Goal: Transaction & Acquisition: Purchase product/service

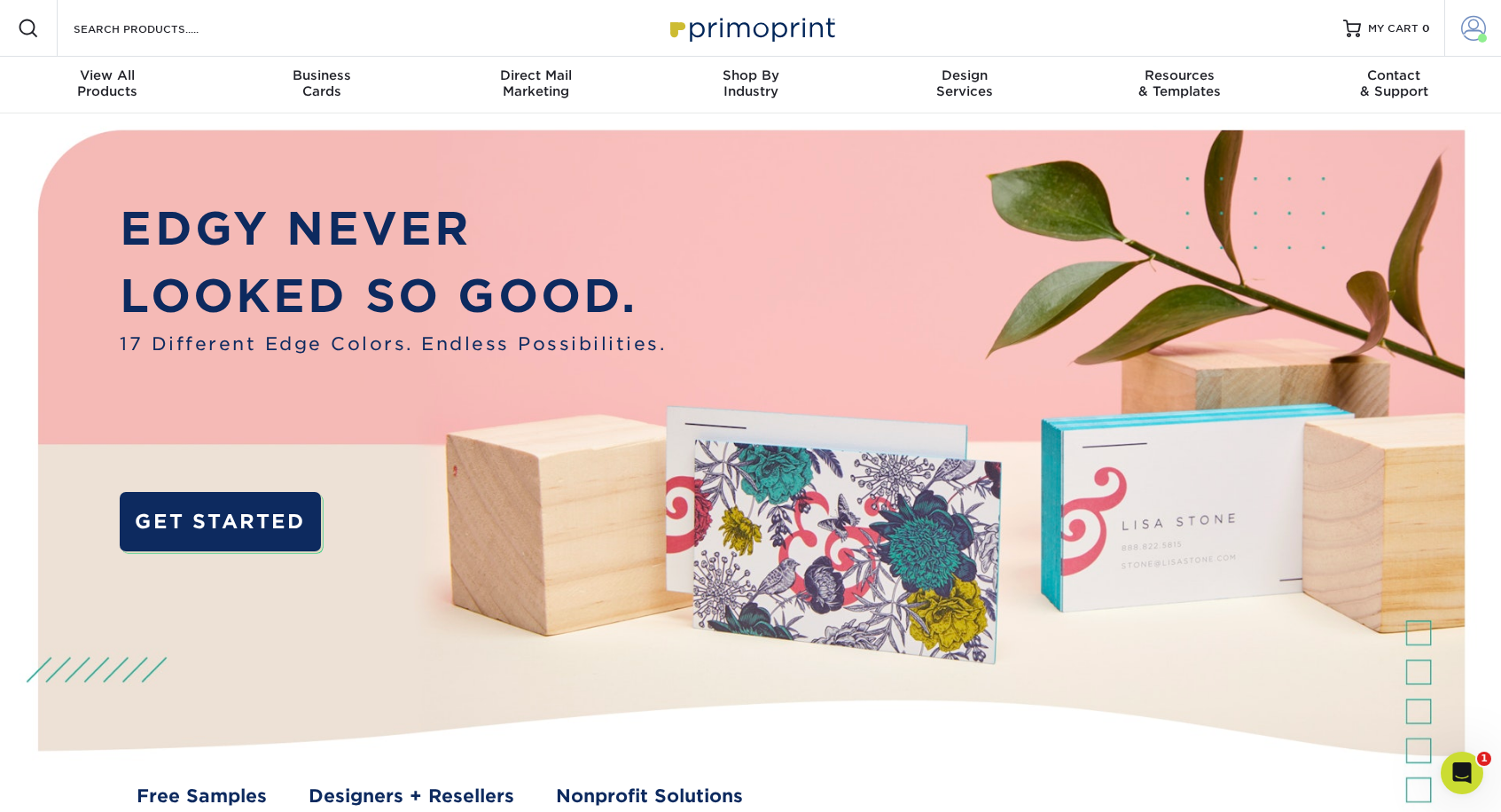
click at [1466, 26] on span at bounding box center [1473, 27] width 25 height 25
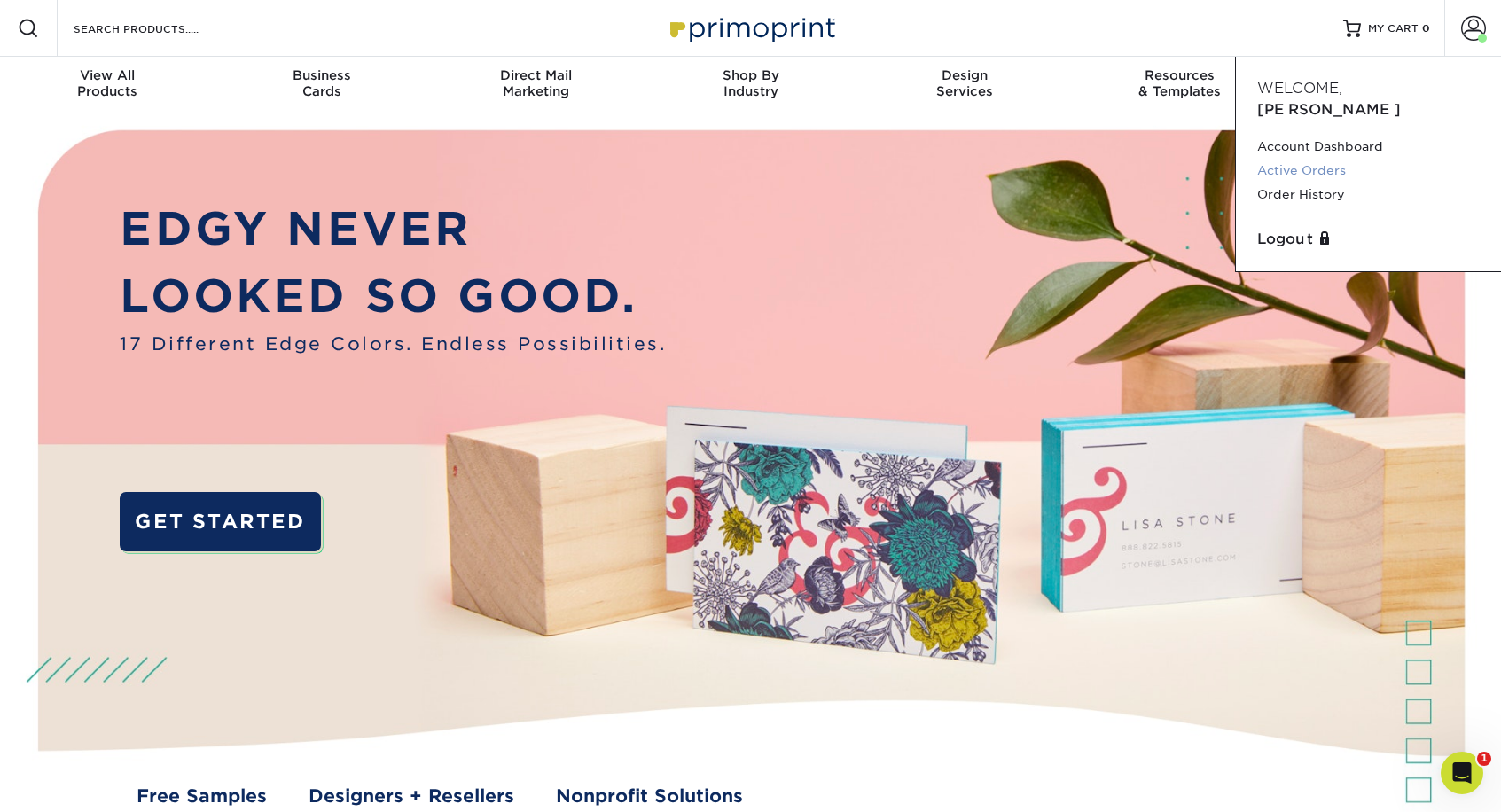
click at [1313, 159] on link "Active Orders" at bounding box center [1367, 171] width 222 height 24
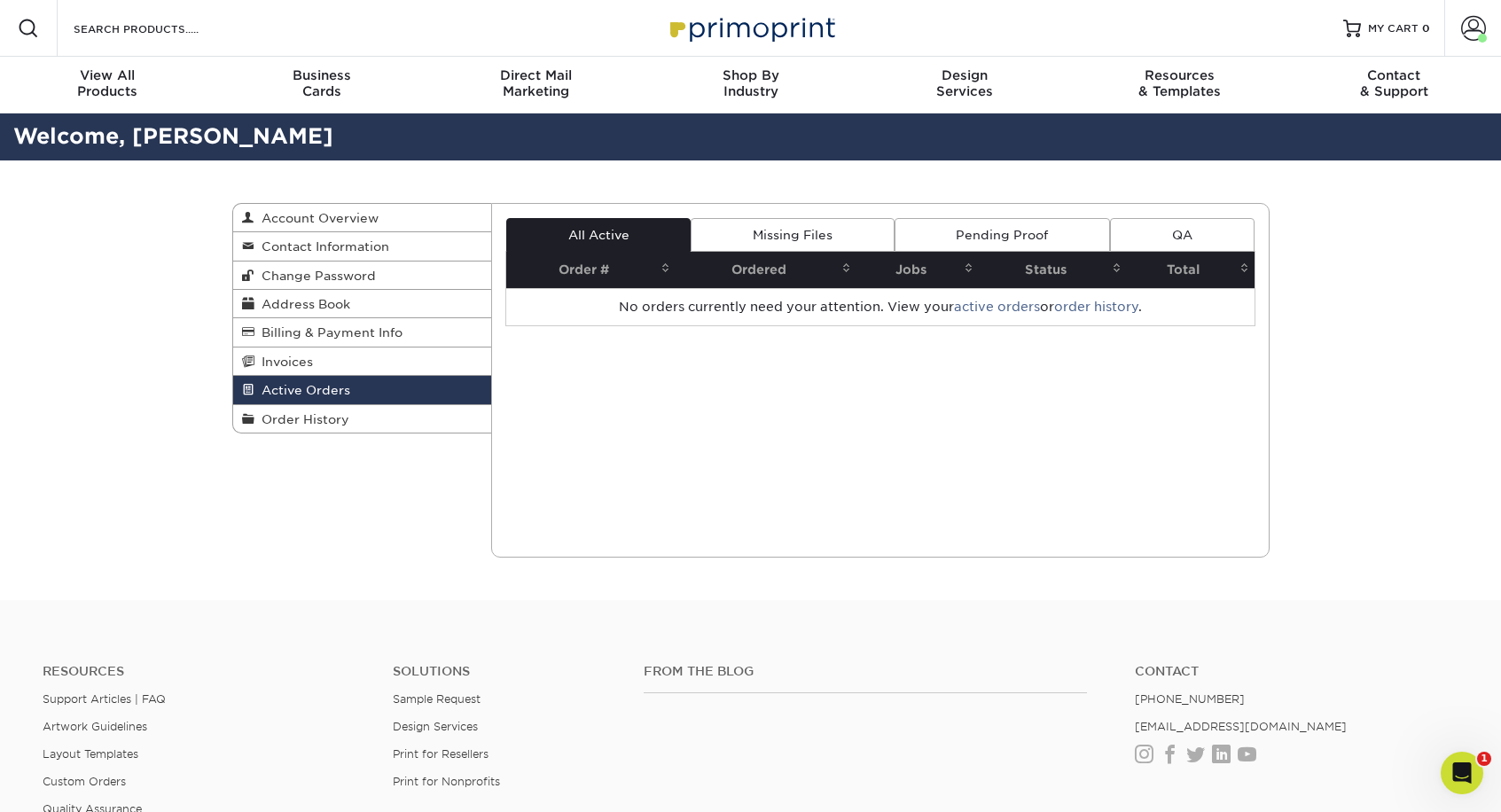
drag, startPoint x: 767, startPoint y: 231, endPoint x: 774, endPoint y: 243, distance: 13.9
click at [767, 231] on link "Missing Files" at bounding box center [792, 234] width 203 height 34
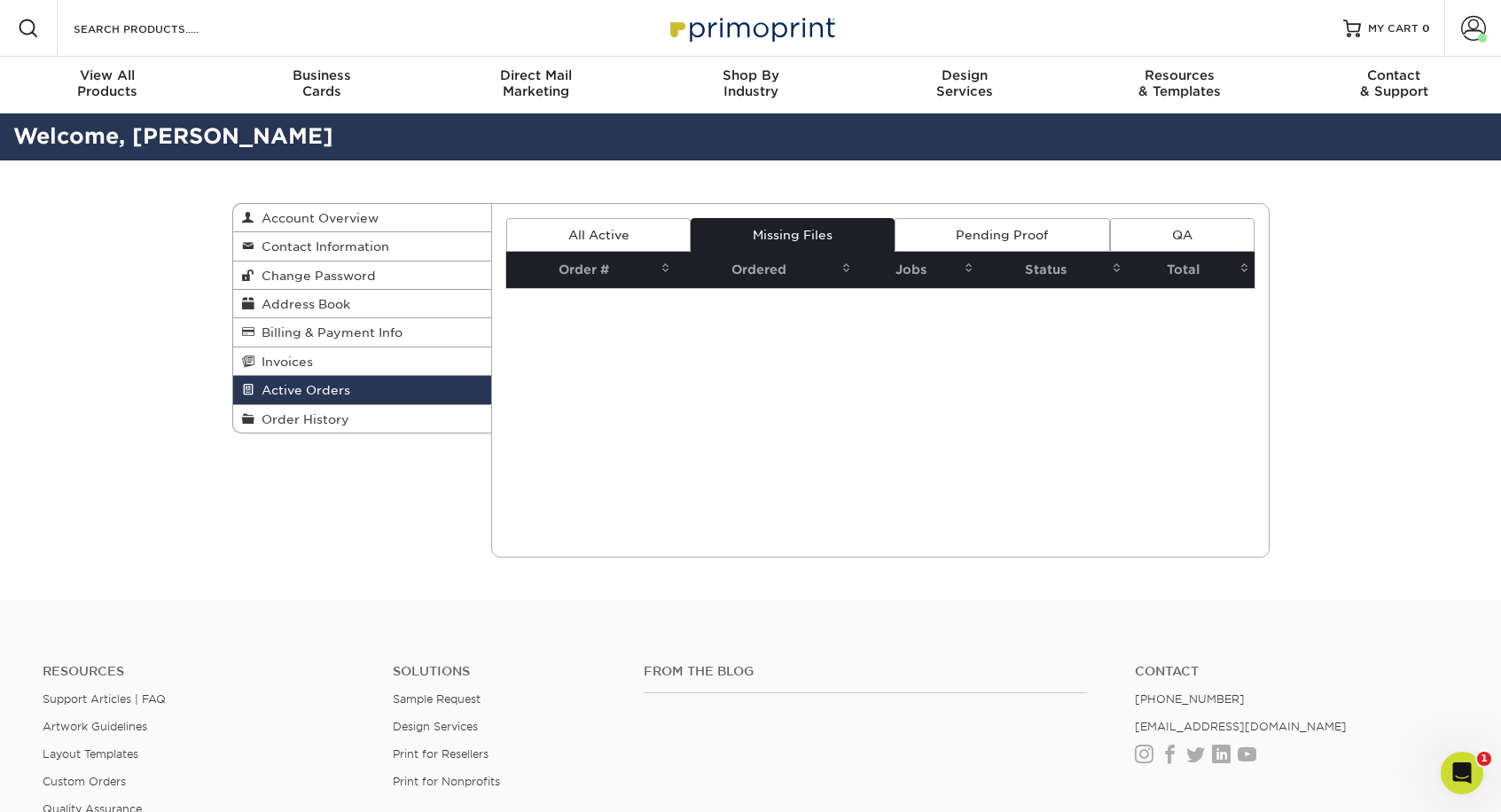
click at [377, 472] on div "Active Orders Account Overview Contact Information Change Password Address Book…" at bounding box center [750, 379] width 1064 height 440
click at [324, 414] on span "Order History" at bounding box center [302, 420] width 95 height 15
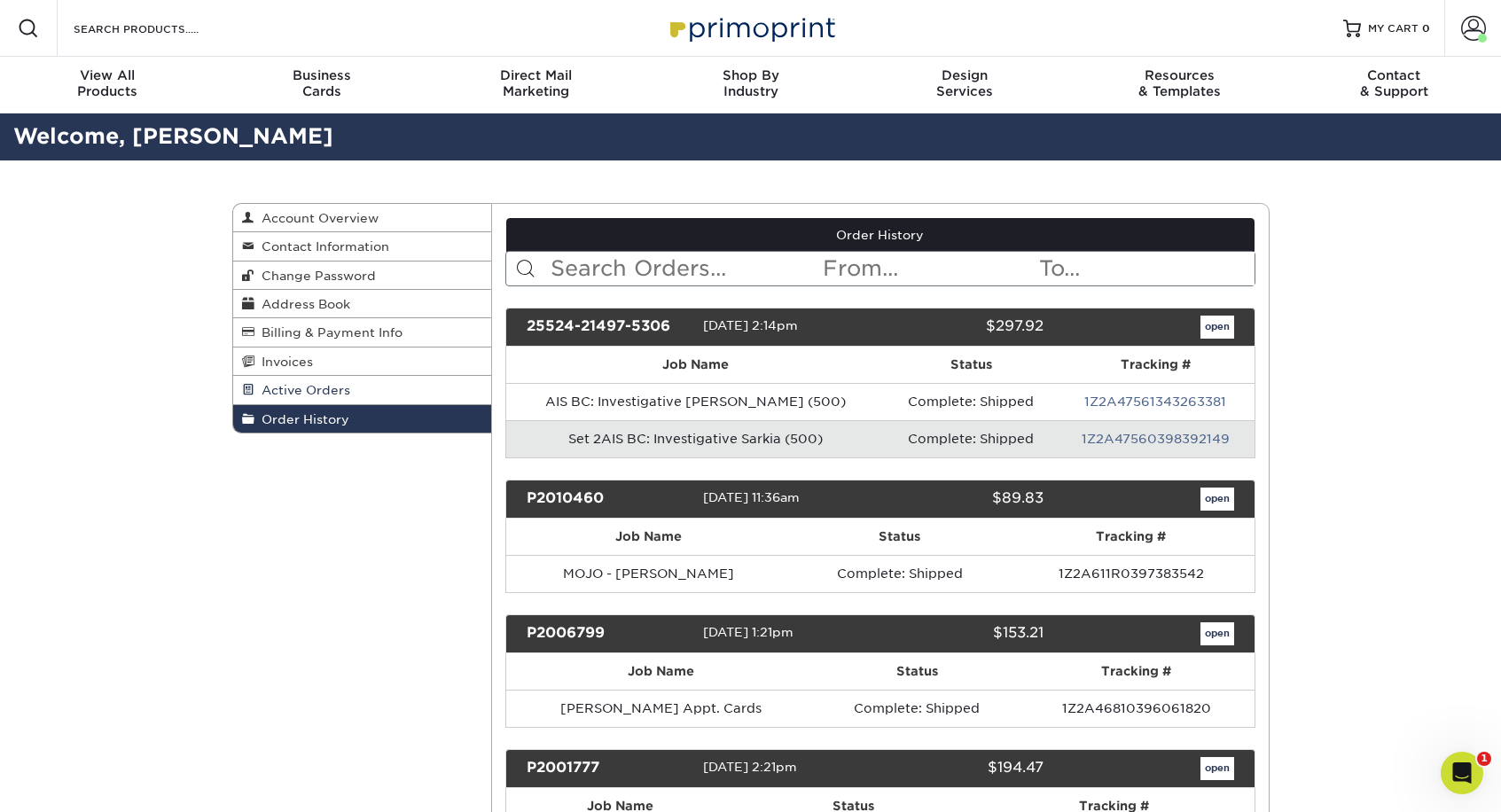
click at [322, 391] on span "Active Orders" at bounding box center [302, 390] width 96 height 15
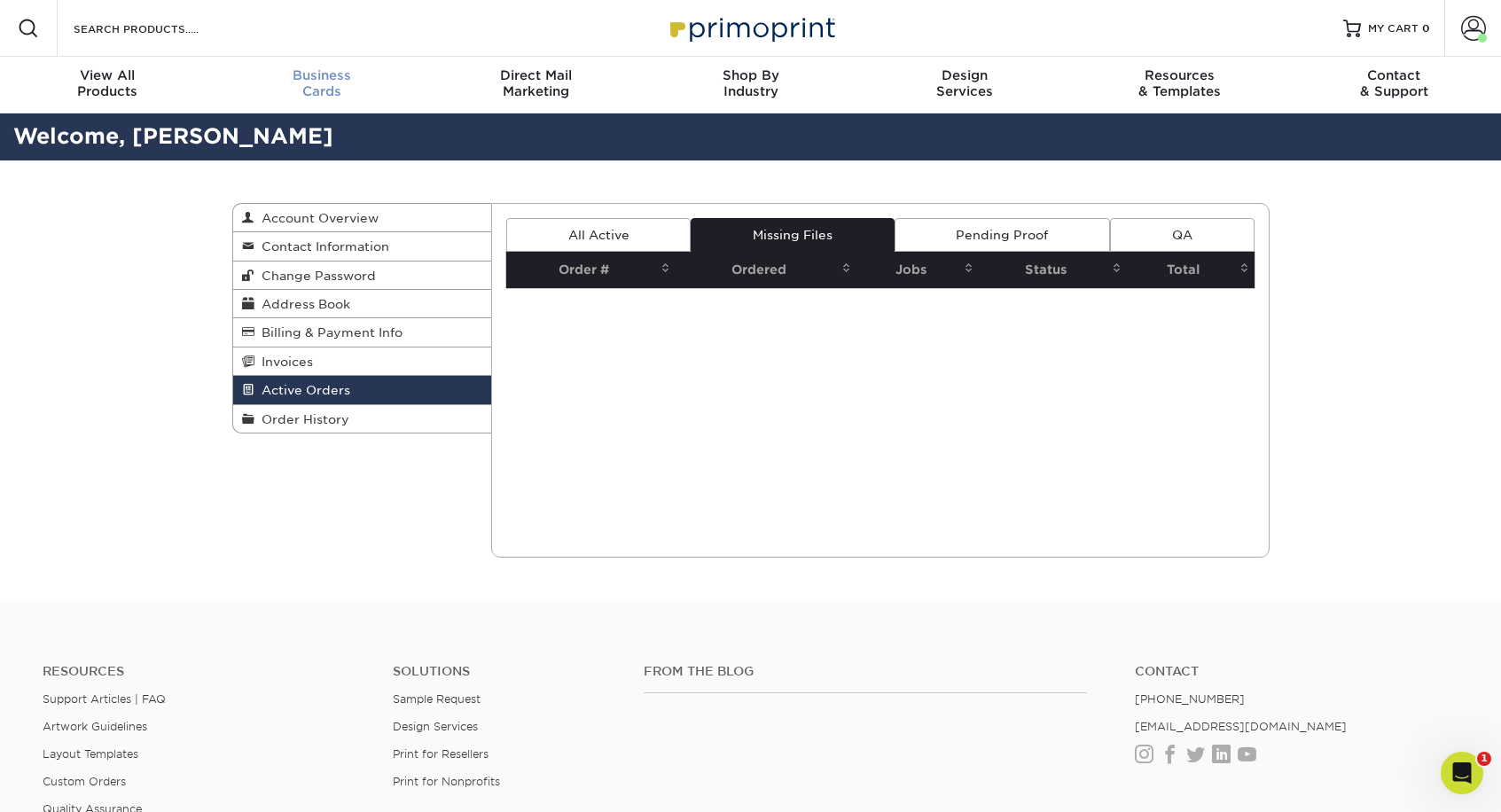
click at [337, 85] on div "Business Cards" at bounding box center [322, 83] width 215 height 32
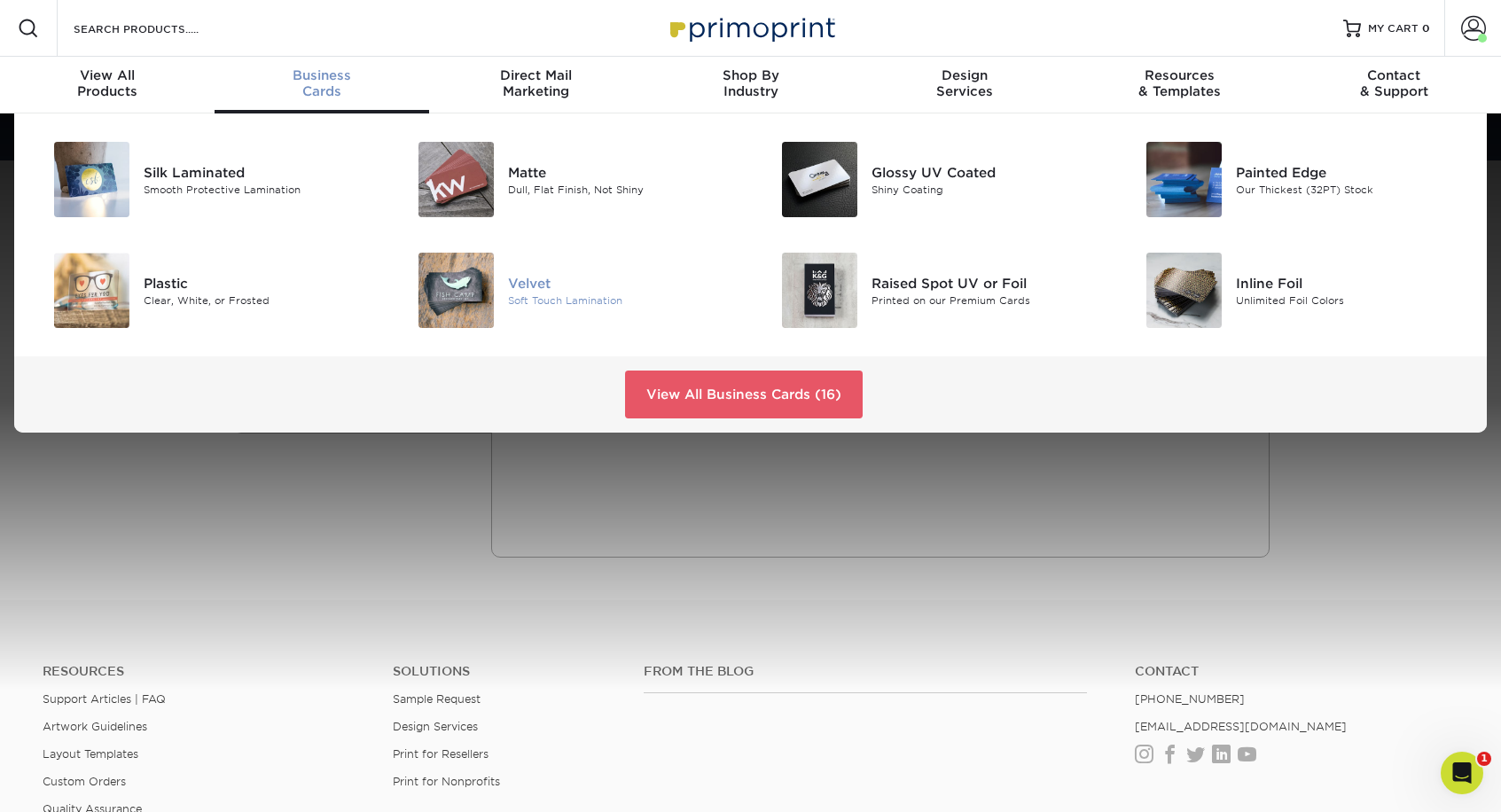
click at [526, 280] on div "Velvet" at bounding box center [622, 283] width 230 height 19
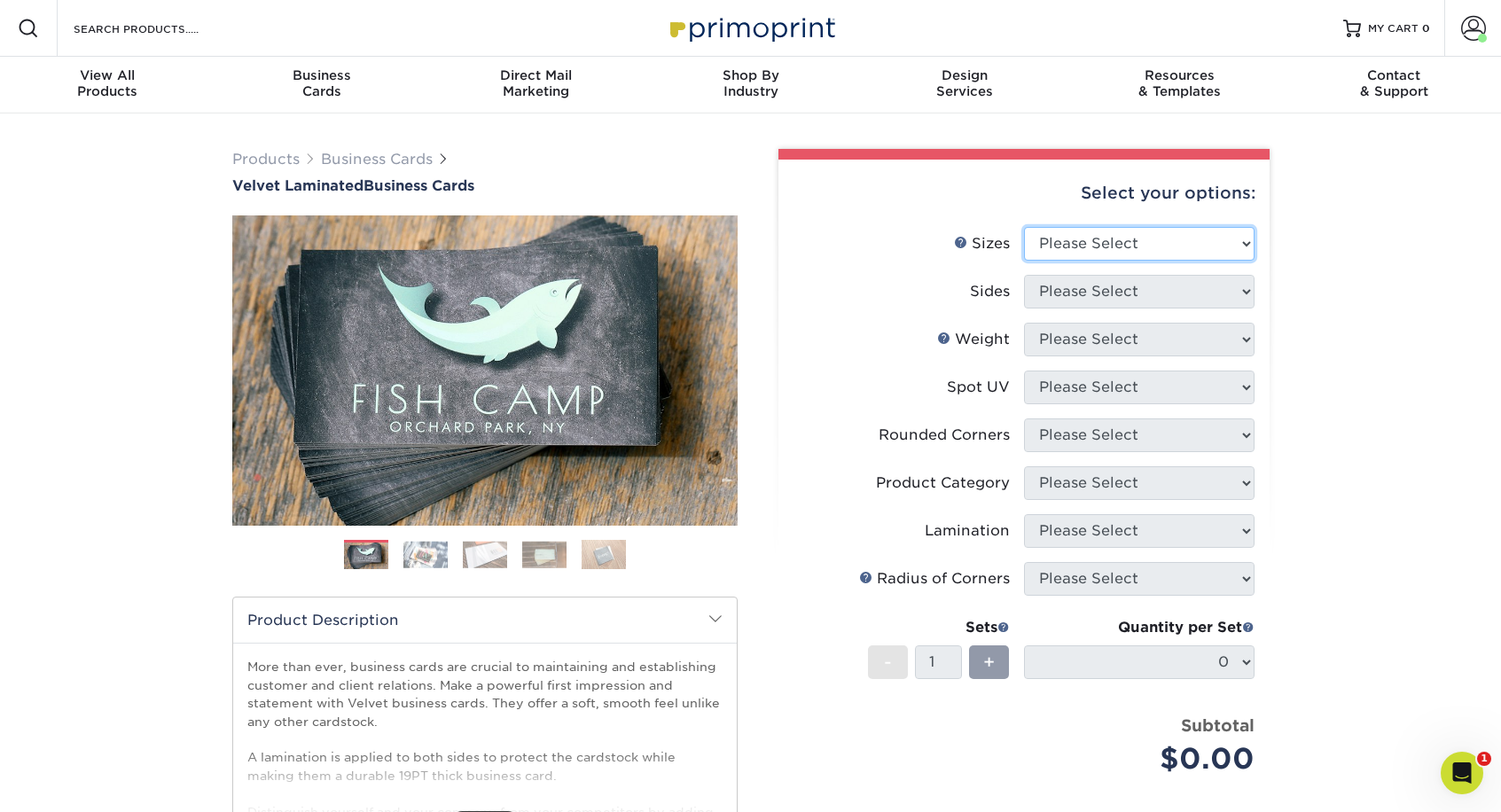
select select "2.00x3.50"
select select "13abbda7-1d64-4f25-8bb2-c179b224825d"
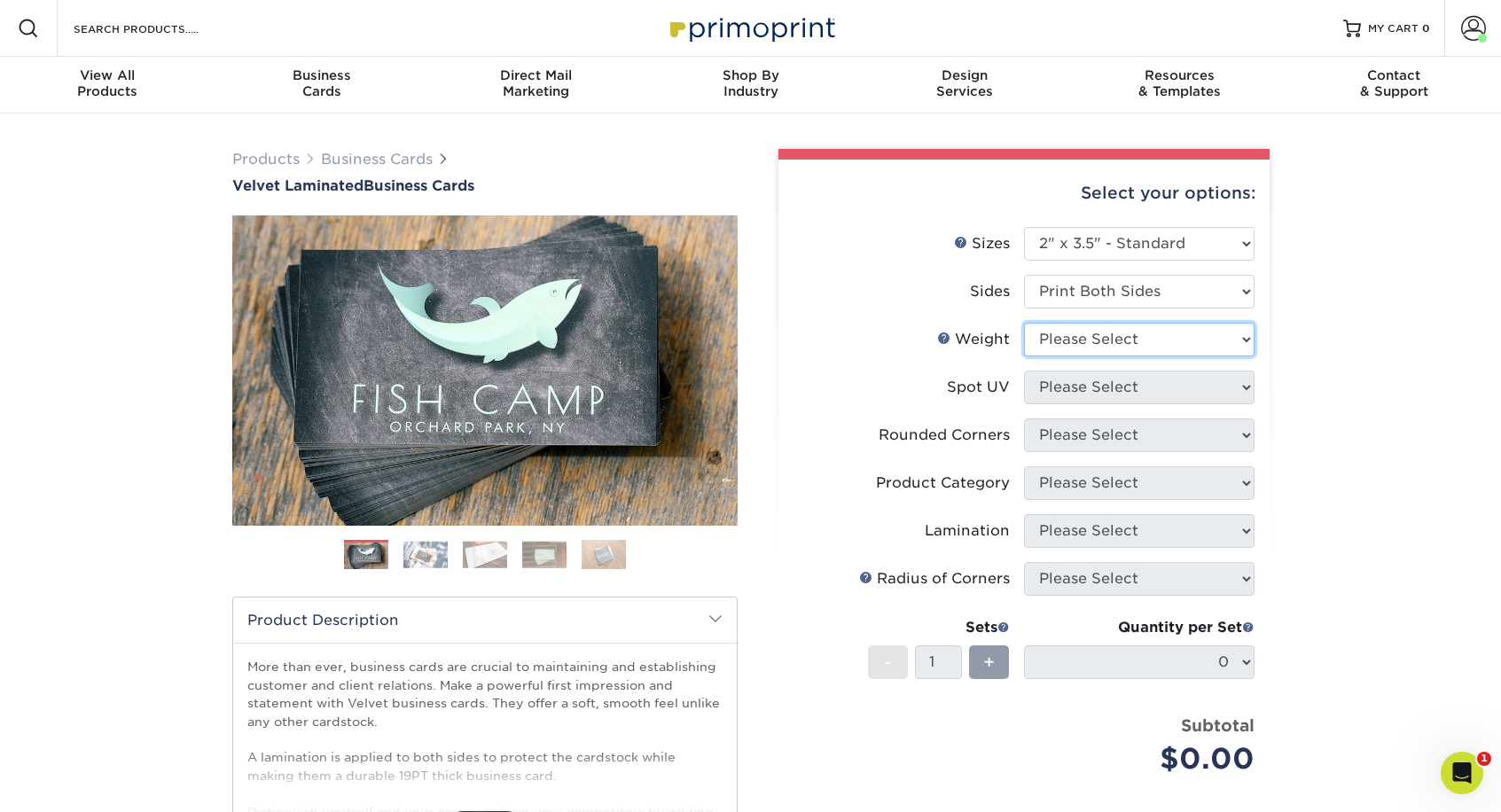
select select "16PT"
select select "3"
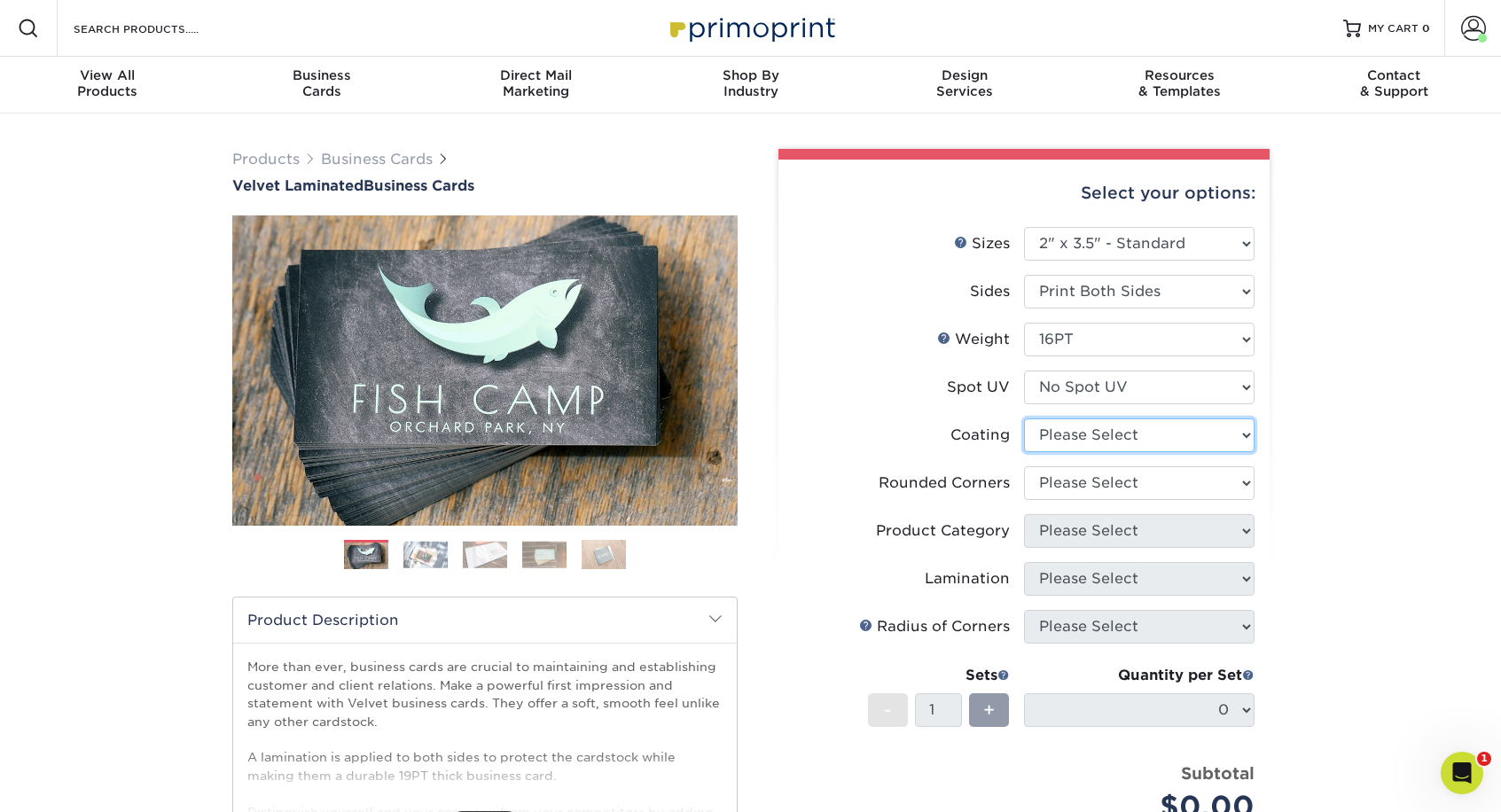
select select "3e7618de-abca-4bda-9f97-8b9129e913d8"
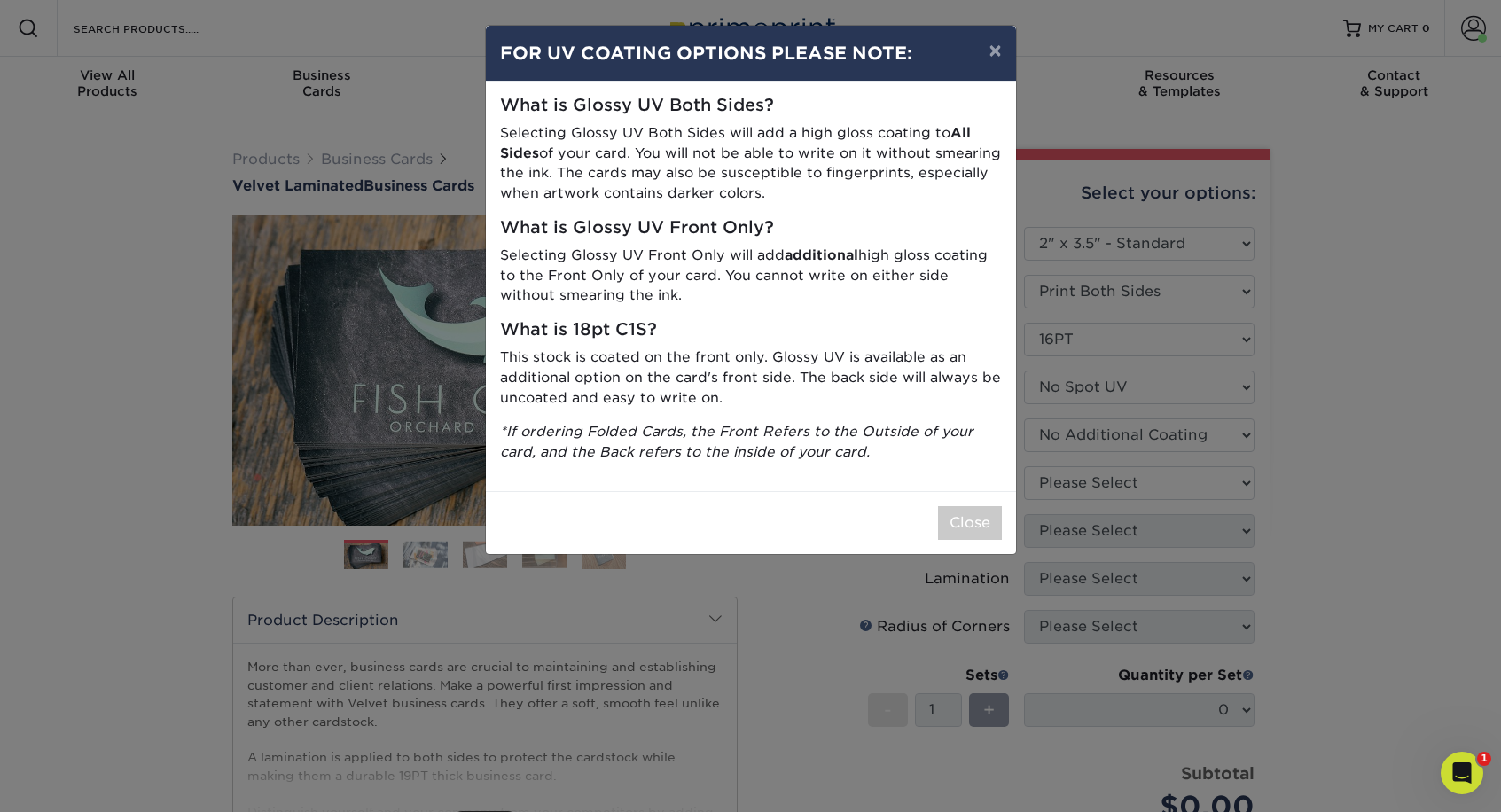
click at [968, 513] on button "Close" at bounding box center [970, 522] width 64 height 34
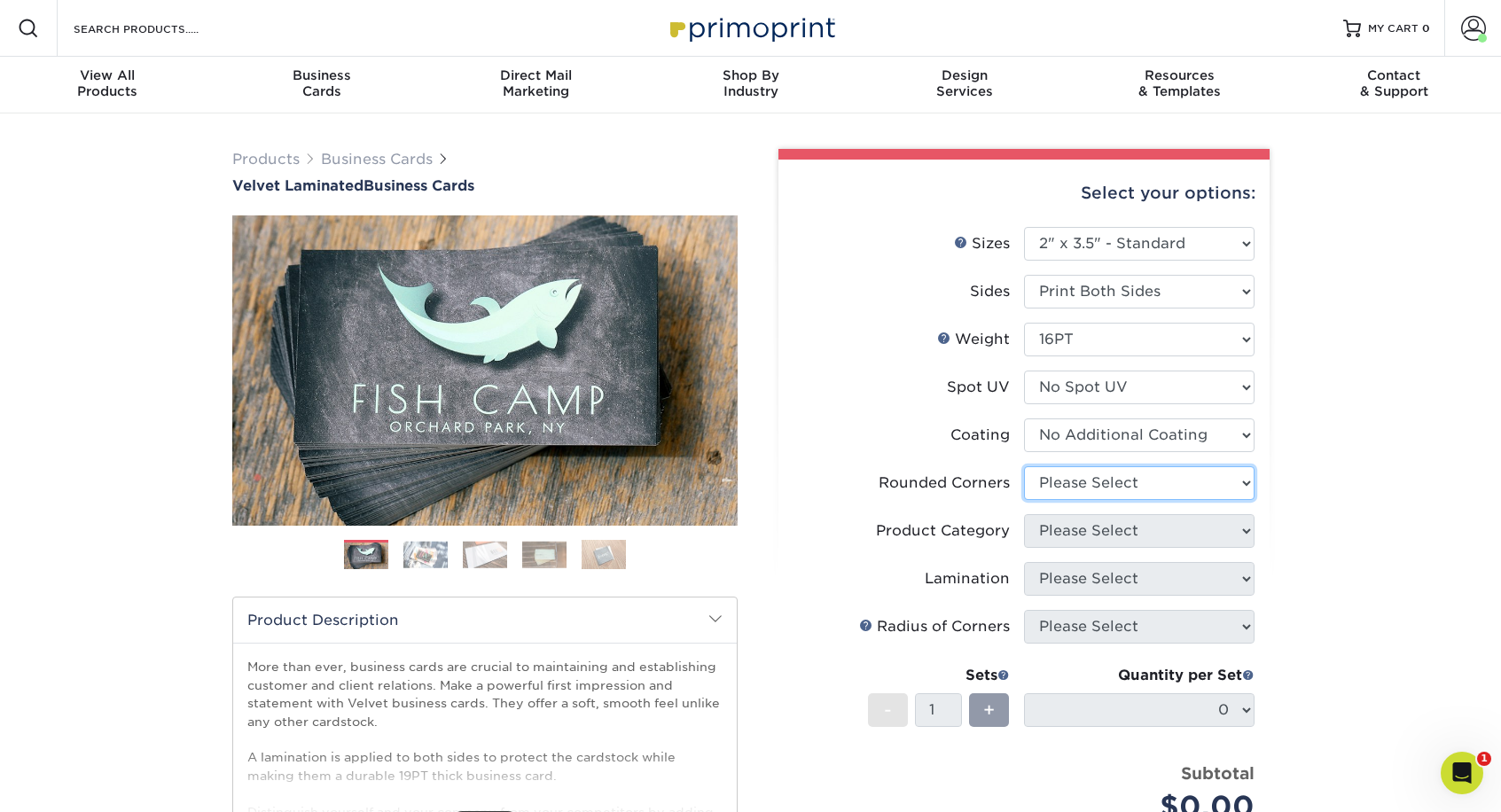
select select "0"
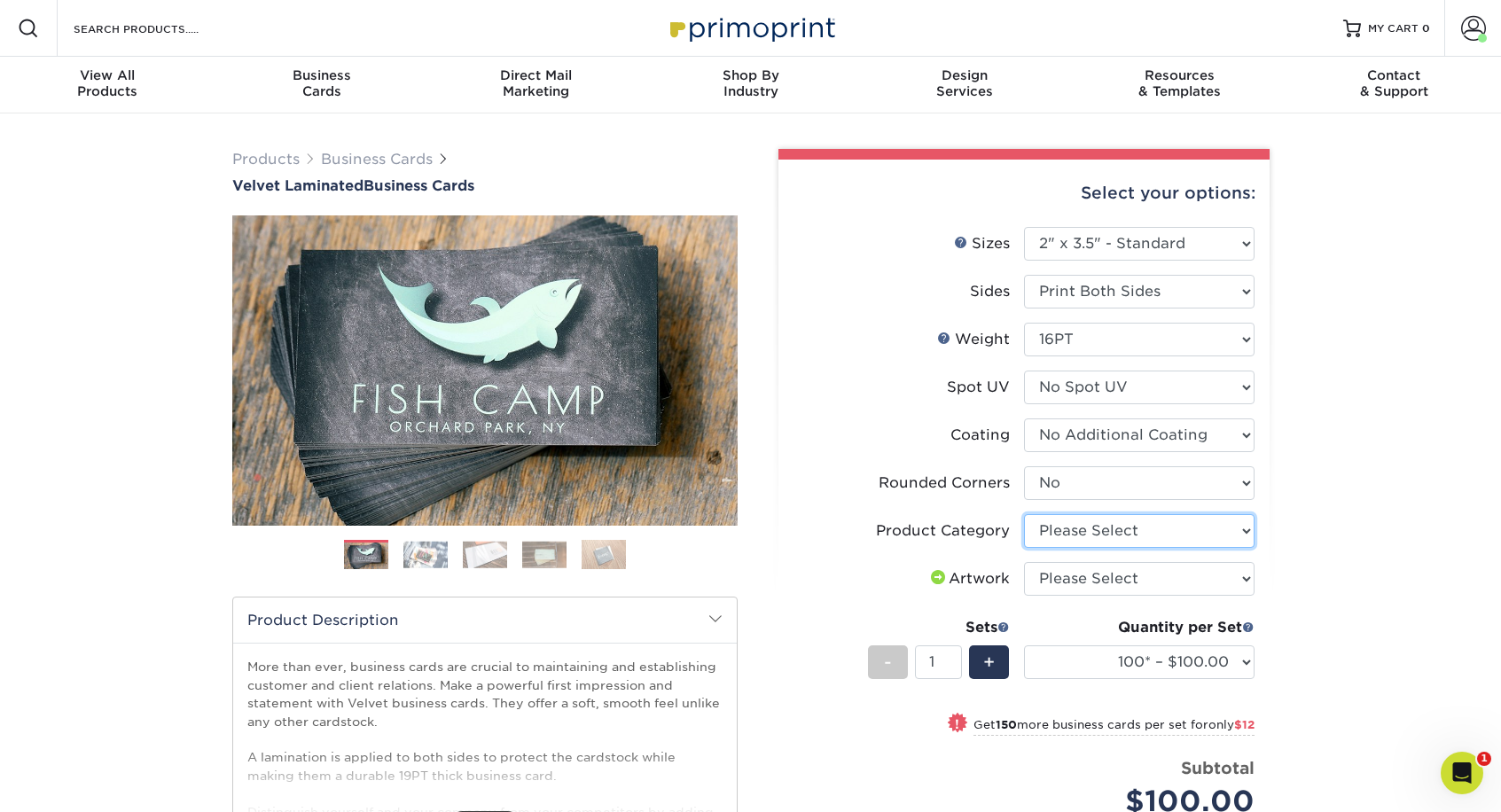
select select "3b5148f1-0588-4f88-a218-97bcfdce65c1"
select select "upload"
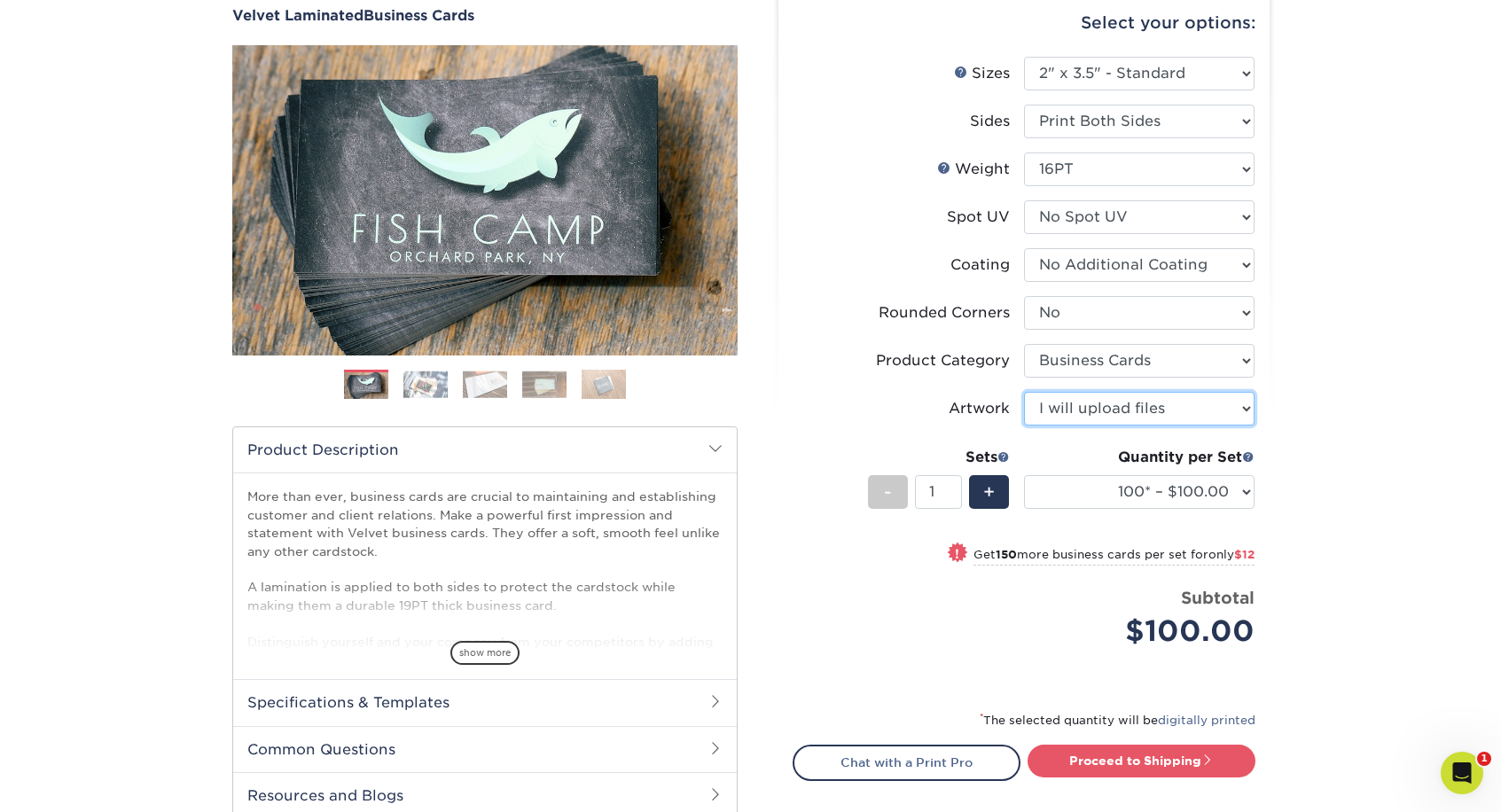
scroll to position [173, 0]
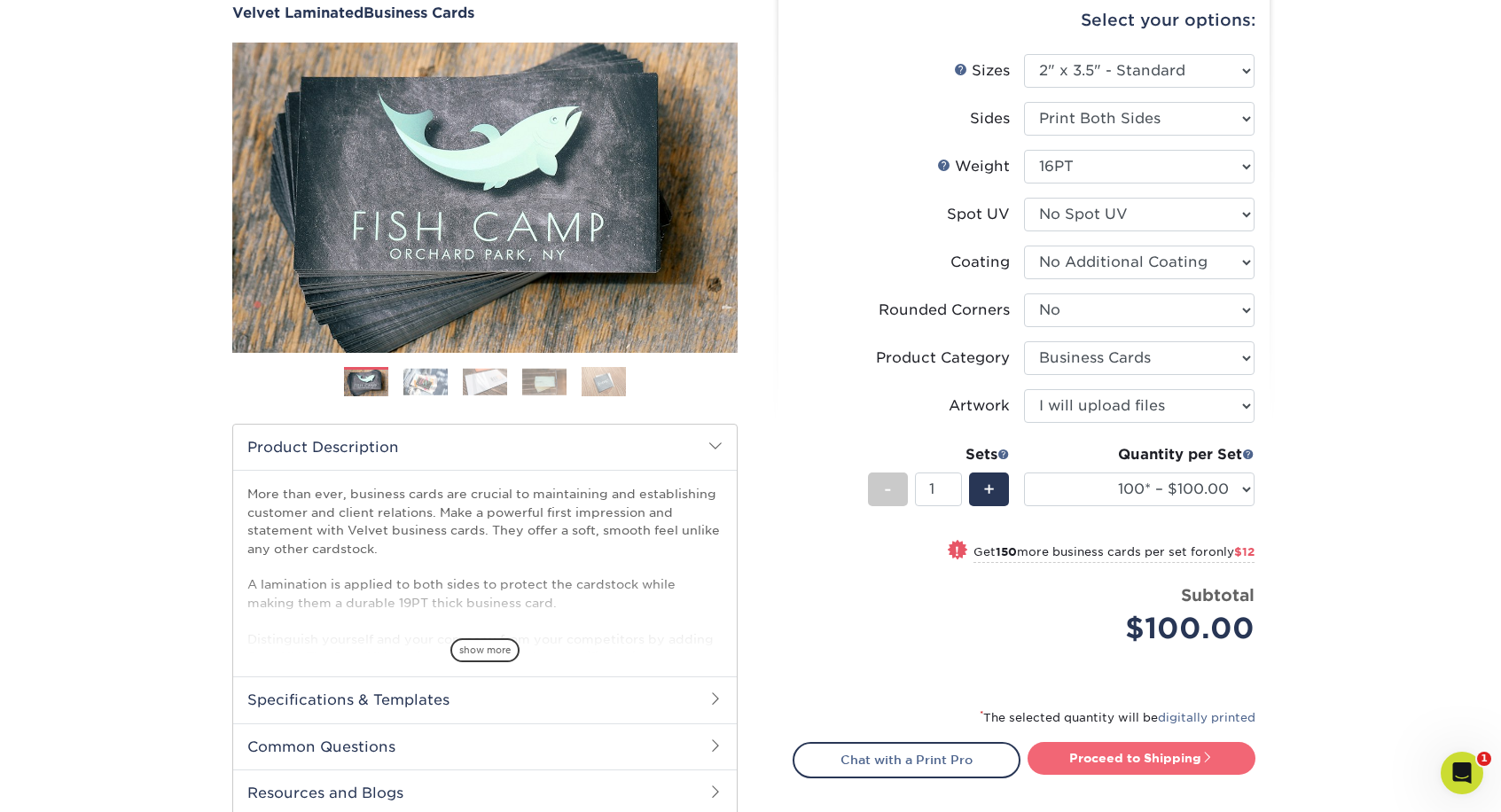
click at [1133, 752] on link "Proceed to Shipping" at bounding box center [1141, 757] width 228 height 32
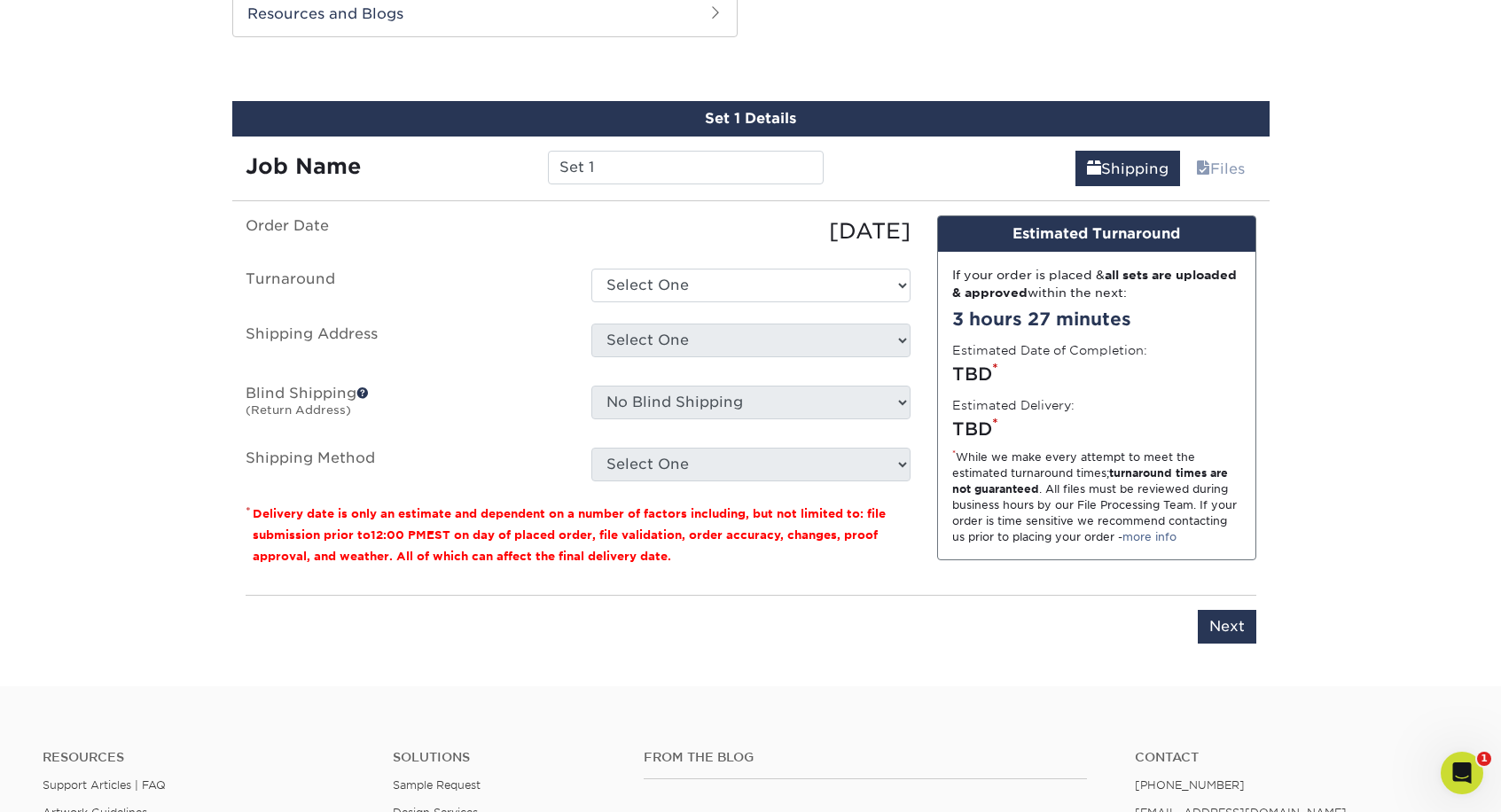
scroll to position [962, 0]
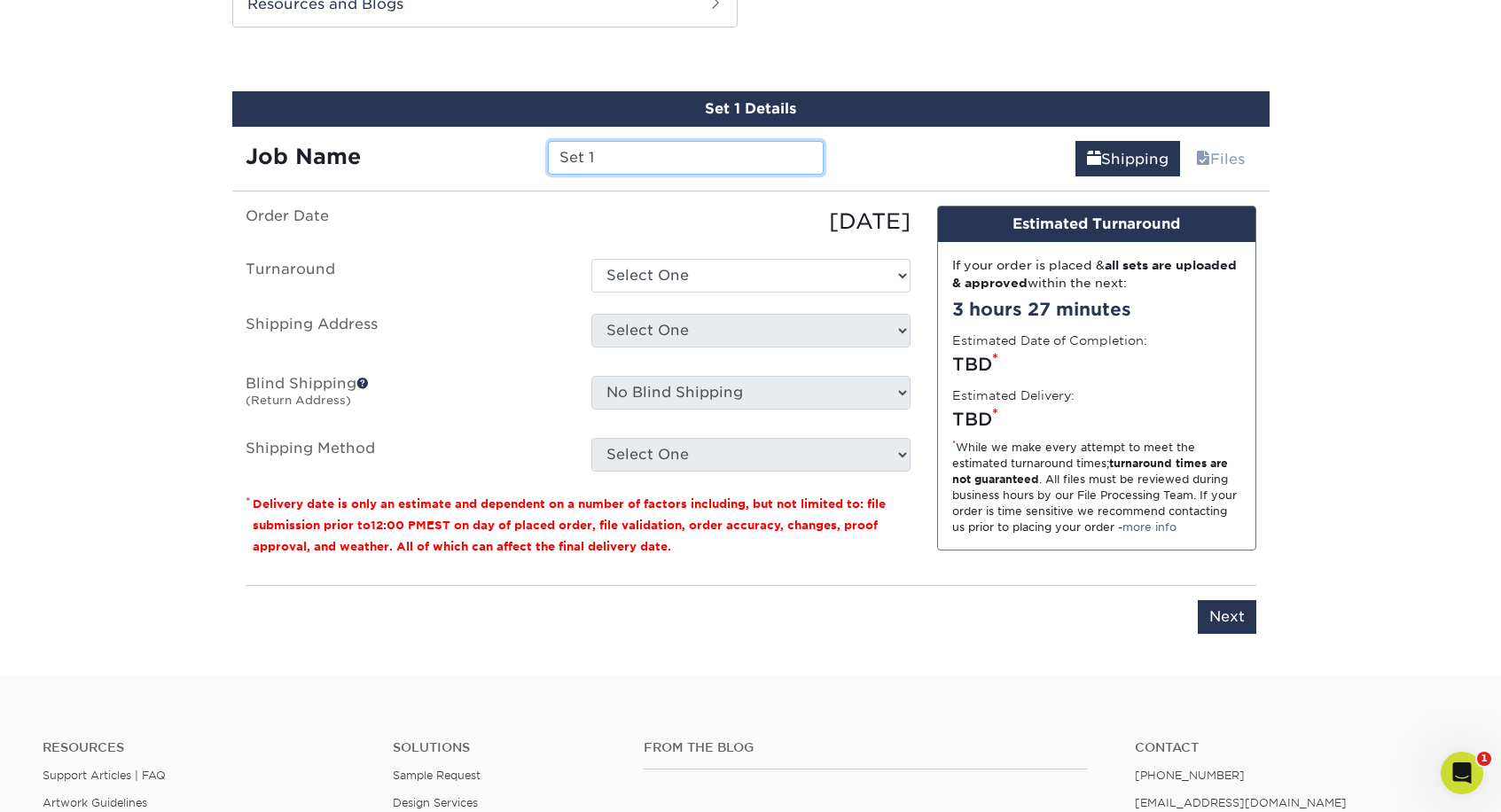
drag, startPoint x: 602, startPoint y: 157, endPoint x: 494, endPoint y: 154, distance: 108.0
click at [492, 154] on div "Job Name Set 1" at bounding box center [535, 157] width 606 height 34
type input "GRES: BC_Canyon"
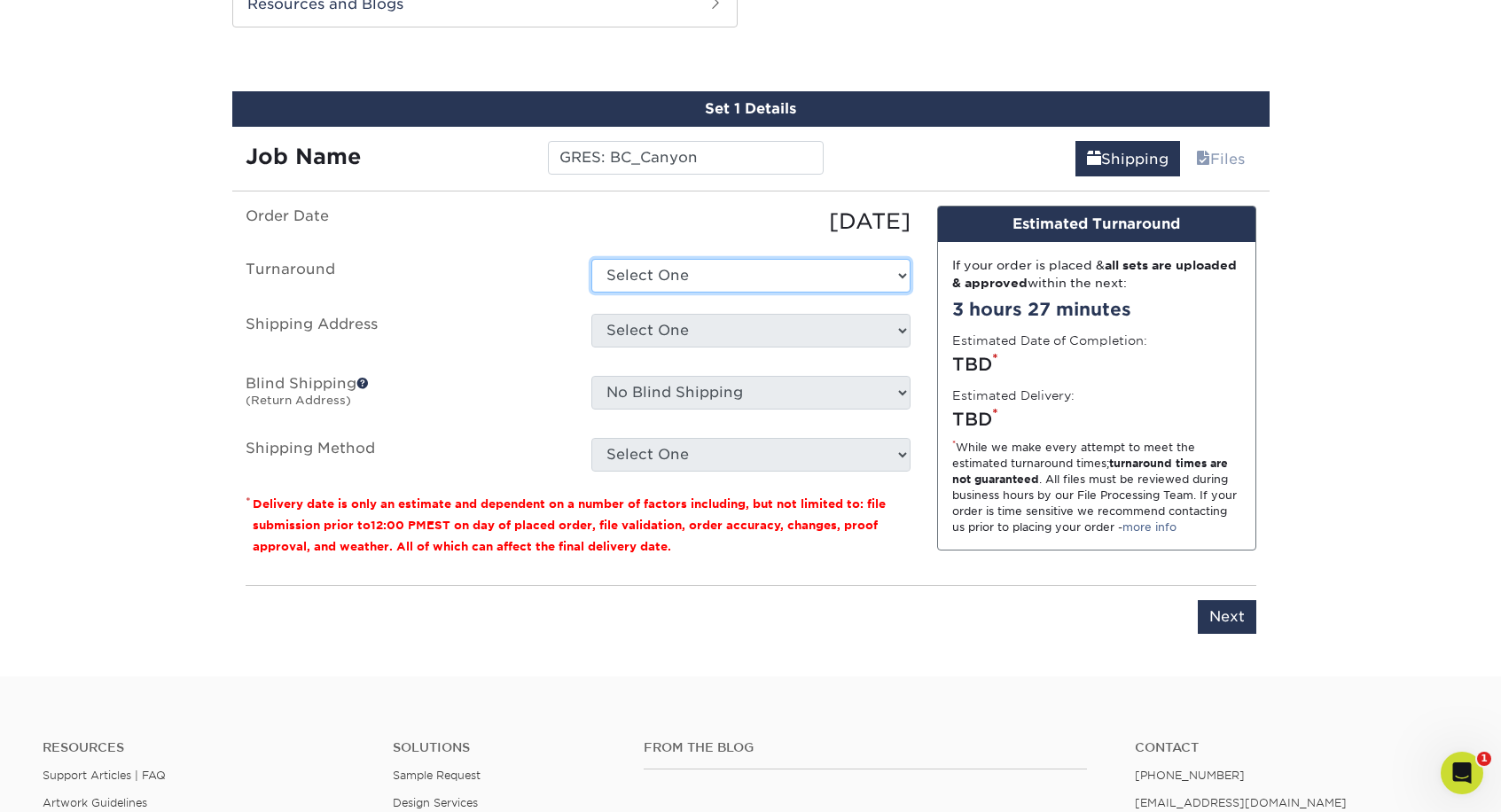
select select "2ada4704-3e6d-433a-a581-722d89888c56"
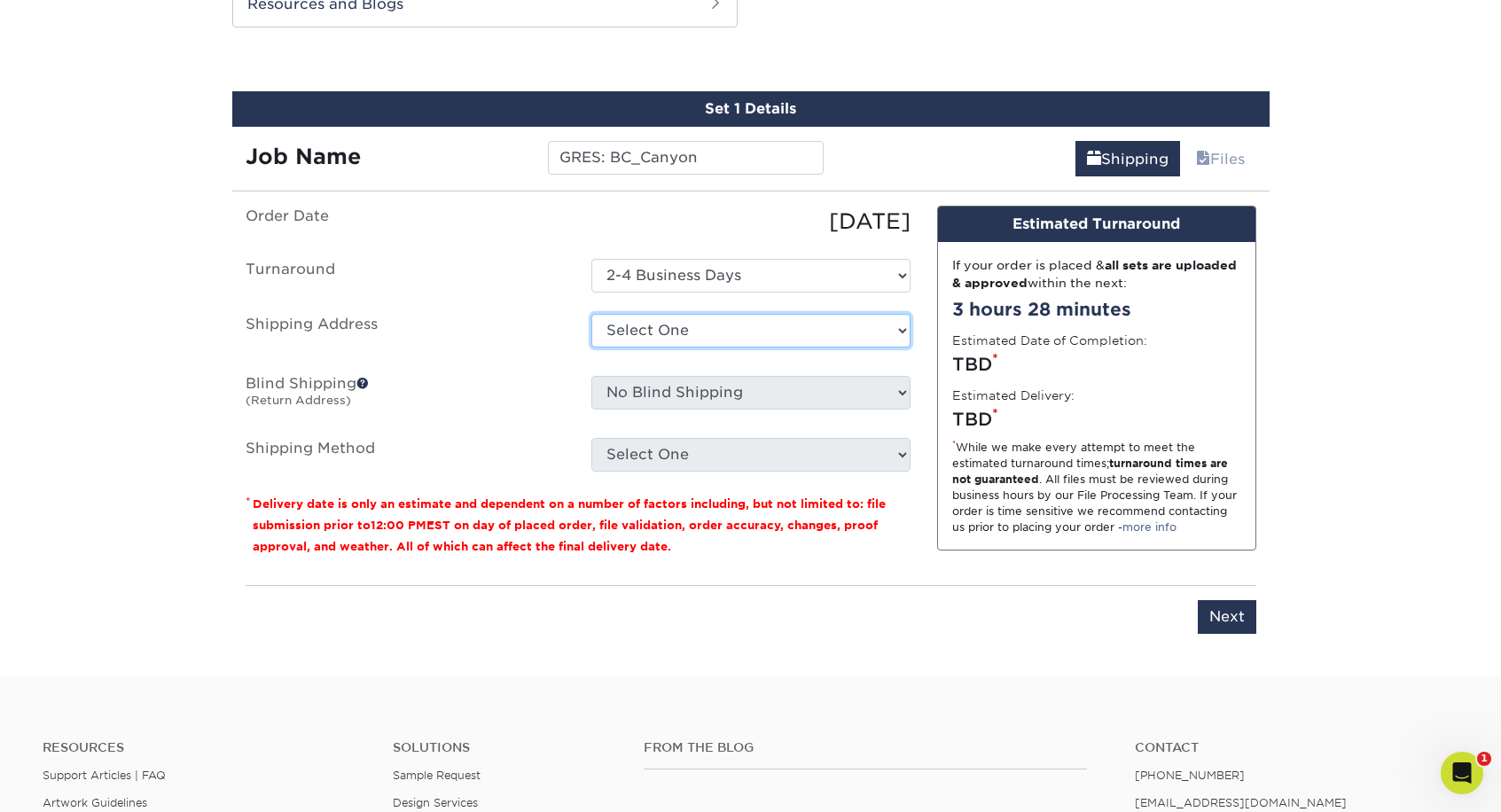
select select "285422"
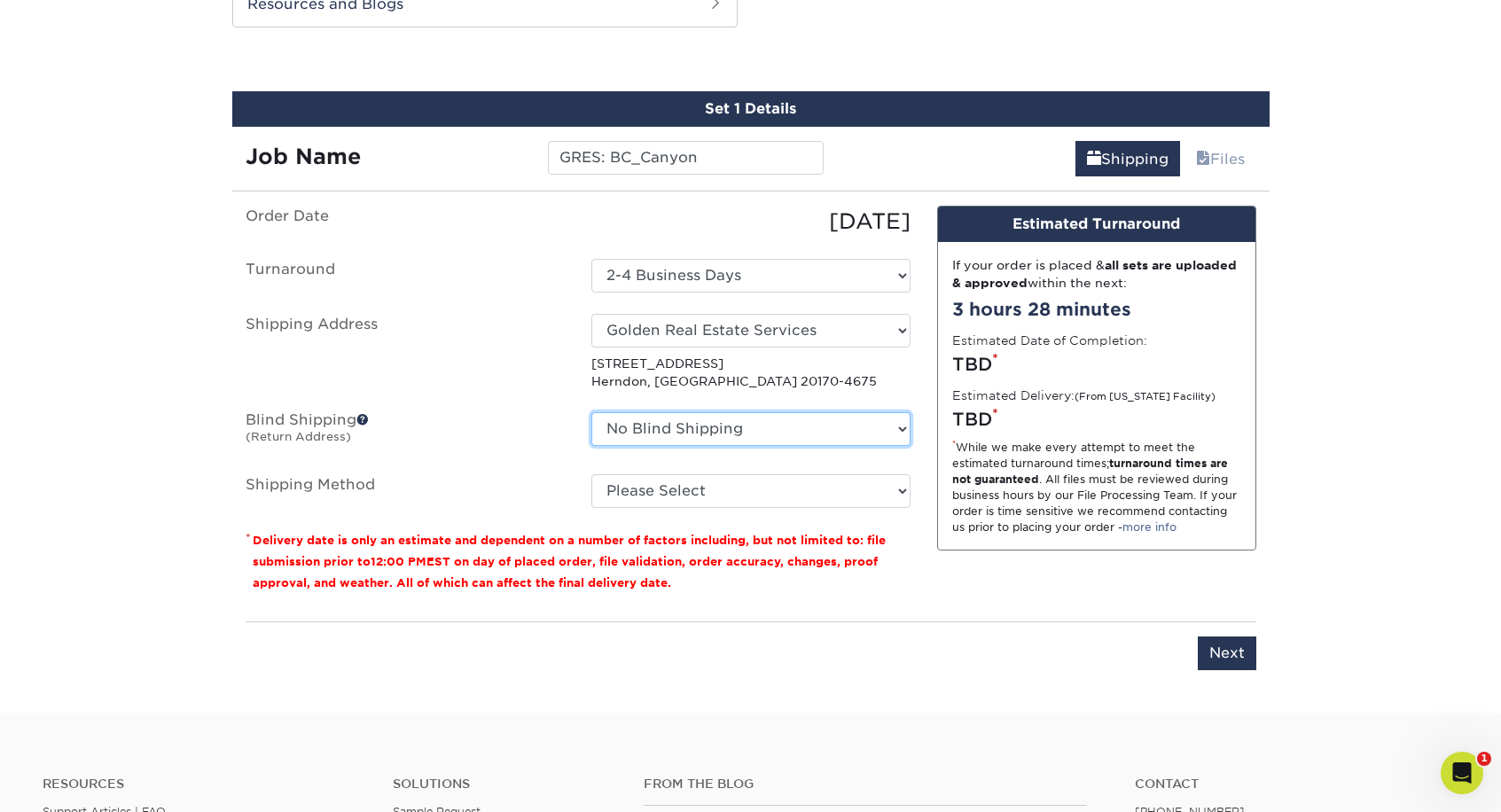
select select "282233"
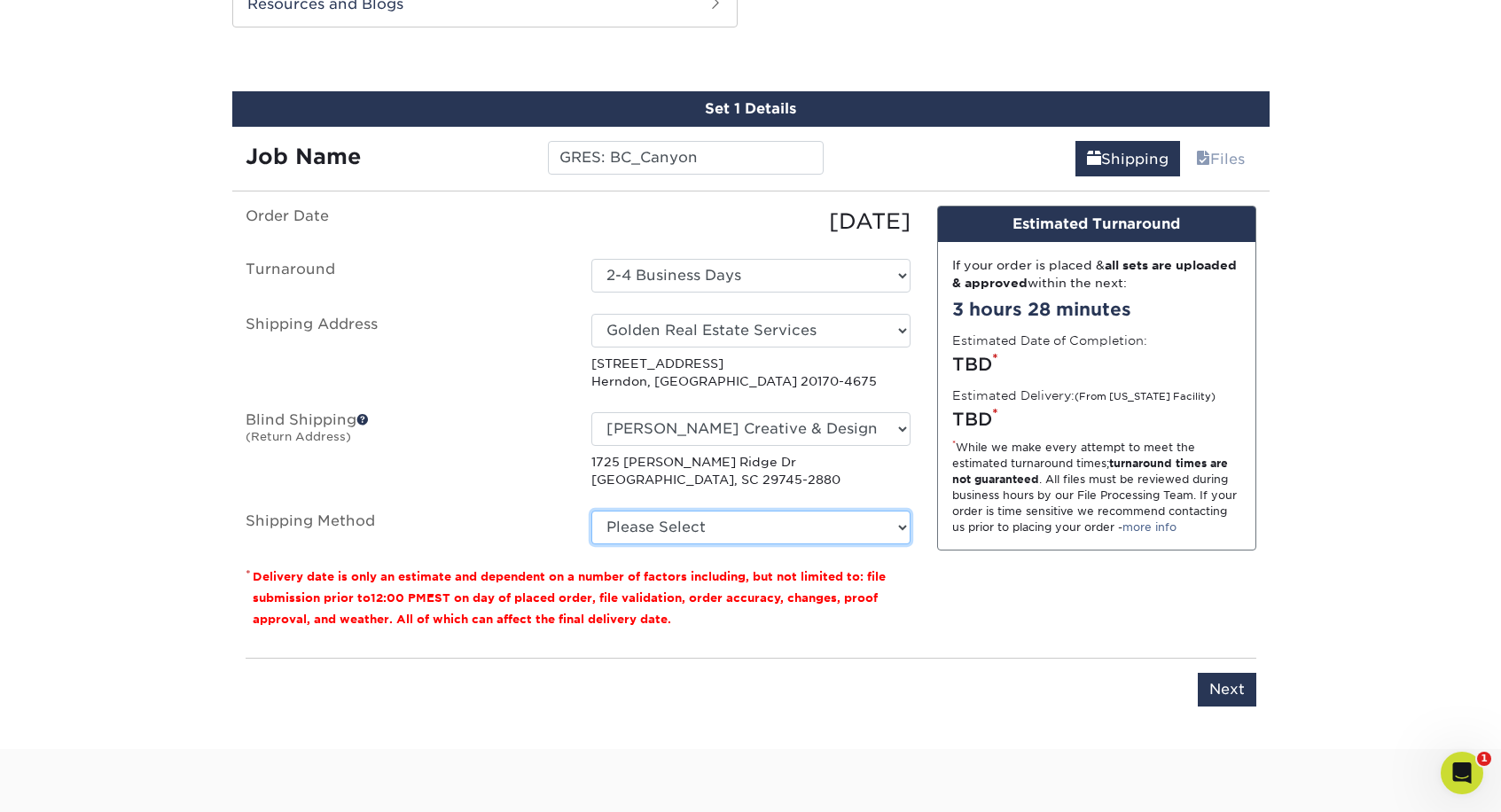
select select "03"
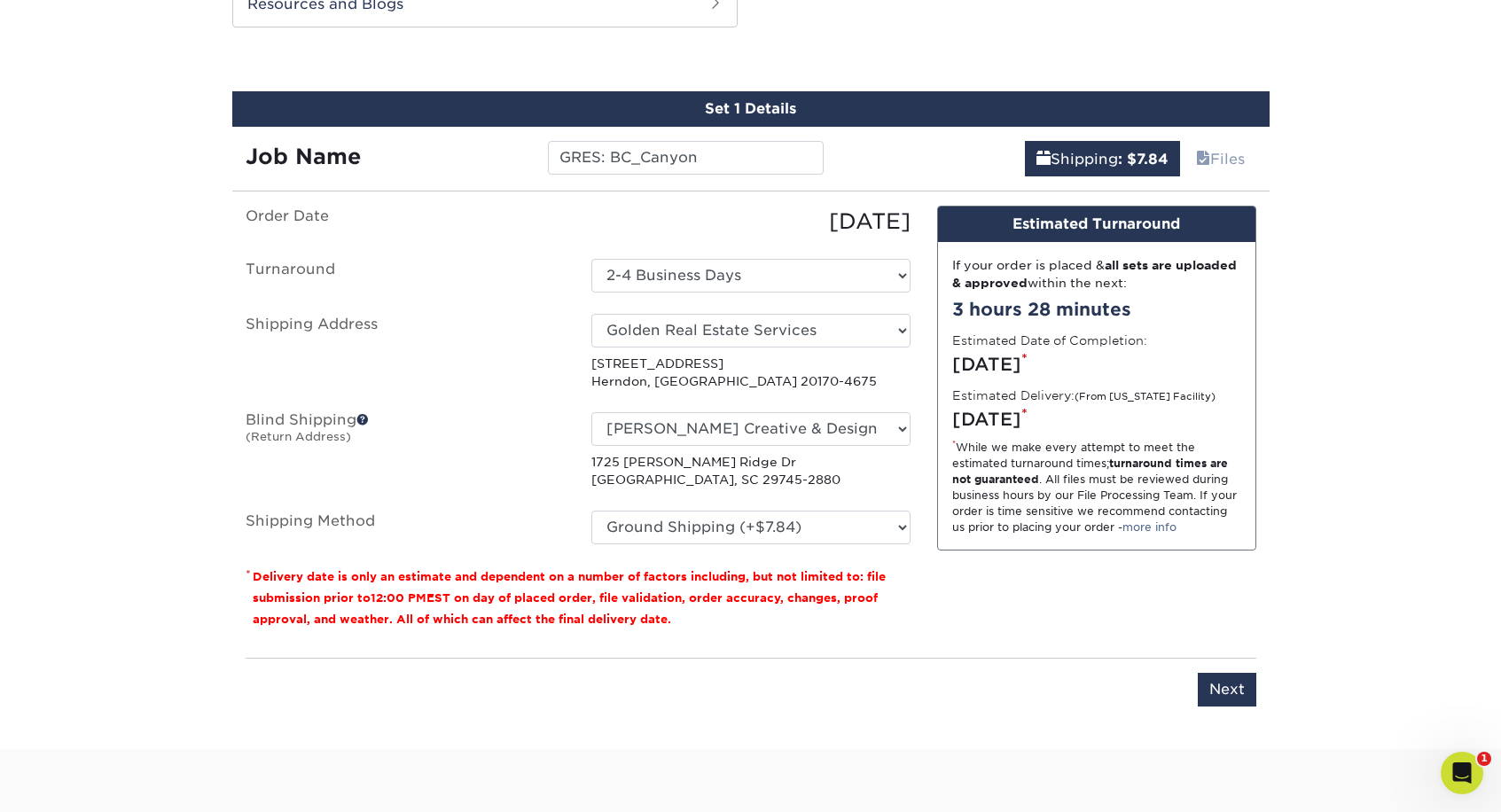
click at [1206, 693] on input "Next" at bounding box center [1227, 689] width 59 height 34
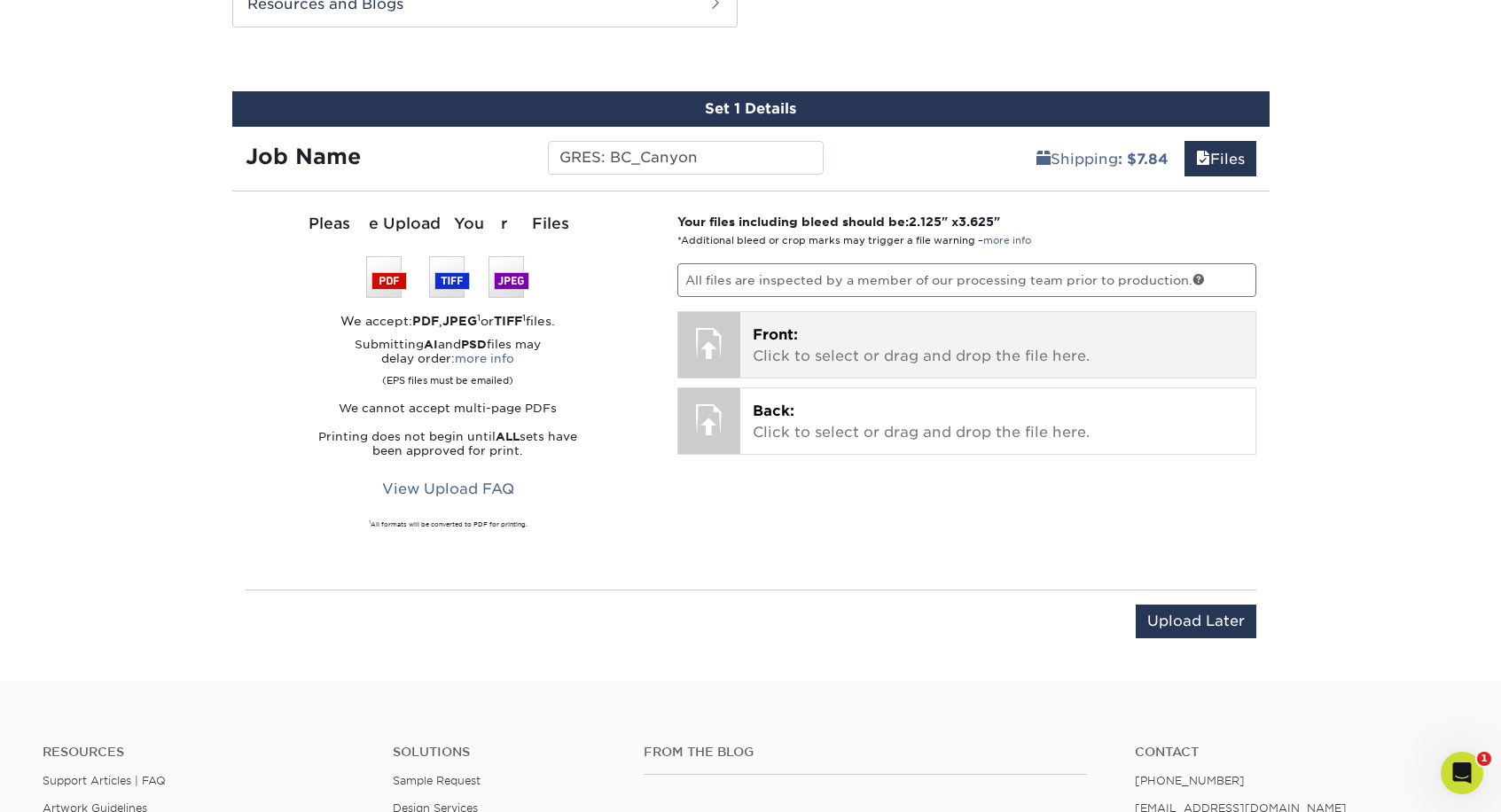
click at [791, 339] on span "Front:" at bounding box center [775, 335] width 45 height 16
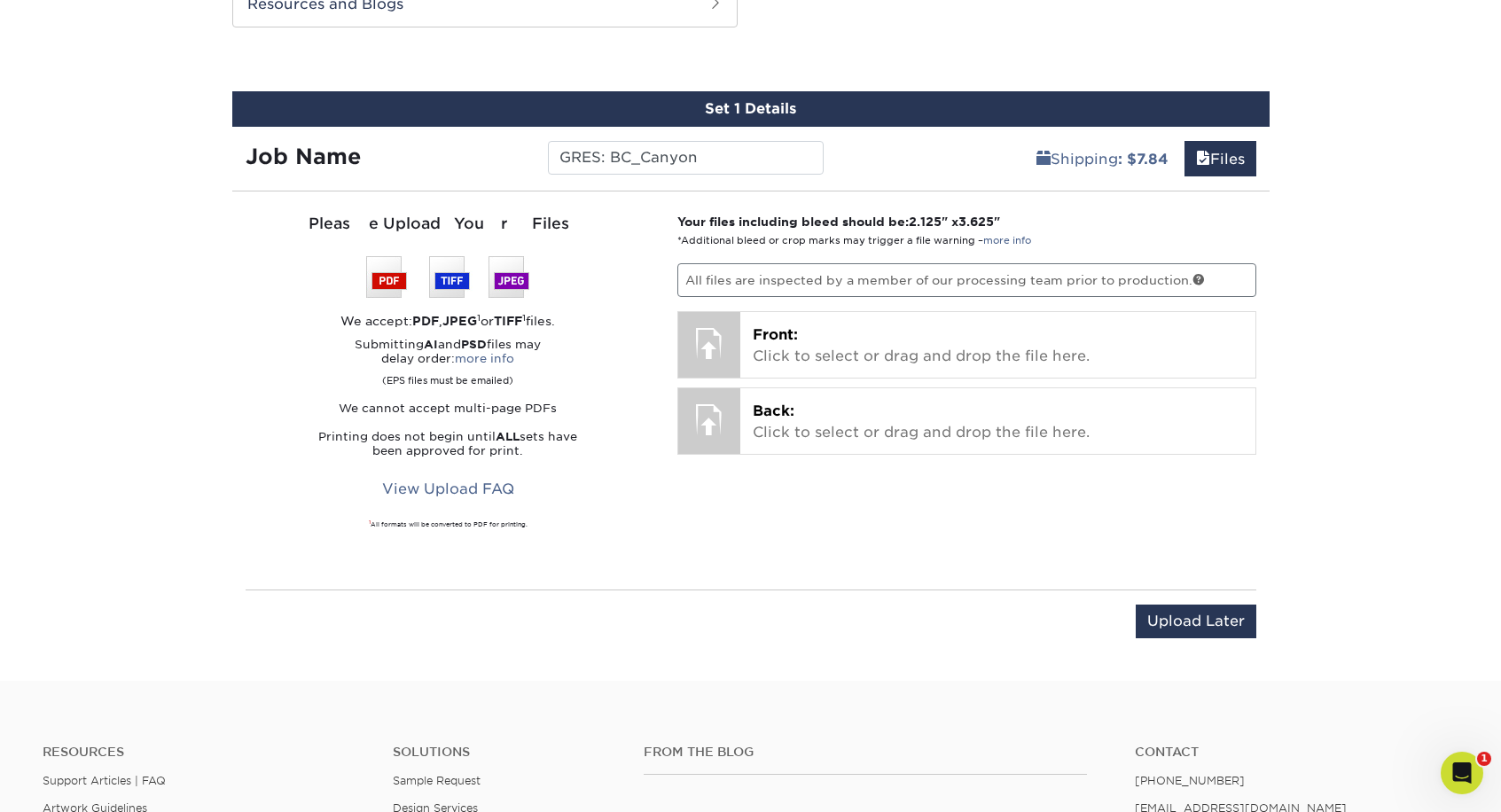
click at [1217, 628] on input "Upload Later" at bounding box center [1196, 621] width 121 height 34
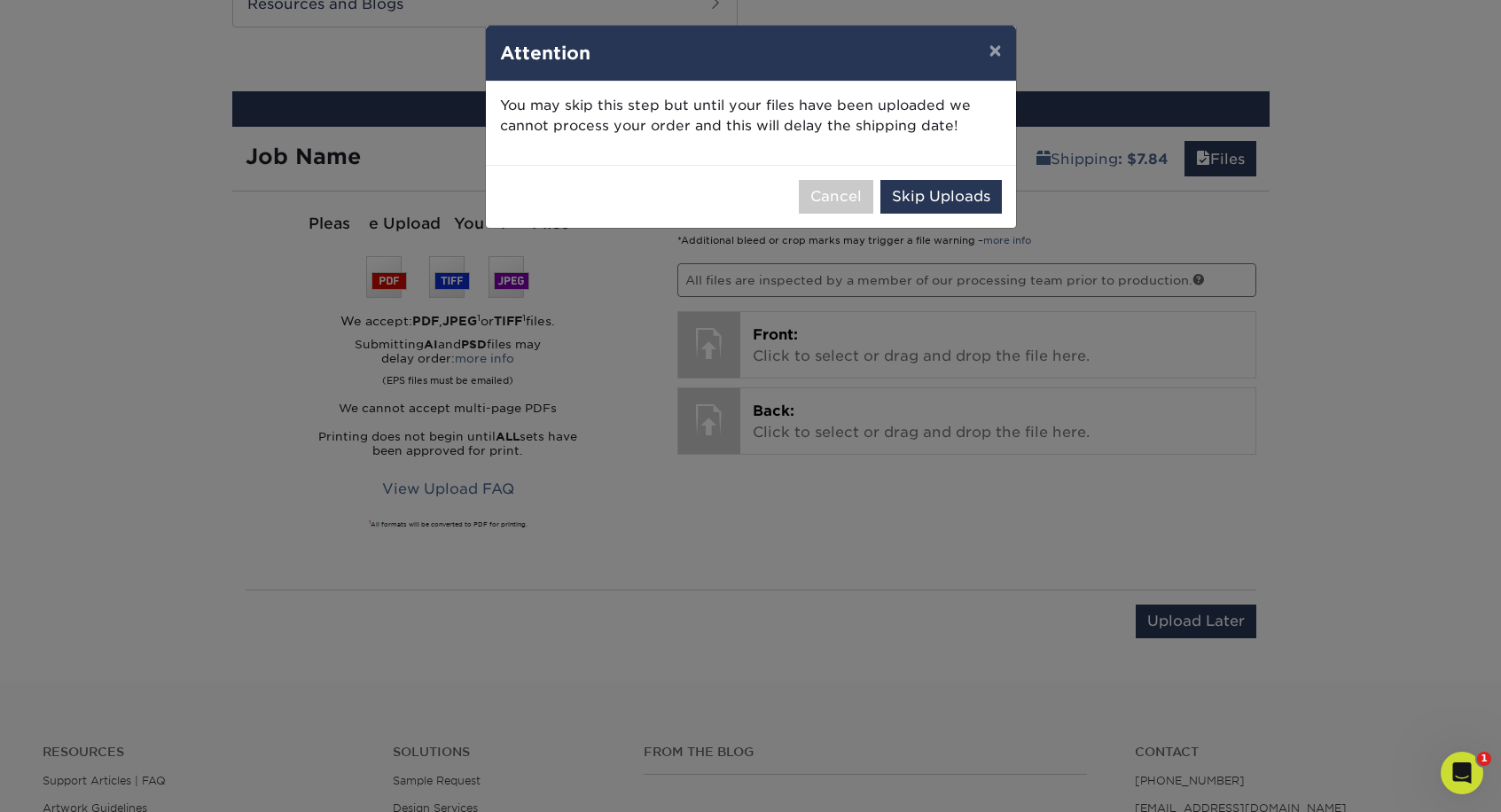
click at [936, 197] on button "Skip Uploads" at bounding box center [940, 197] width 122 height 34
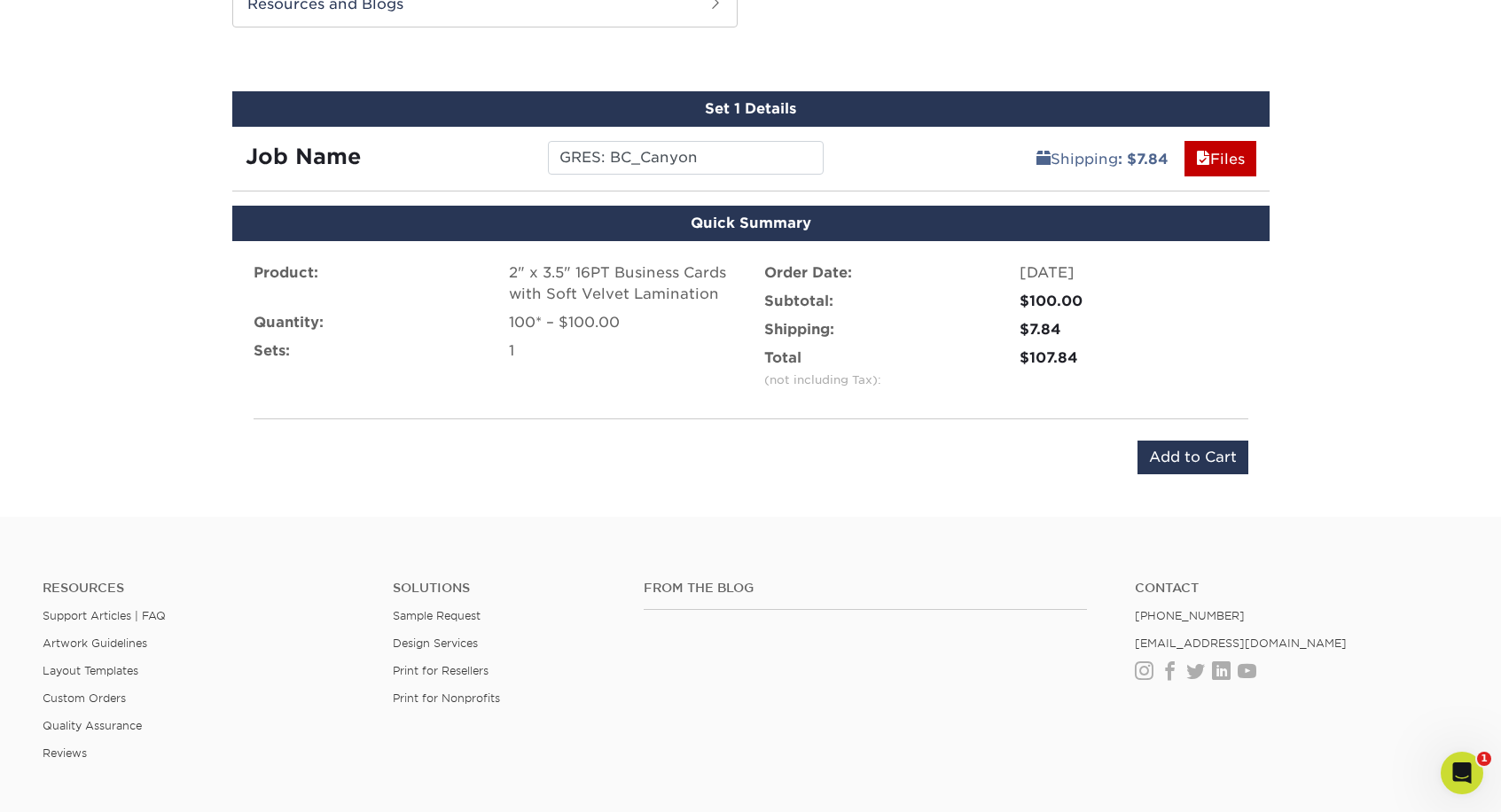
click at [1197, 460] on input "Add to Cart" at bounding box center [1193, 457] width 111 height 34
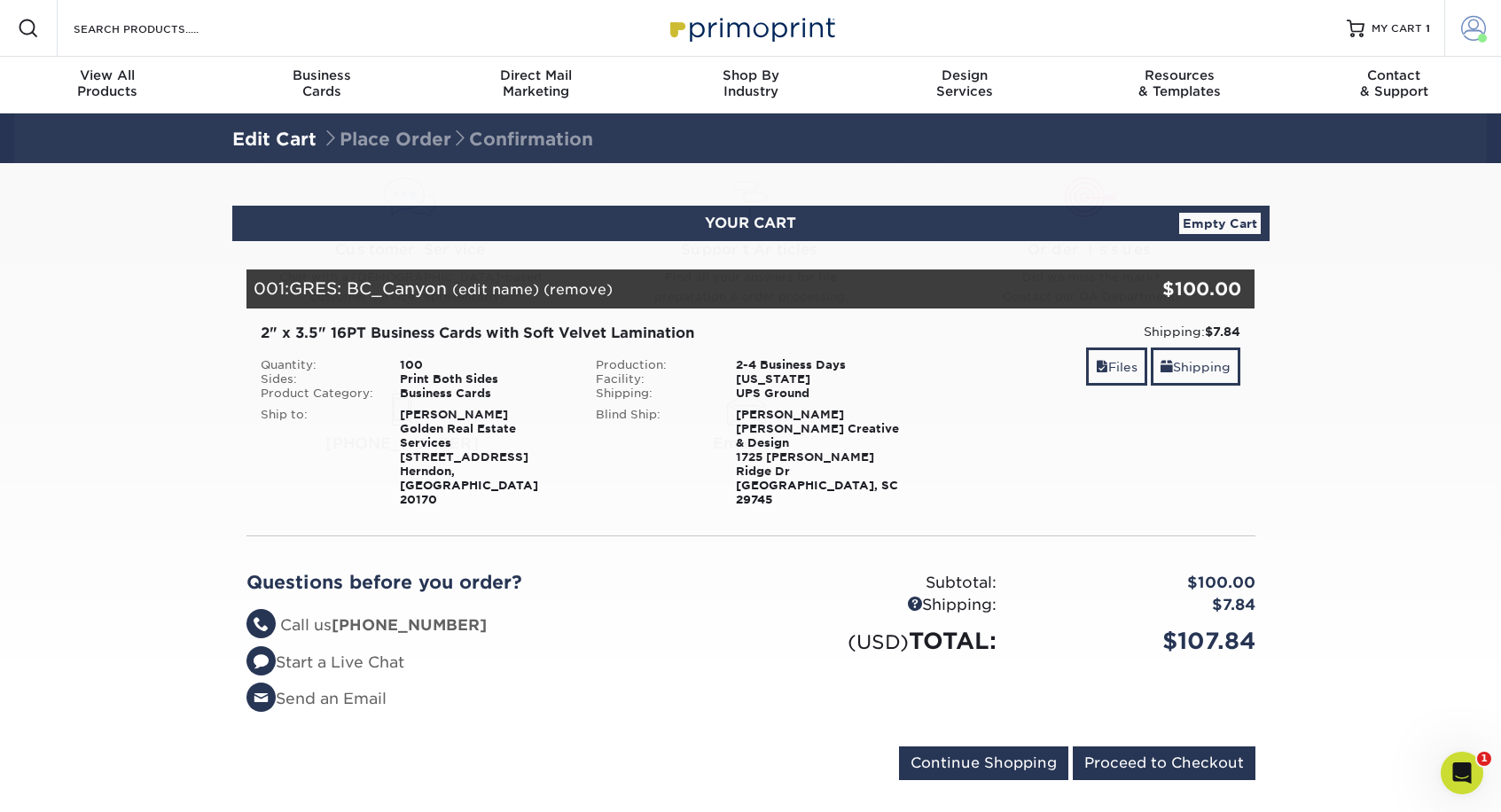
click at [1464, 30] on span at bounding box center [1473, 27] width 25 height 25
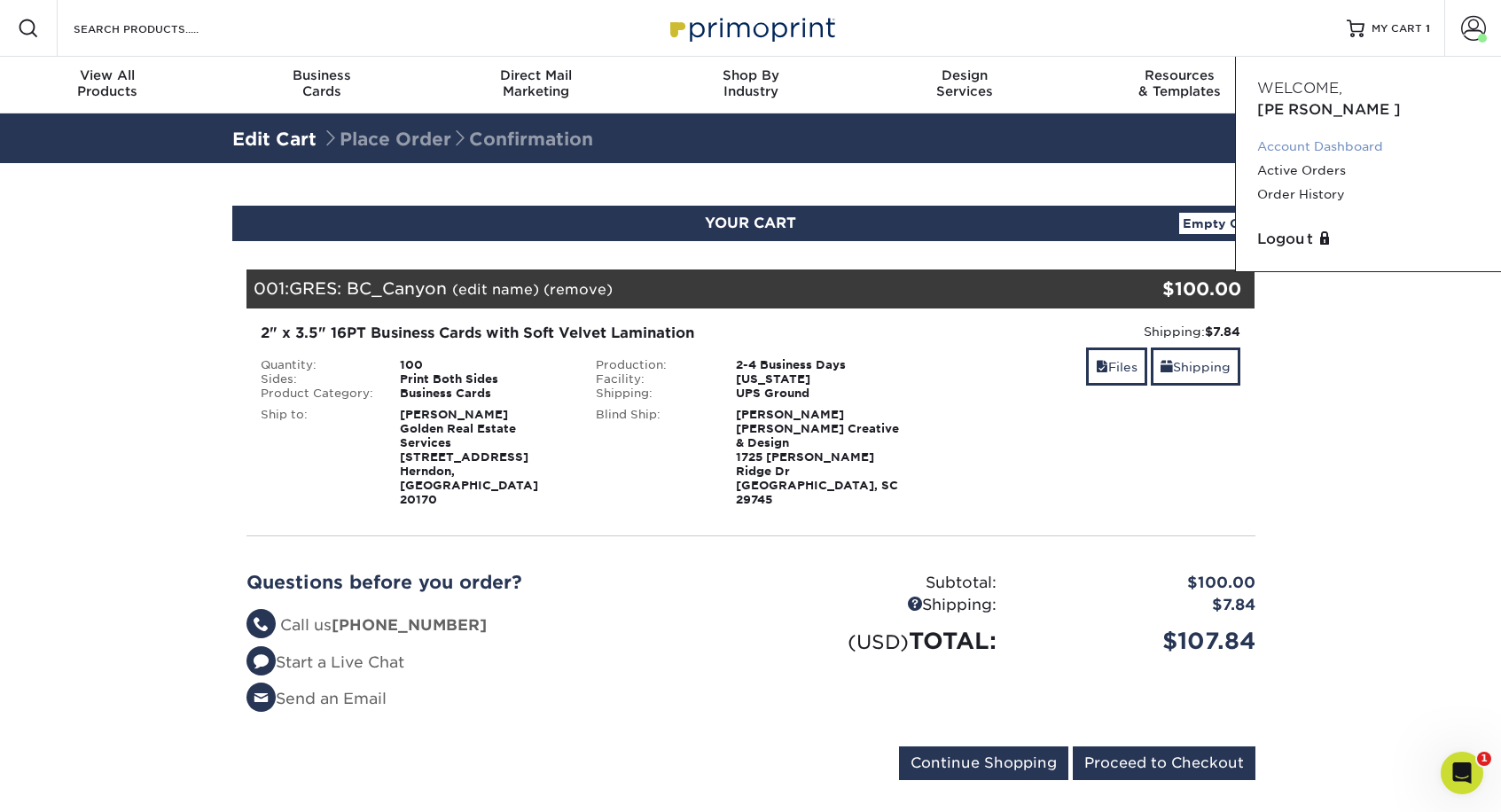
click at [1355, 134] on link "Account Dashboard" at bounding box center [1367, 146] width 222 height 24
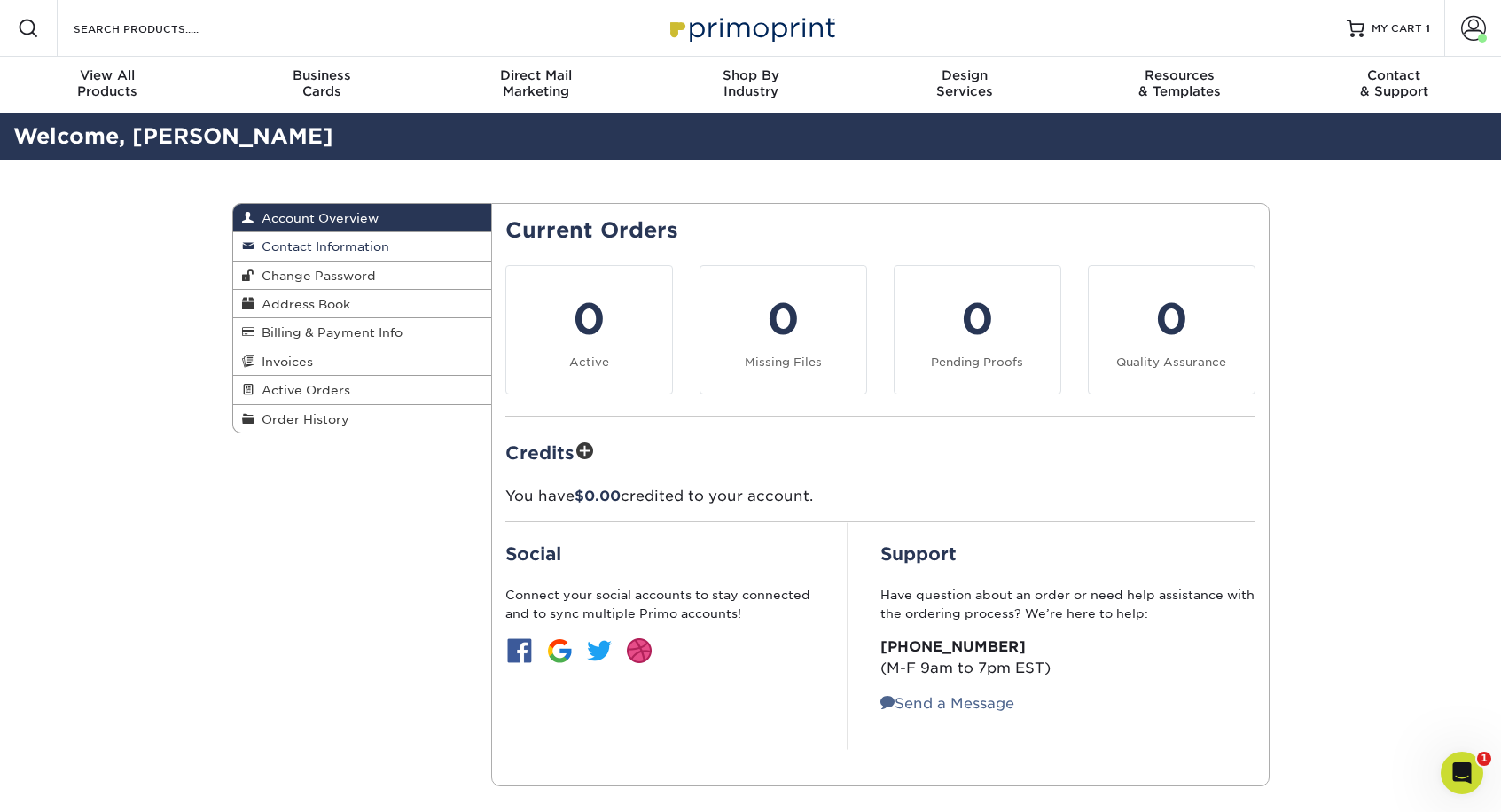
click at [288, 246] on span "Contact Information" at bounding box center [321, 247] width 134 height 15
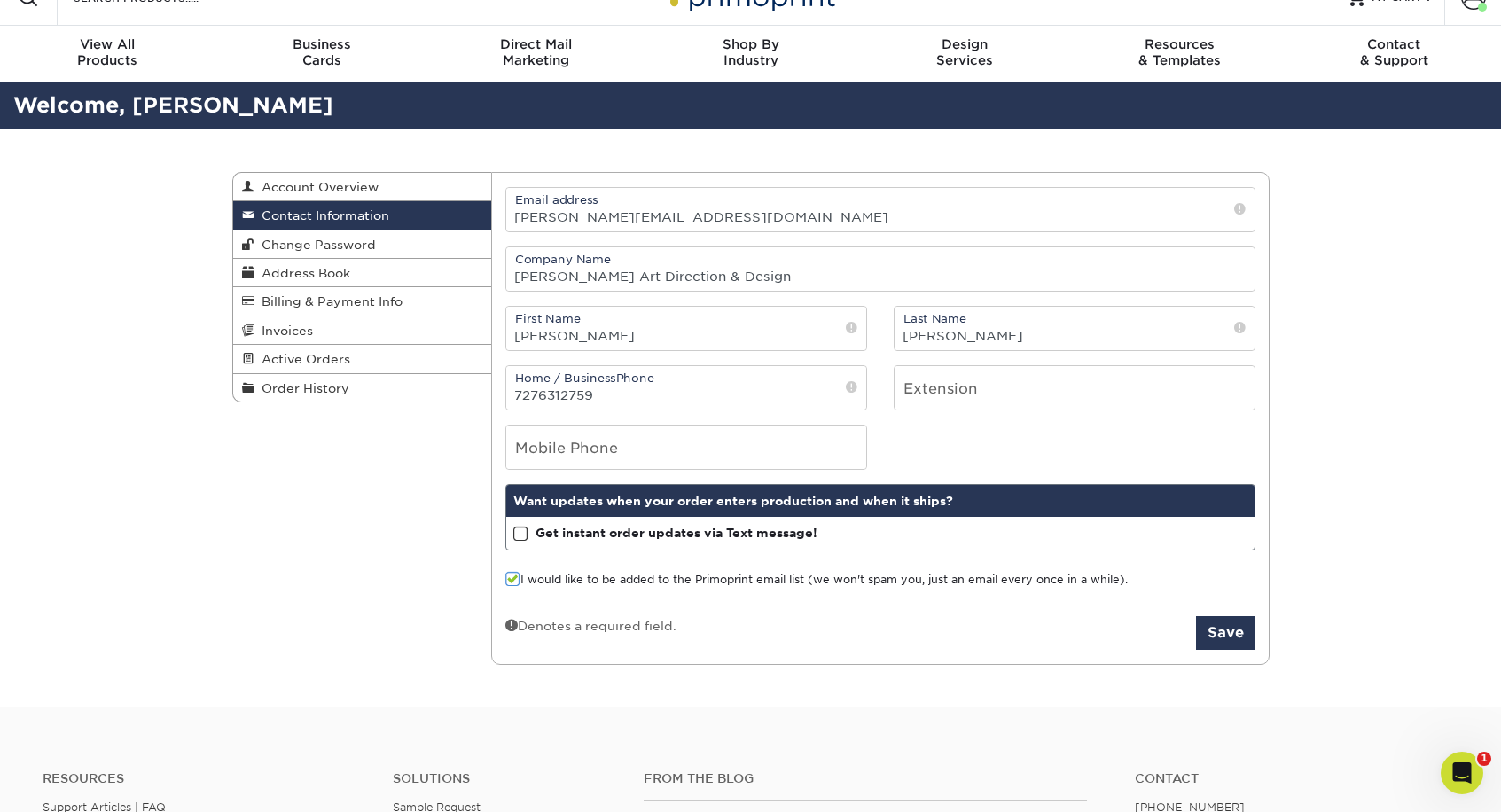
scroll to position [27, 0]
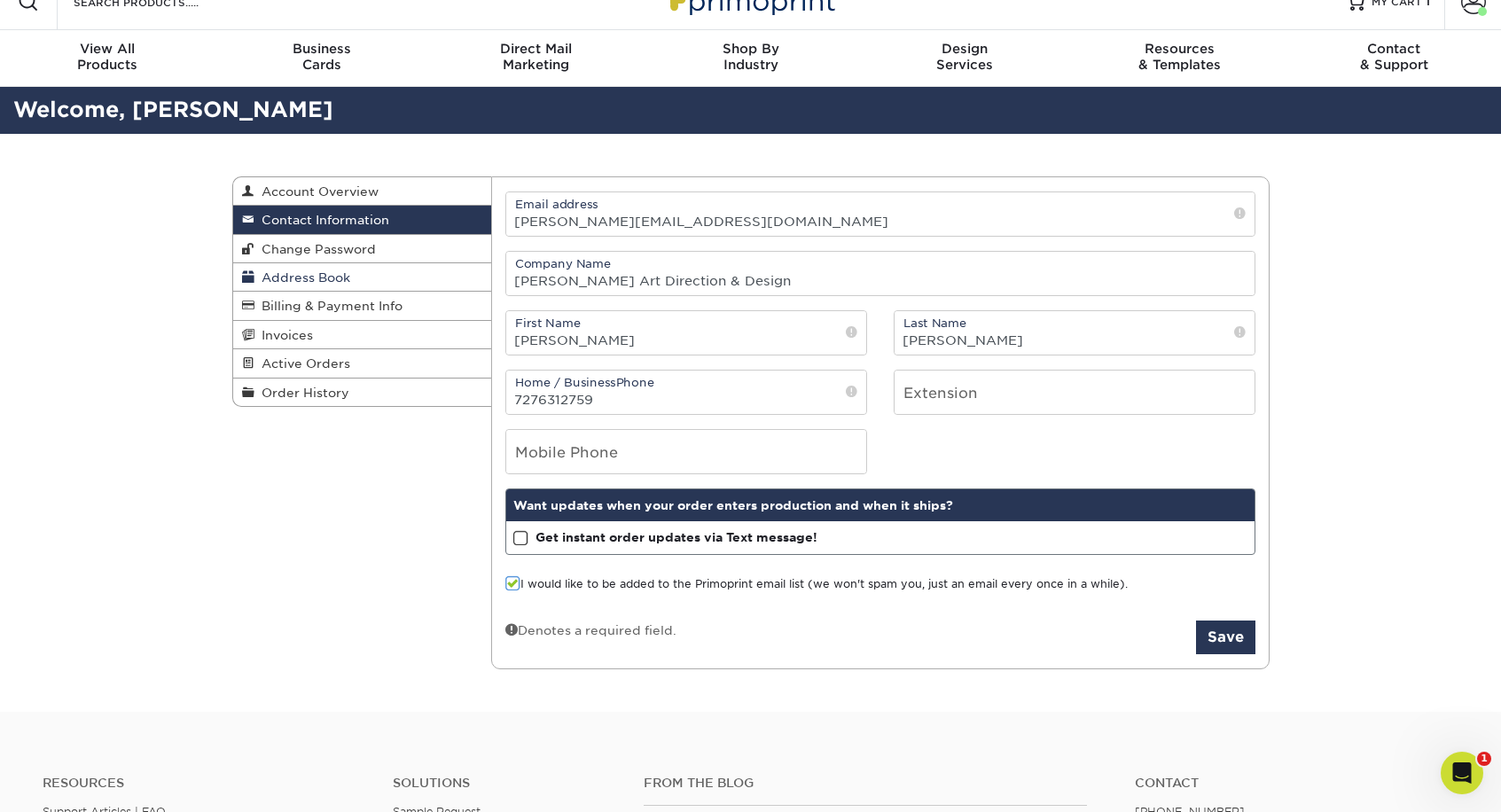
click at [305, 272] on span "Address Book" at bounding box center [302, 278] width 96 height 15
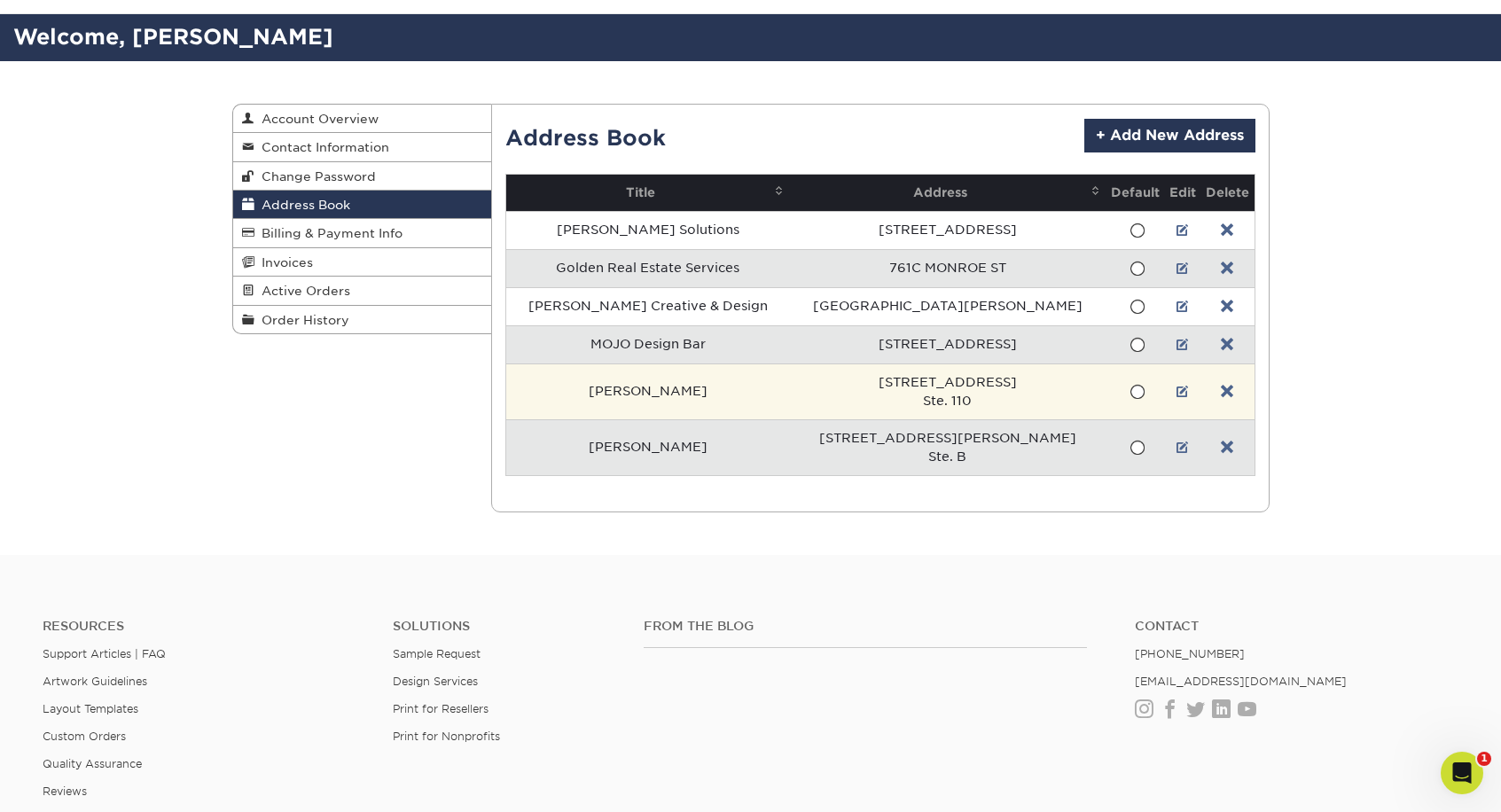
scroll to position [98, 0]
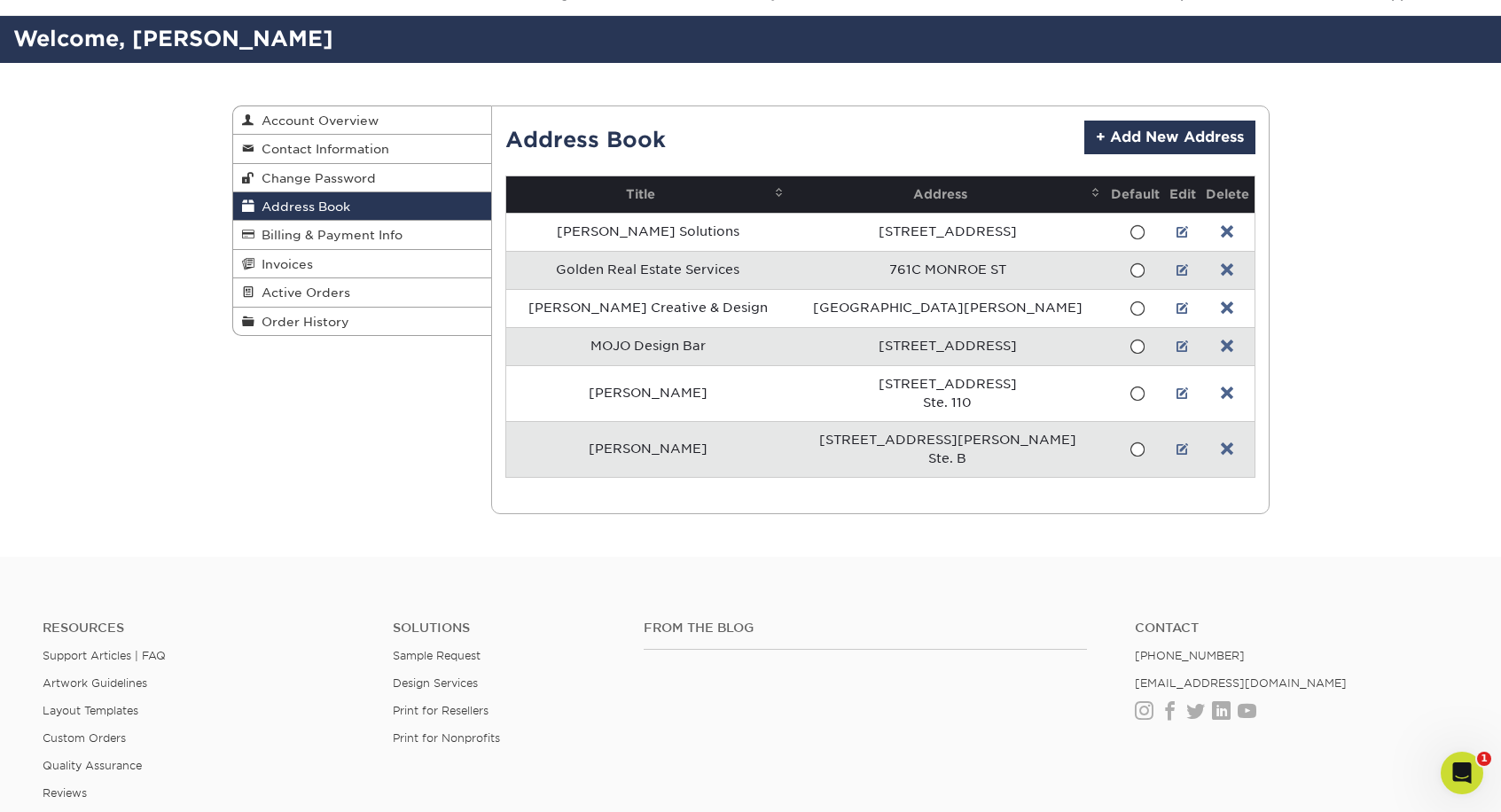
click at [1176, 269] on link at bounding box center [1183, 271] width 13 height 15
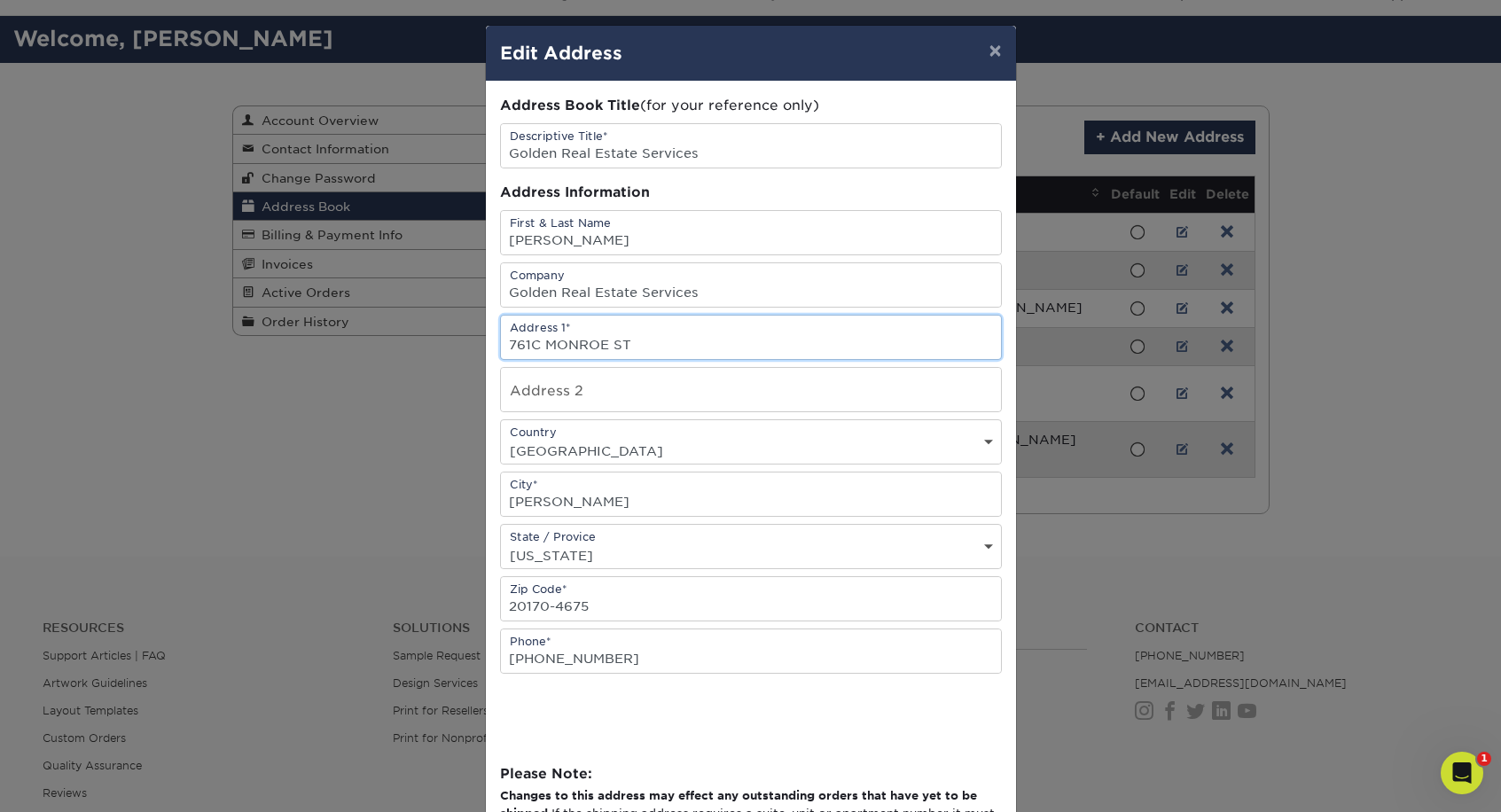
drag, startPoint x: 697, startPoint y: 342, endPoint x: 469, endPoint y: 342, distance: 228.0
paste input "83 Station St # G"
drag, startPoint x: 637, startPoint y: 348, endPoint x: 616, endPoint y: 349, distance: 21.0
click at [610, 347] on input "783 Station St # G" at bounding box center [751, 337] width 500 height 43
type input "783 Station St"
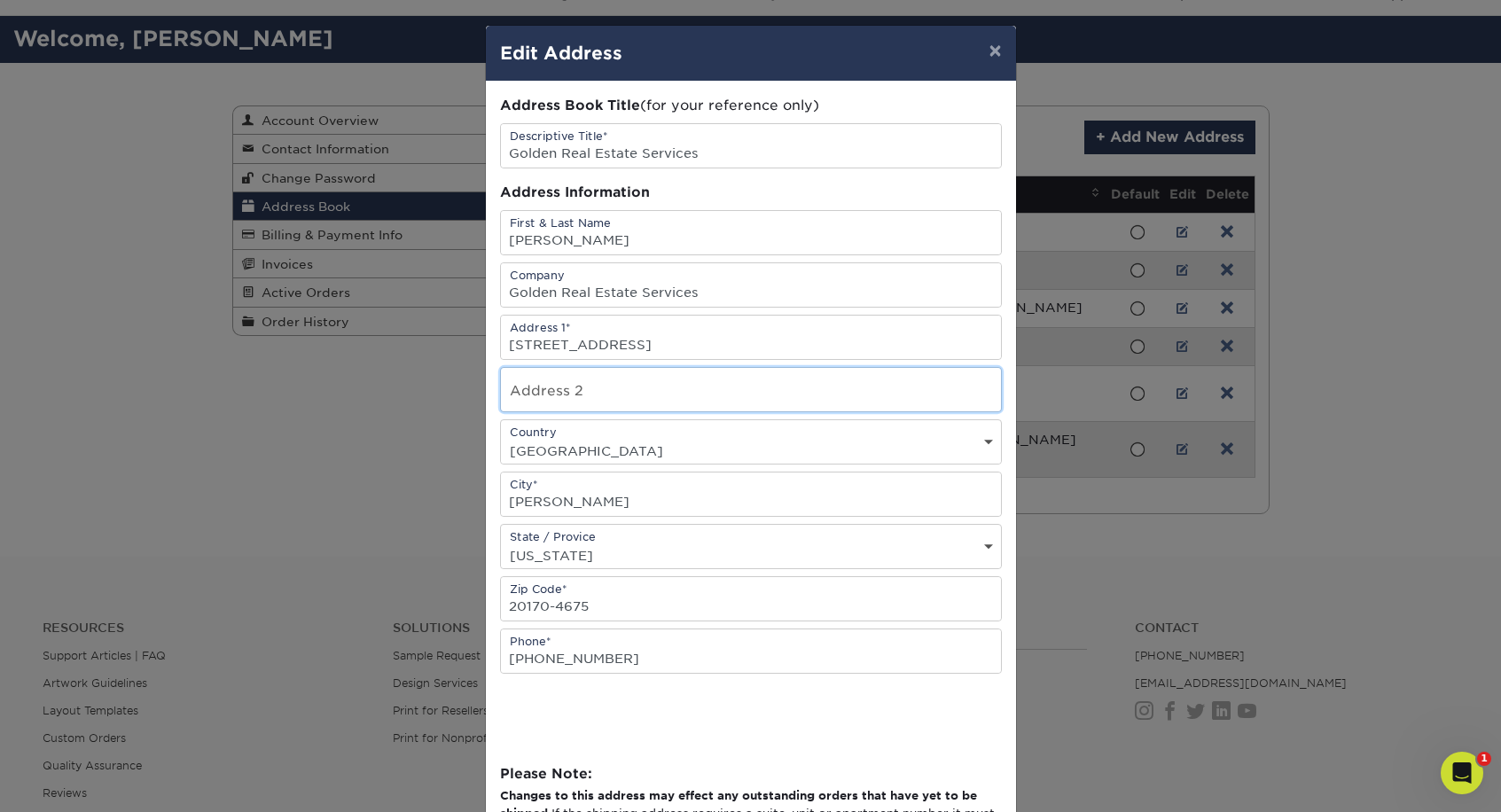
paste input "# G"
click at [523, 401] on input "# G" at bounding box center [751, 389] width 500 height 43
type input "#G"
click at [601, 347] on input "783 Station St" at bounding box center [751, 337] width 500 height 43
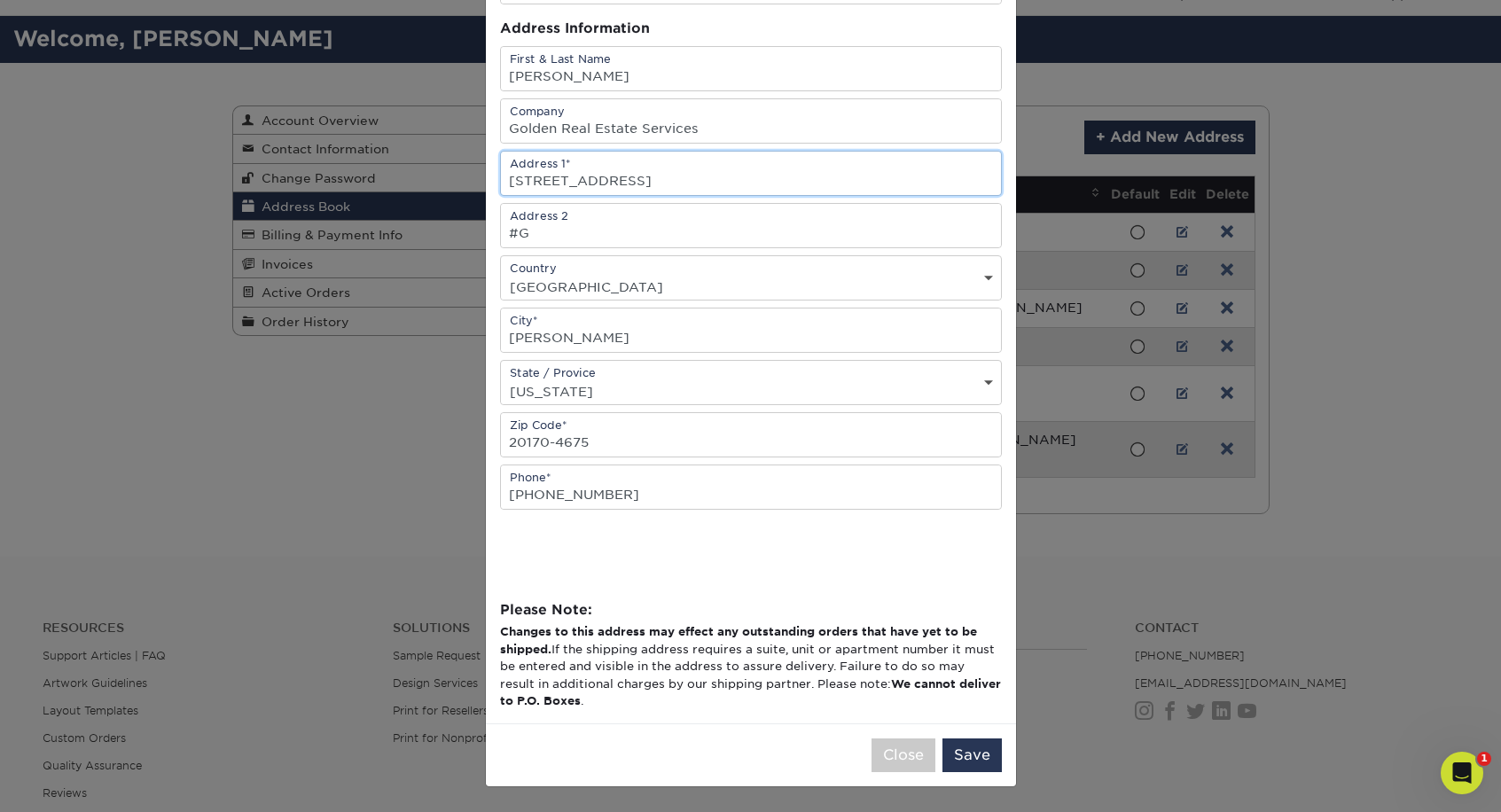
scroll to position [167, 0]
type input "783 Station Street"
click at [895, 744] on button "Close" at bounding box center [904, 754] width 64 height 34
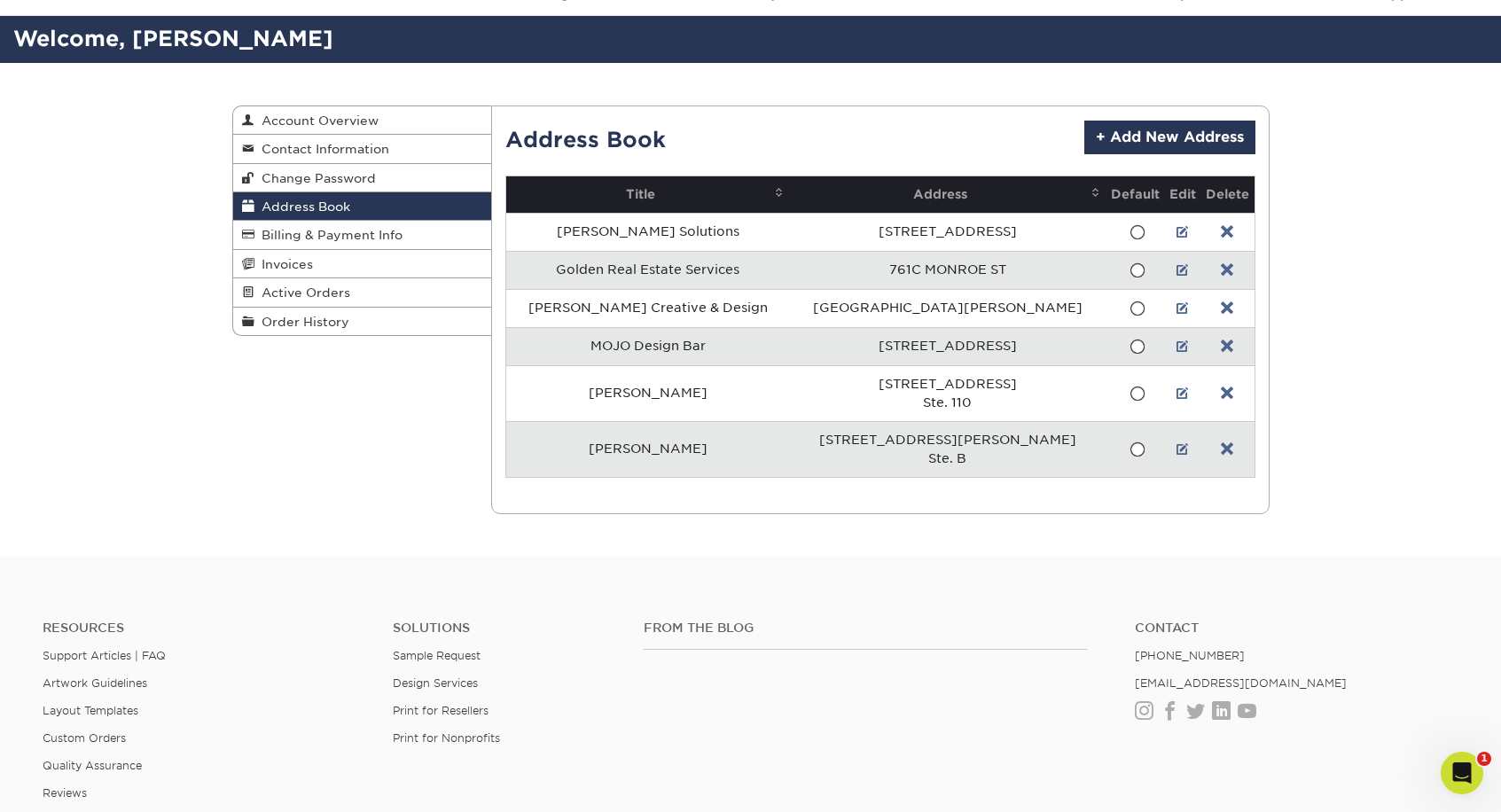
click at [1176, 306] on link at bounding box center [1183, 309] width 13 height 15
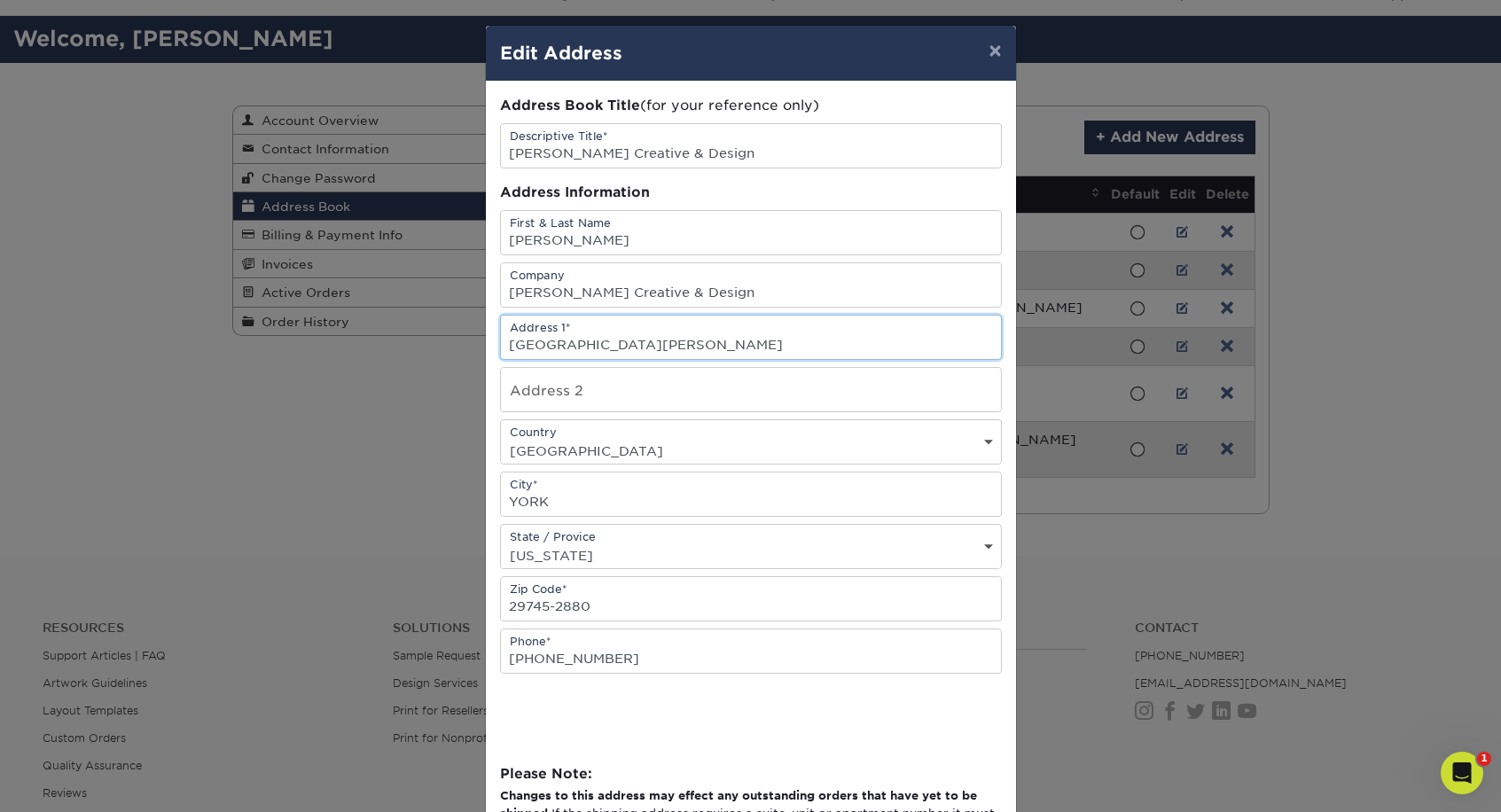
drag, startPoint x: 603, startPoint y: 349, endPoint x: 499, endPoint y: 346, distance: 104.0
type input "1236 Greylock Ln"
drag, startPoint x: 557, startPoint y: 504, endPoint x: 445, endPoint y: 495, distance: 112.4
type input "Frederick"
select select "MD"
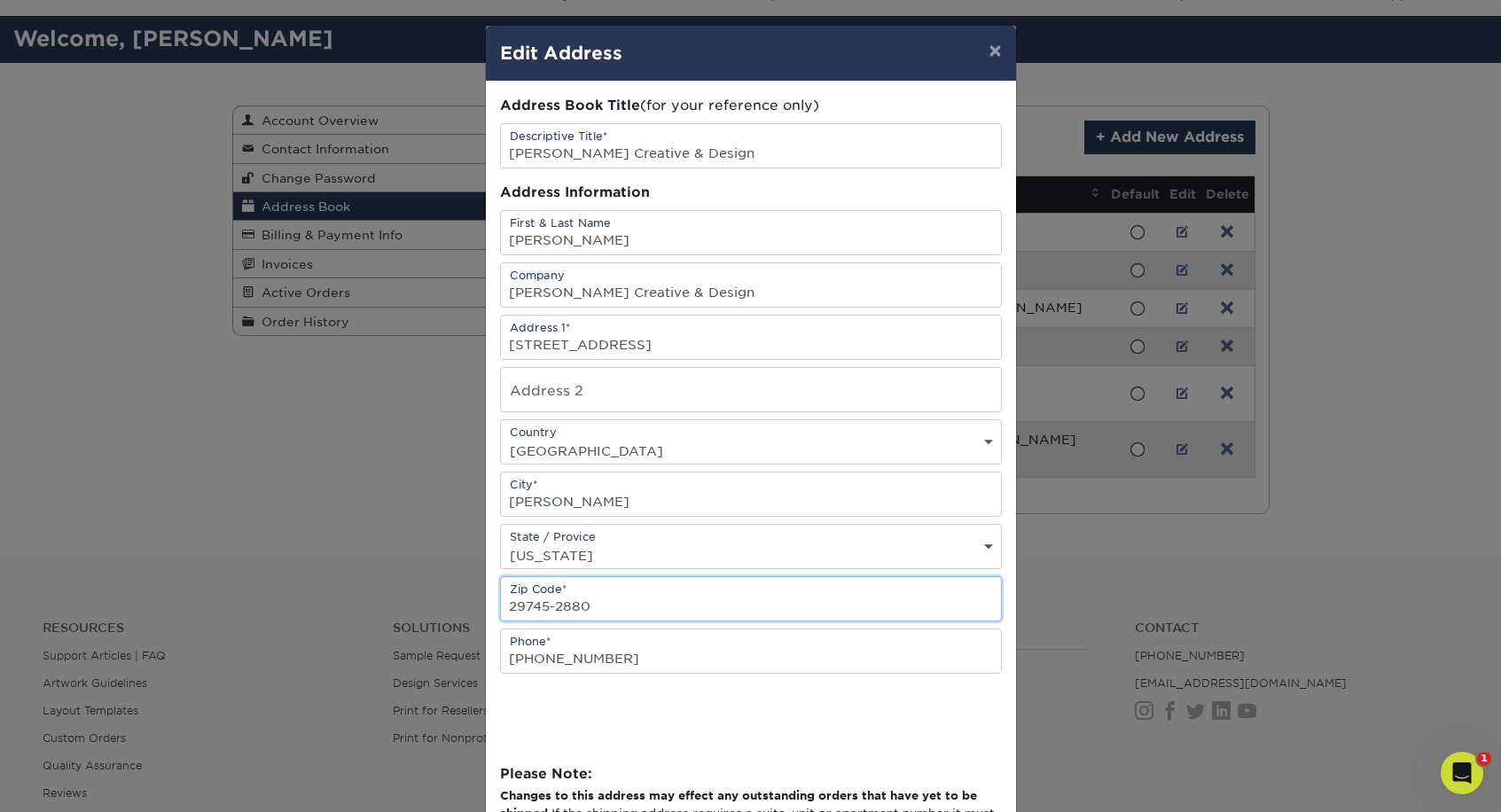
drag, startPoint x: 534, startPoint y: 604, endPoint x: 494, endPoint y: 604, distance: 40.0
type input "21702"
click at [925, 706] on div at bounding box center [751, 709] width 502 height 69
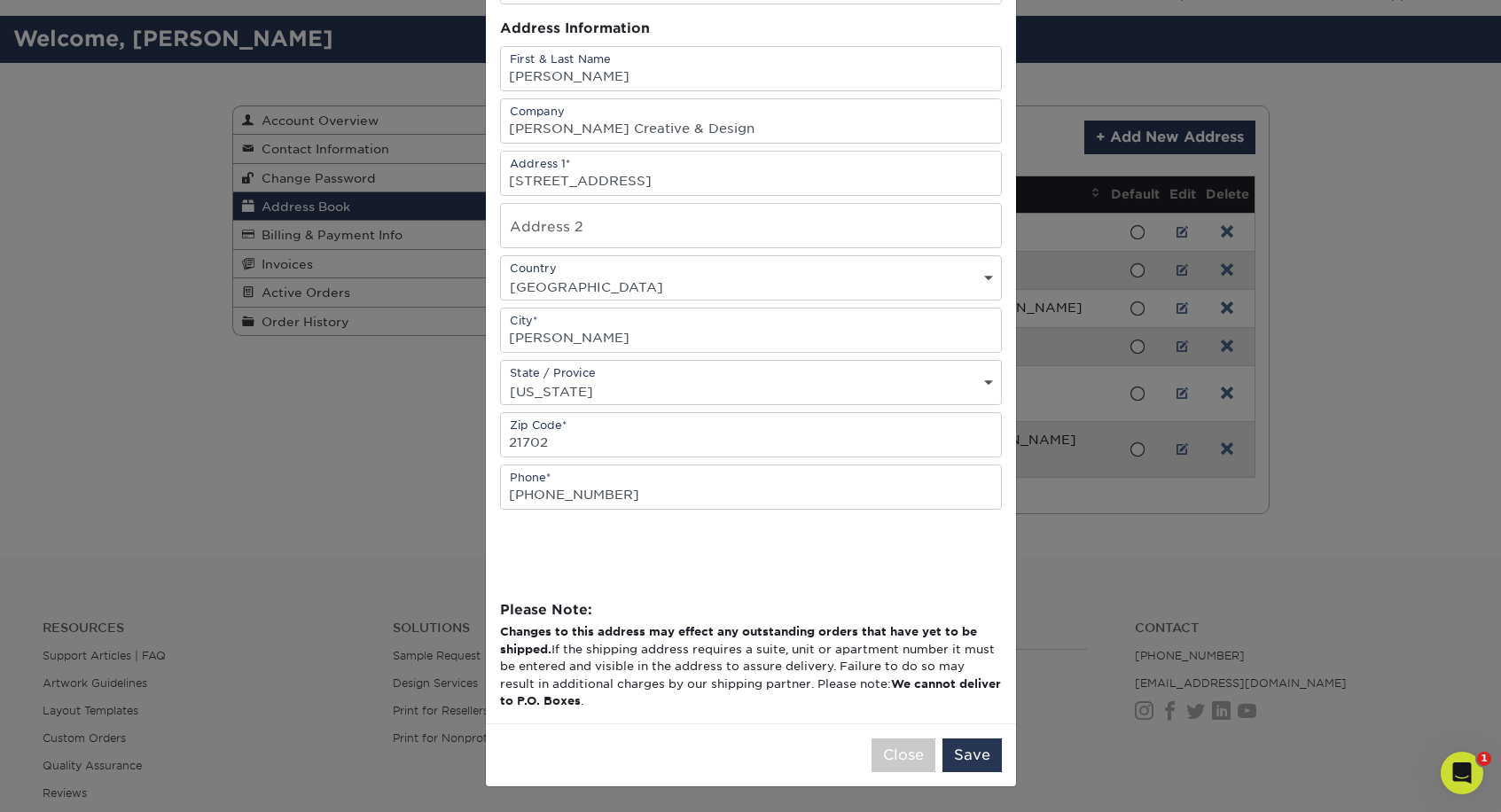
scroll to position [167, 0]
click at [957, 748] on button "Save" at bounding box center [971, 754] width 59 height 34
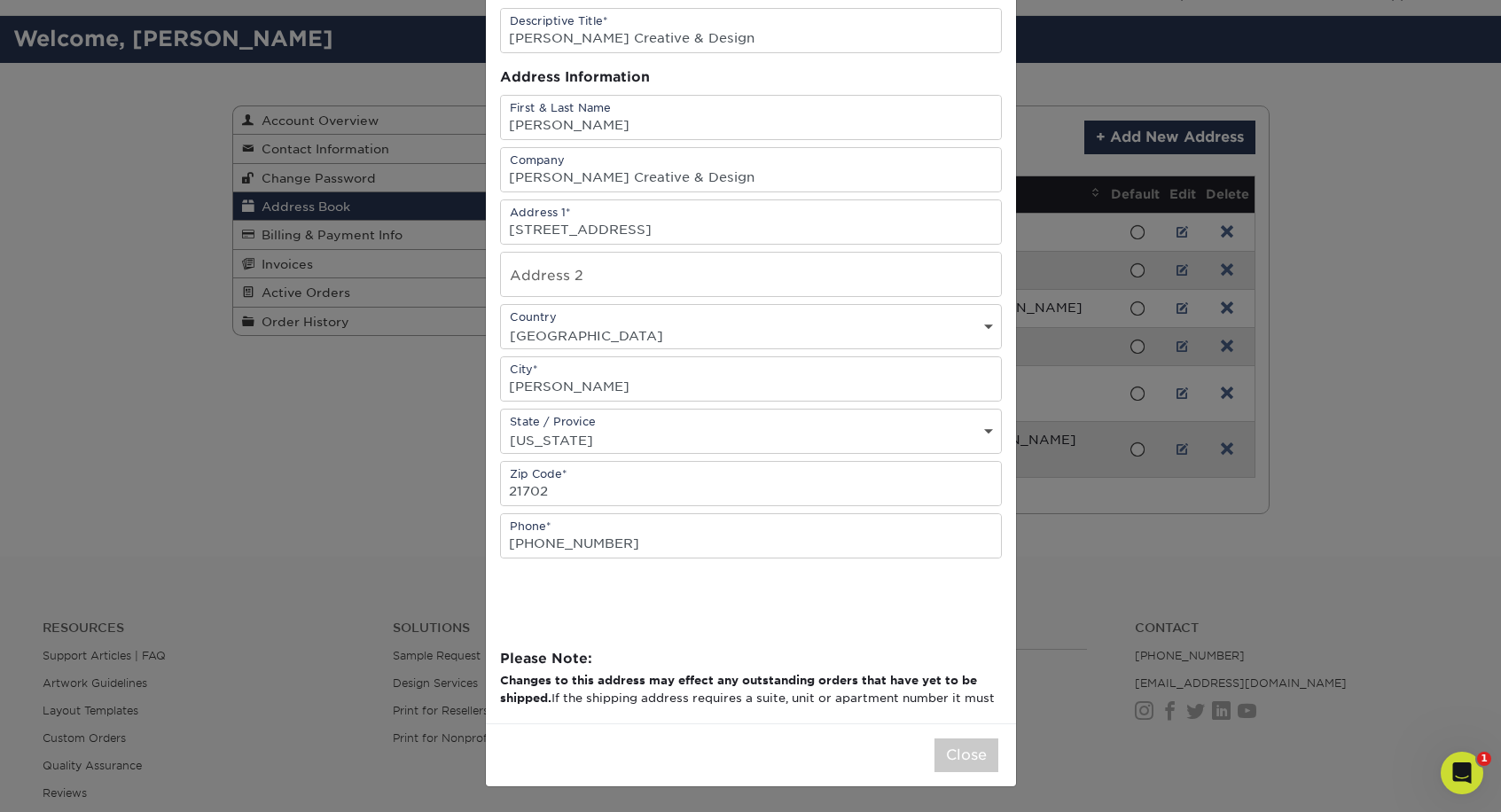
scroll to position [0, 0]
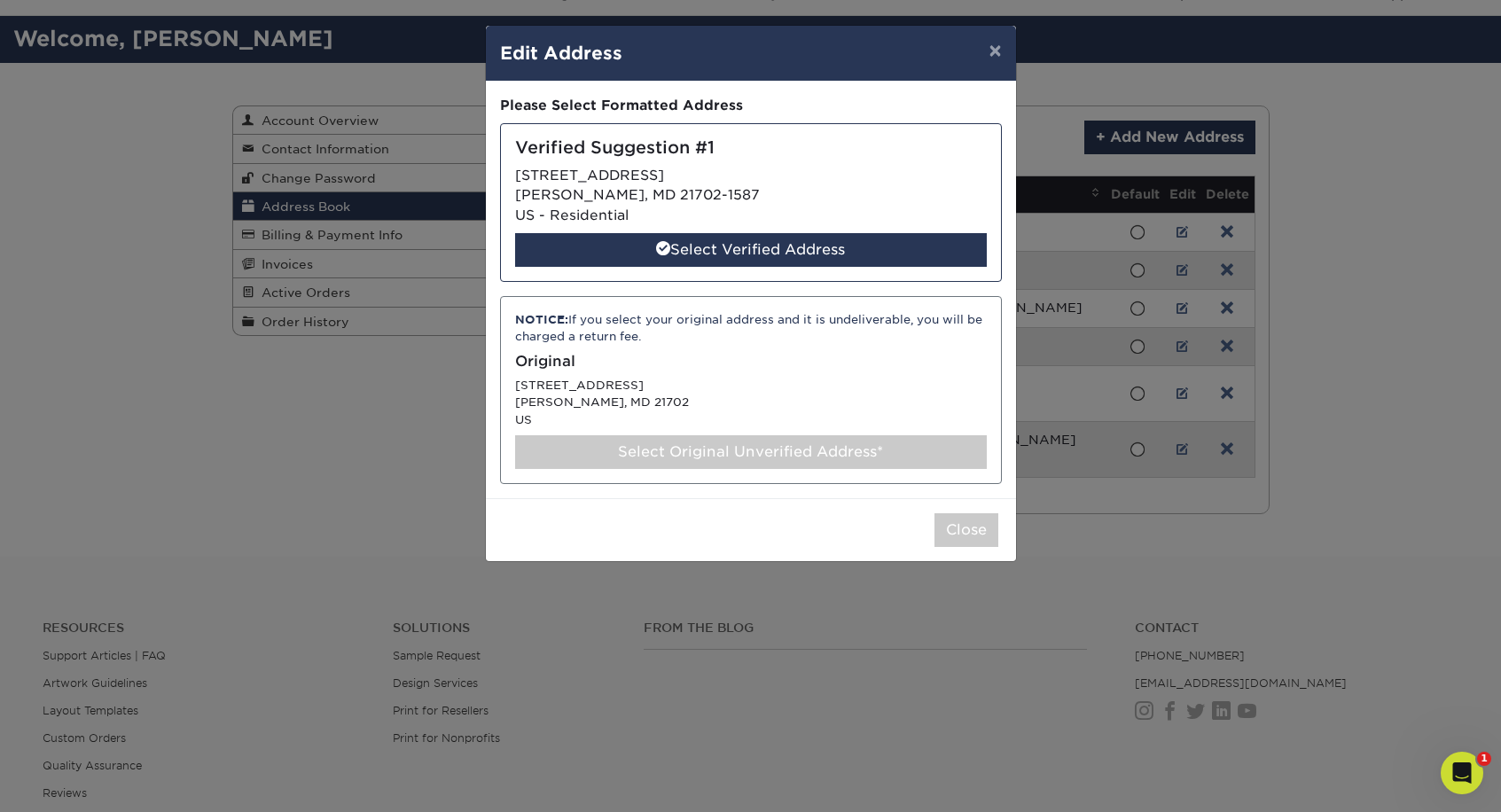
click at [739, 240] on div "Select Verified Address" at bounding box center [751, 250] width 472 height 34
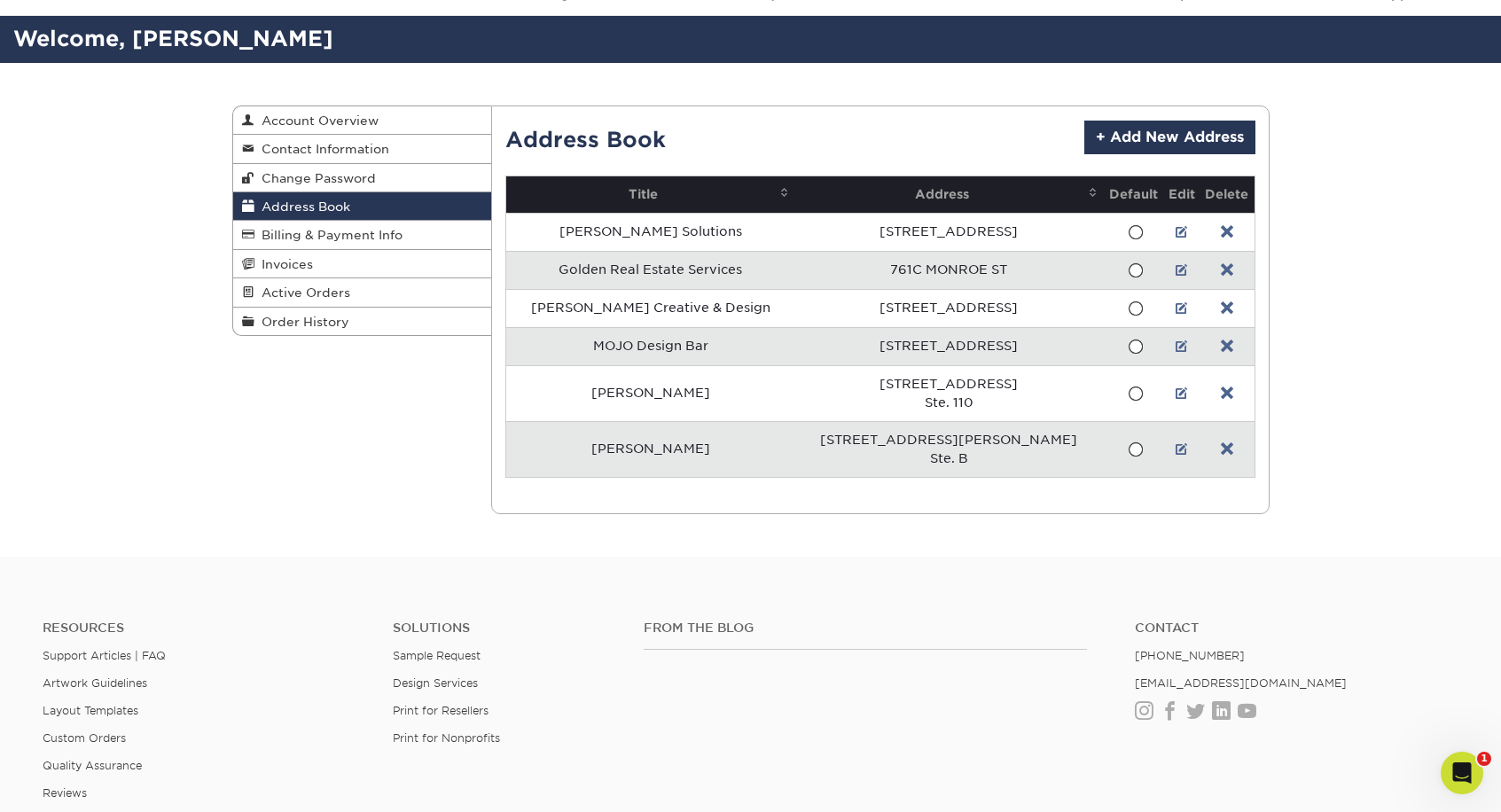
click at [1222, 346] on link at bounding box center [1228, 347] width 13 height 15
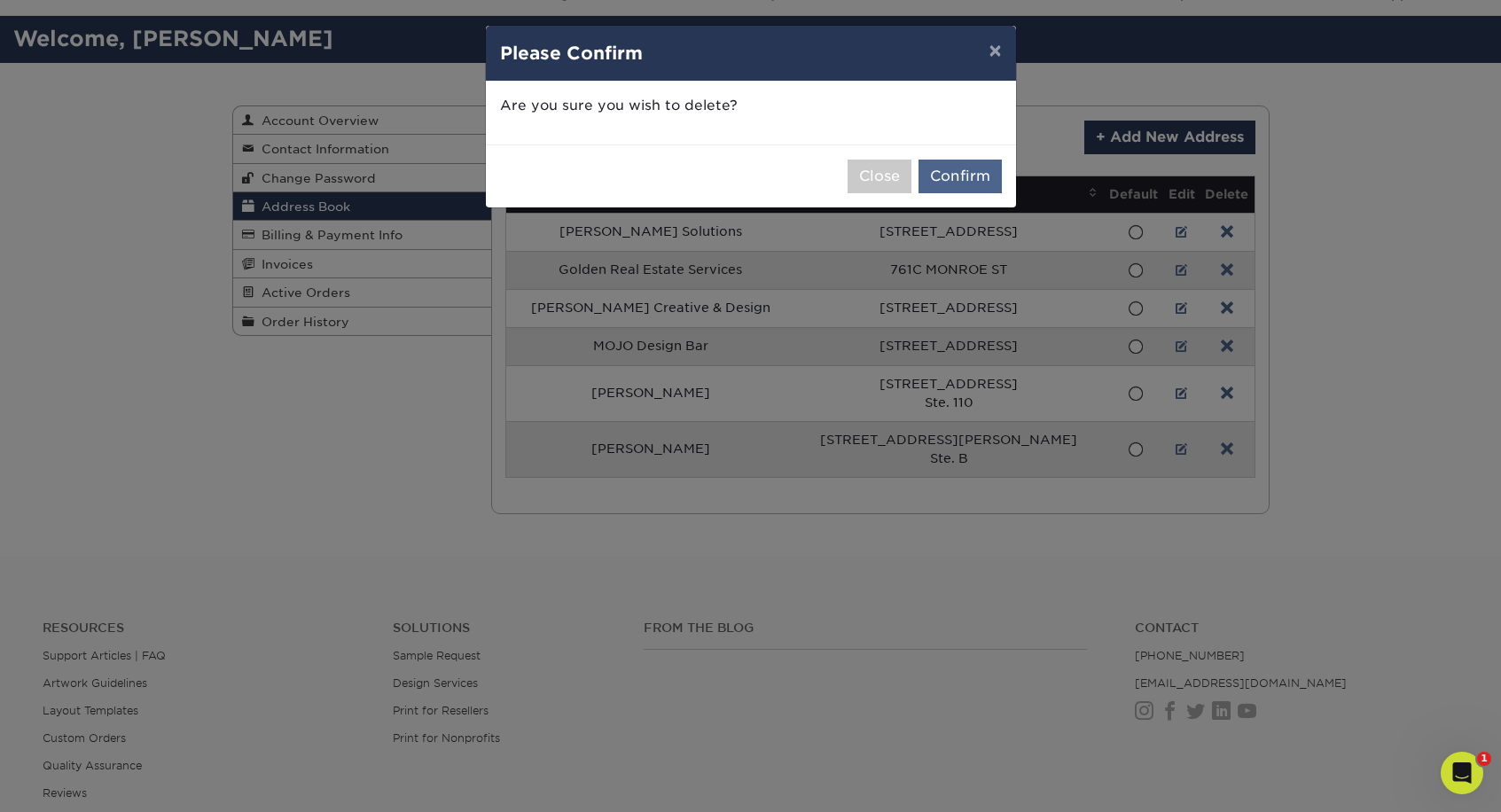
click at [963, 176] on button "Confirm" at bounding box center [960, 176] width 83 height 34
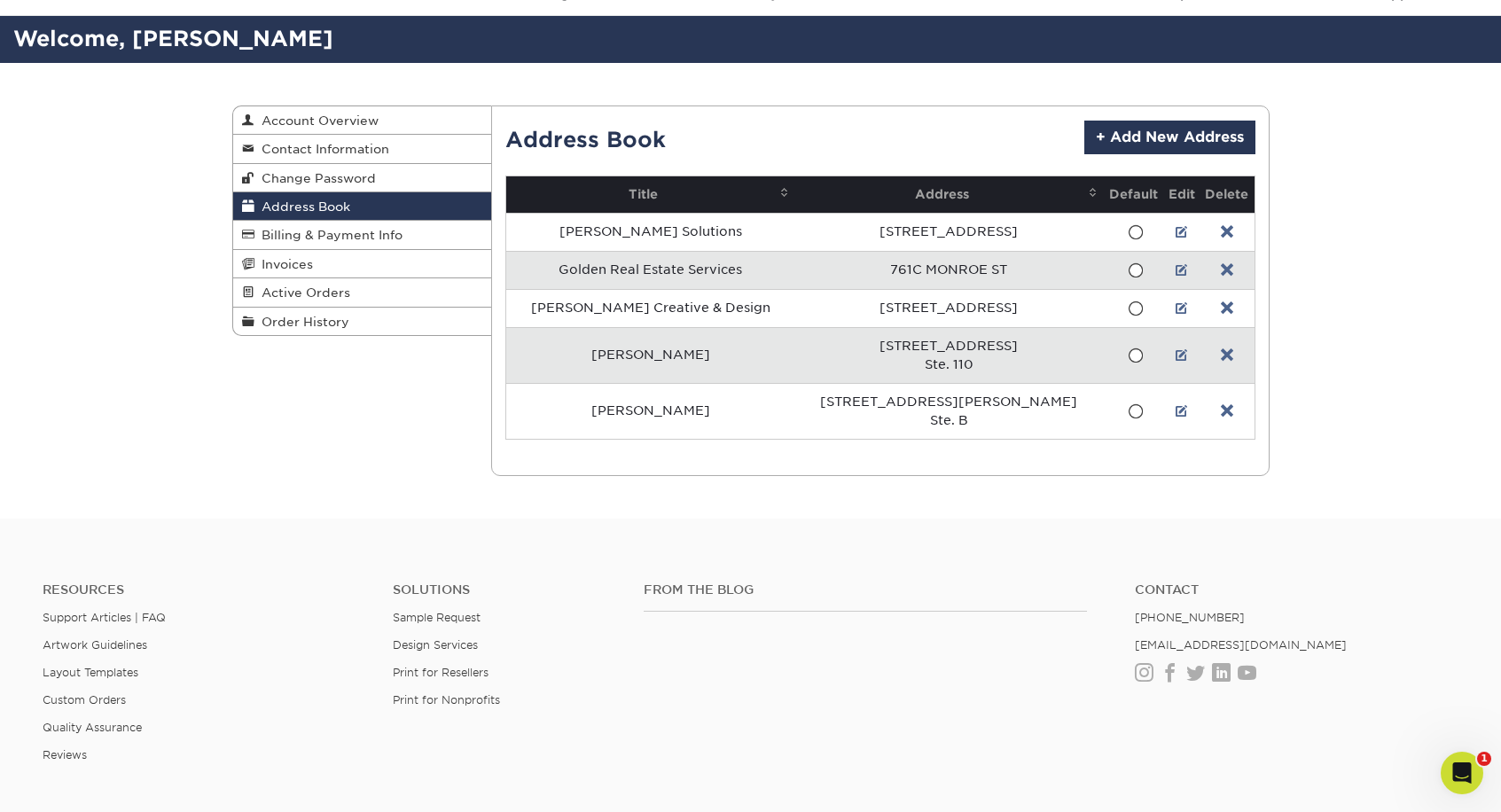
click at [1222, 356] on link at bounding box center [1228, 356] width 13 height 15
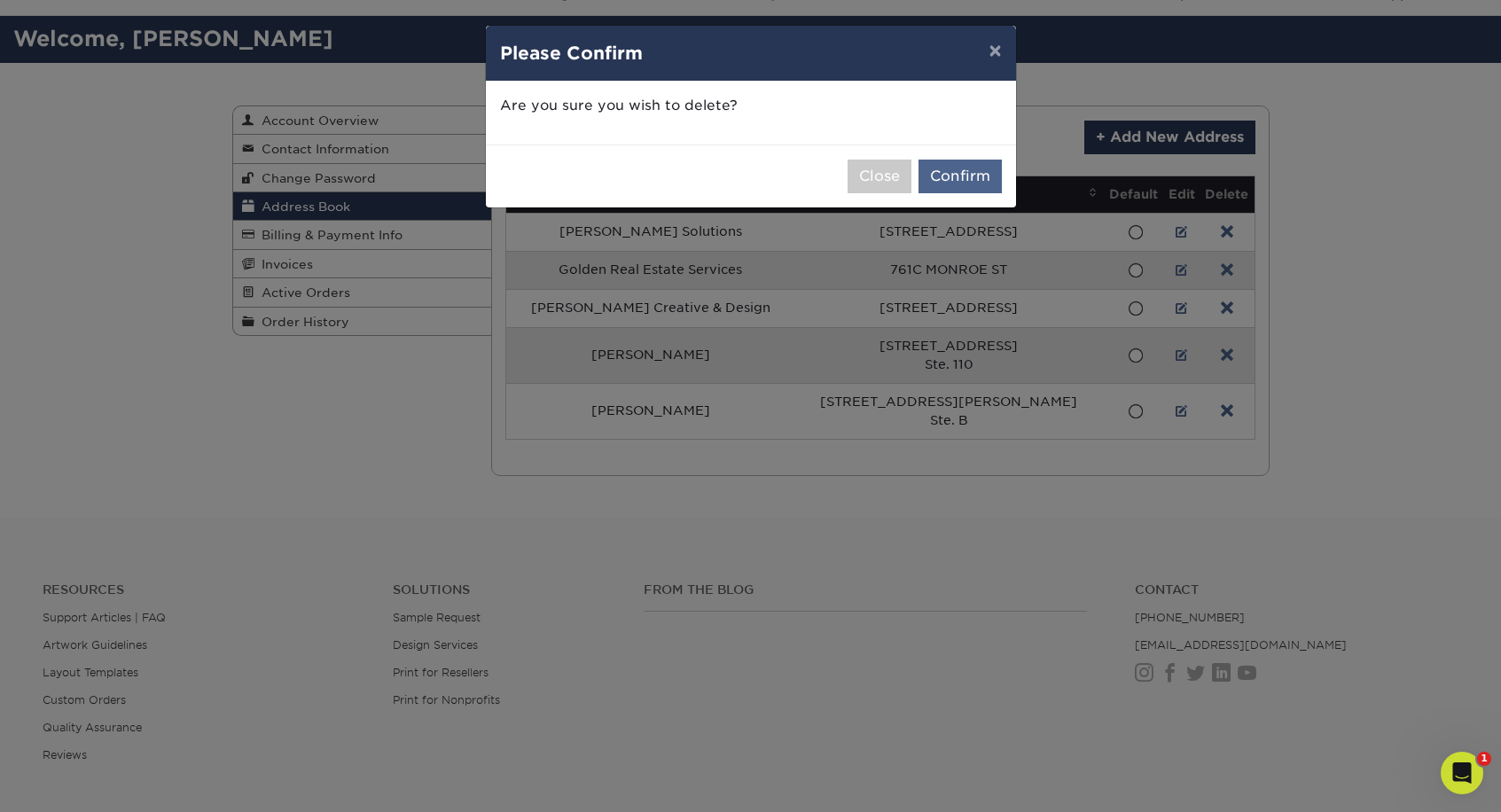
click at [962, 178] on button "Confirm" at bounding box center [960, 176] width 83 height 34
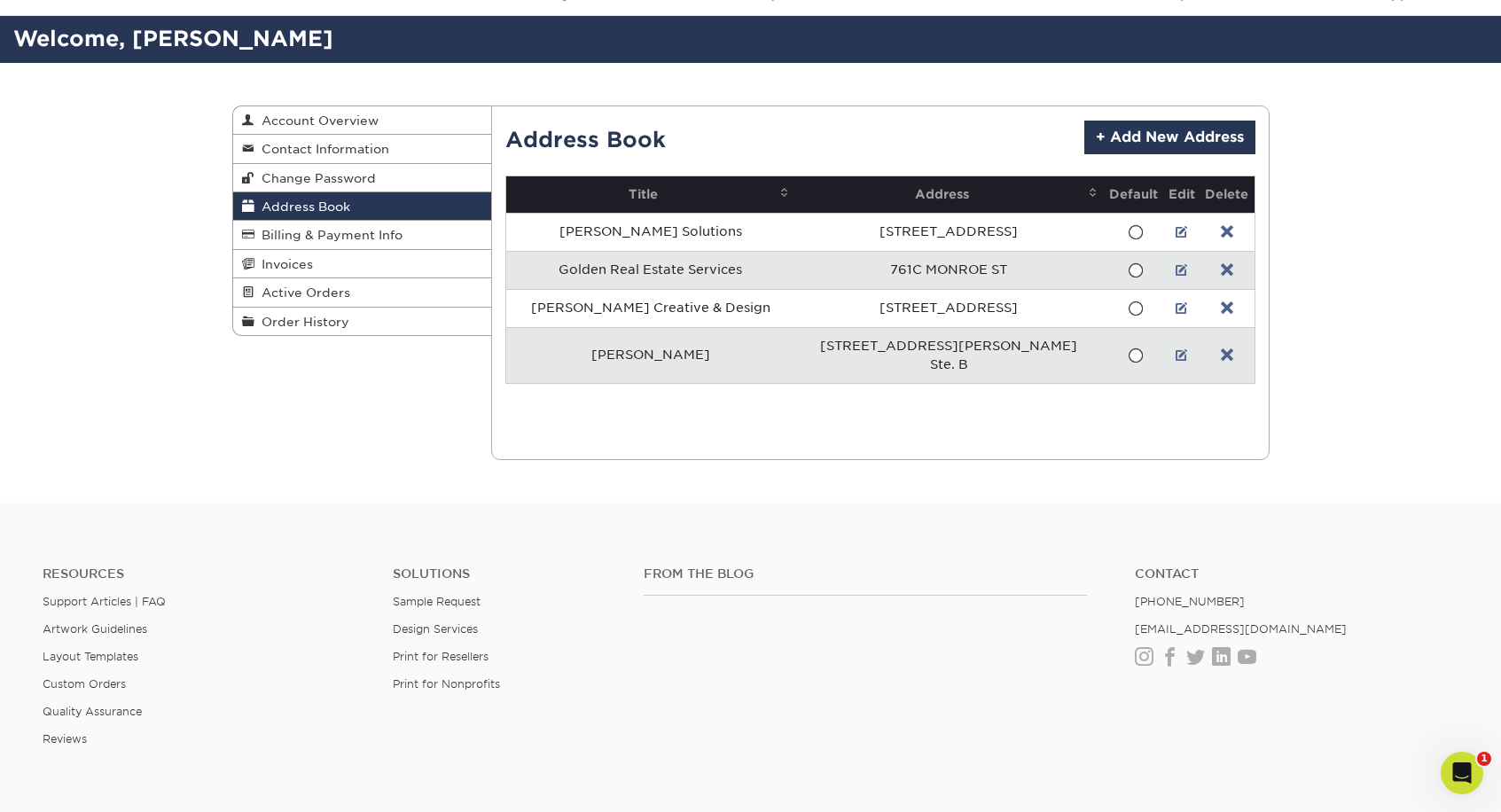
click at [1175, 271] on link at bounding box center [1182, 271] width 13 height 15
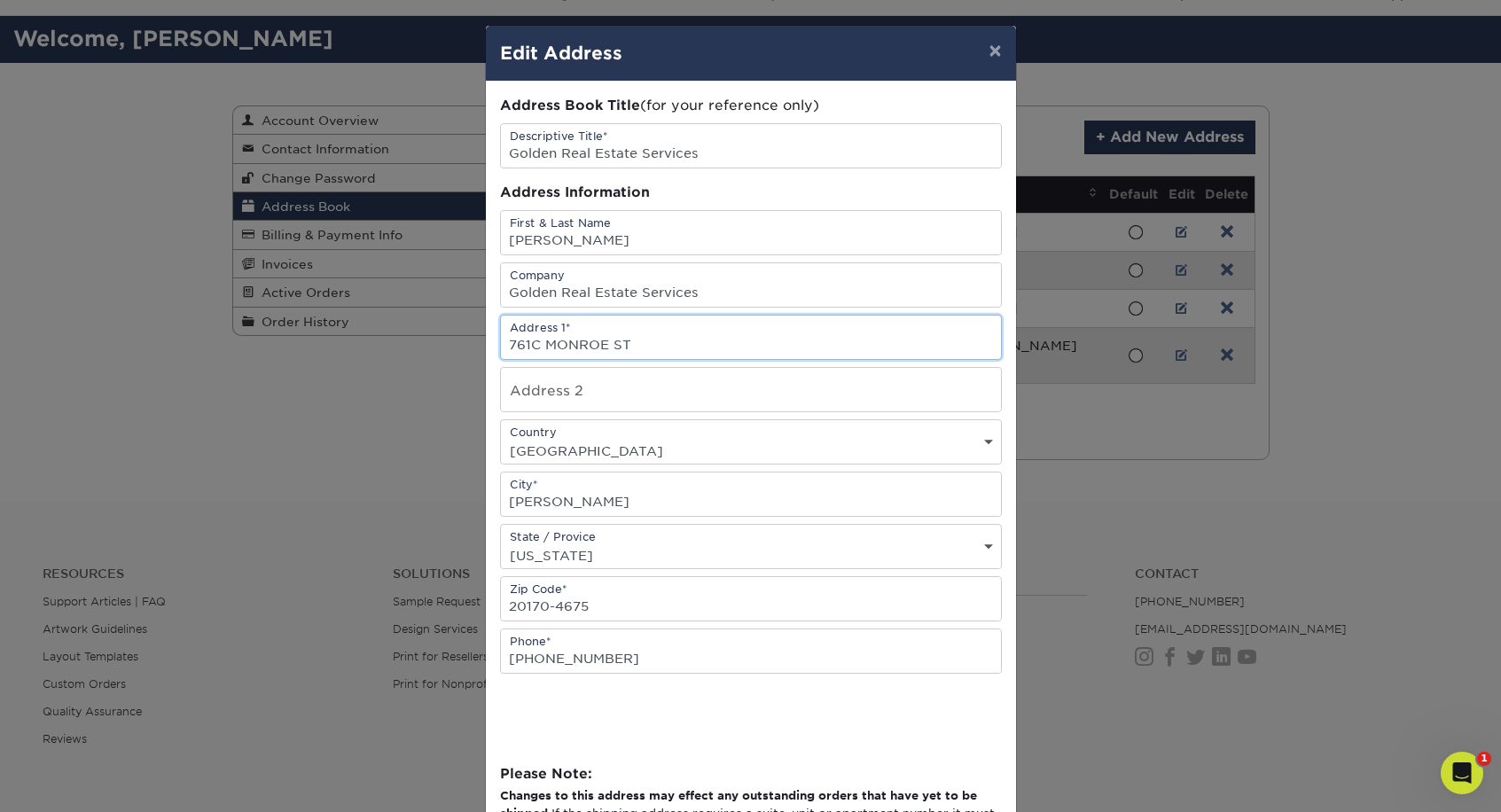
drag, startPoint x: 649, startPoint y: 347, endPoint x: 483, endPoint y: 345, distance: 166.0
paste input "83 Station St"
type input "783 Station St"
type input "#G"
drag, startPoint x: 584, startPoint y: 609, endPoint x: 550, endPoint y: 609, distance: 34.0
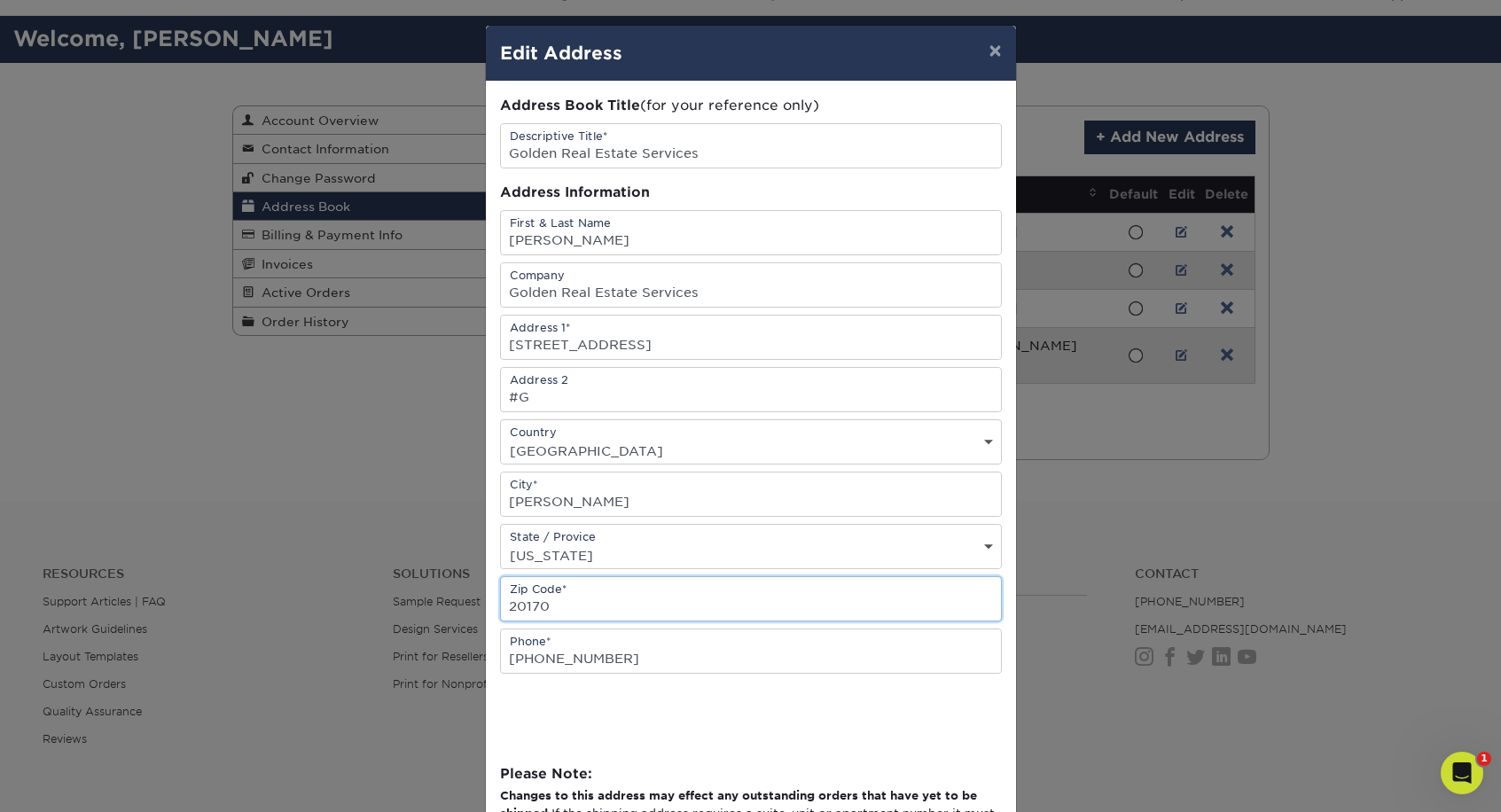
type input "20170"
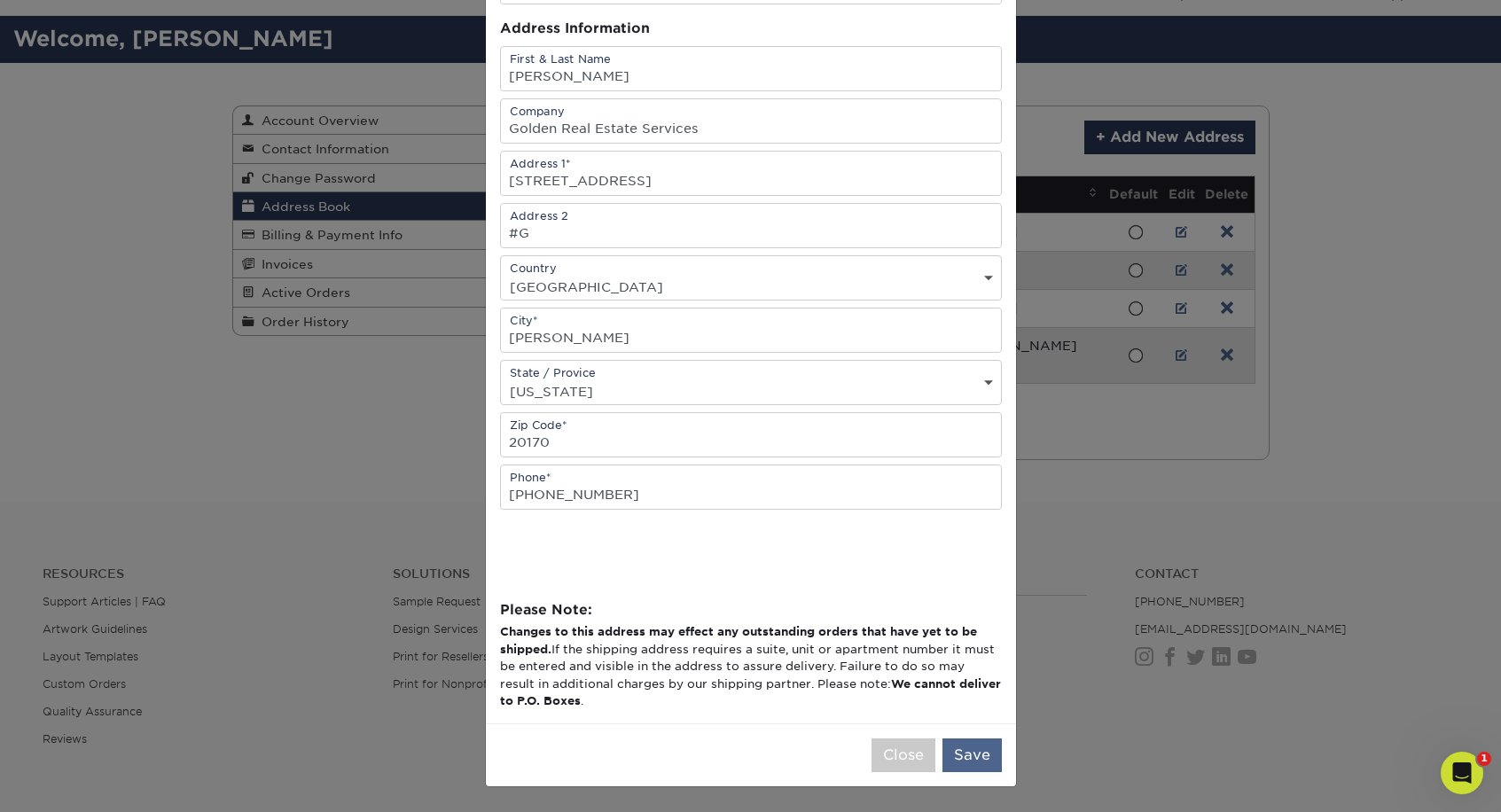
scroll to position [167, 0]
click at [969, 759] on button "Save" at bounding box center [971, 754] width 59 height 34
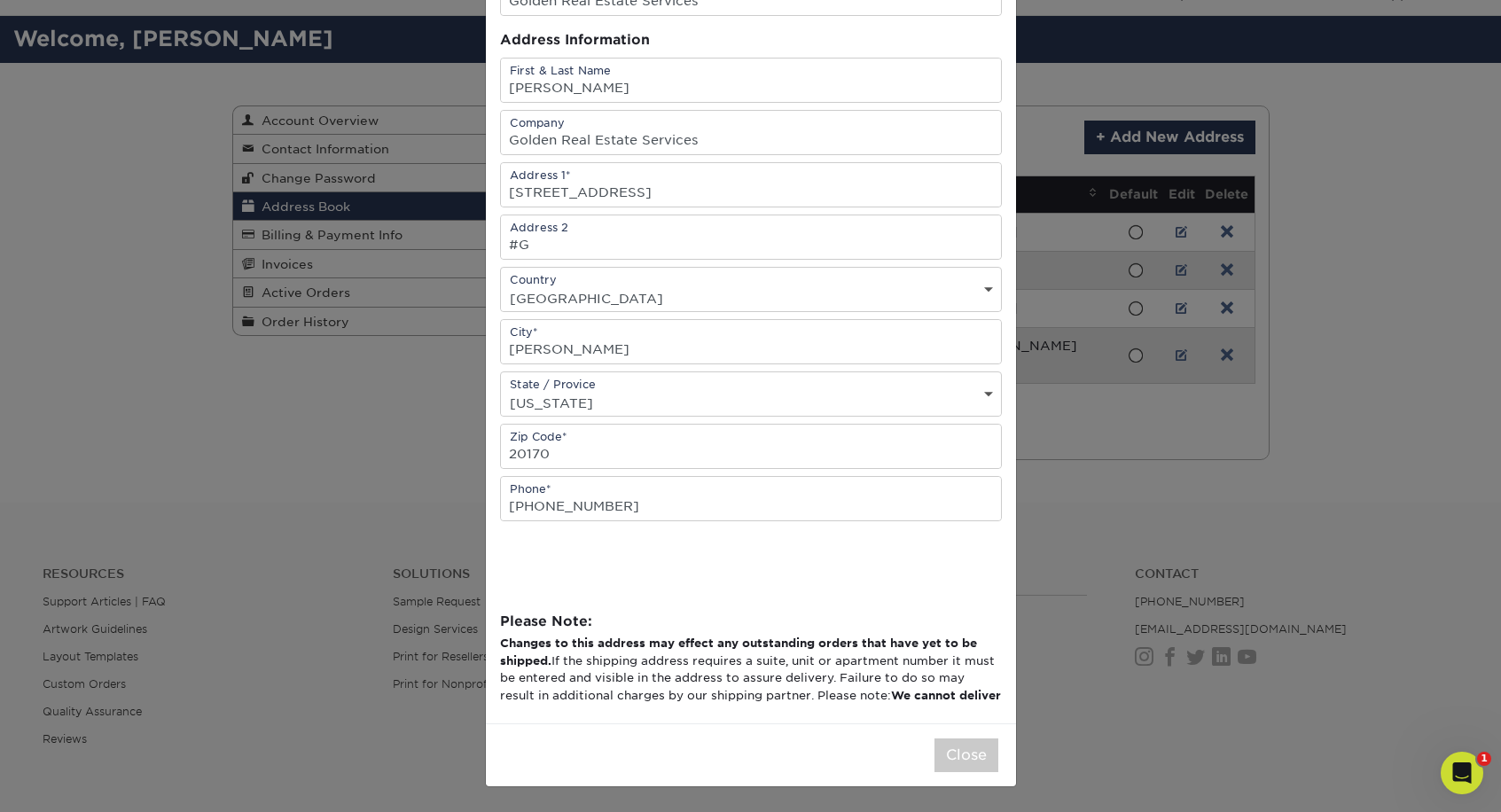
scroll to position [0, 0]
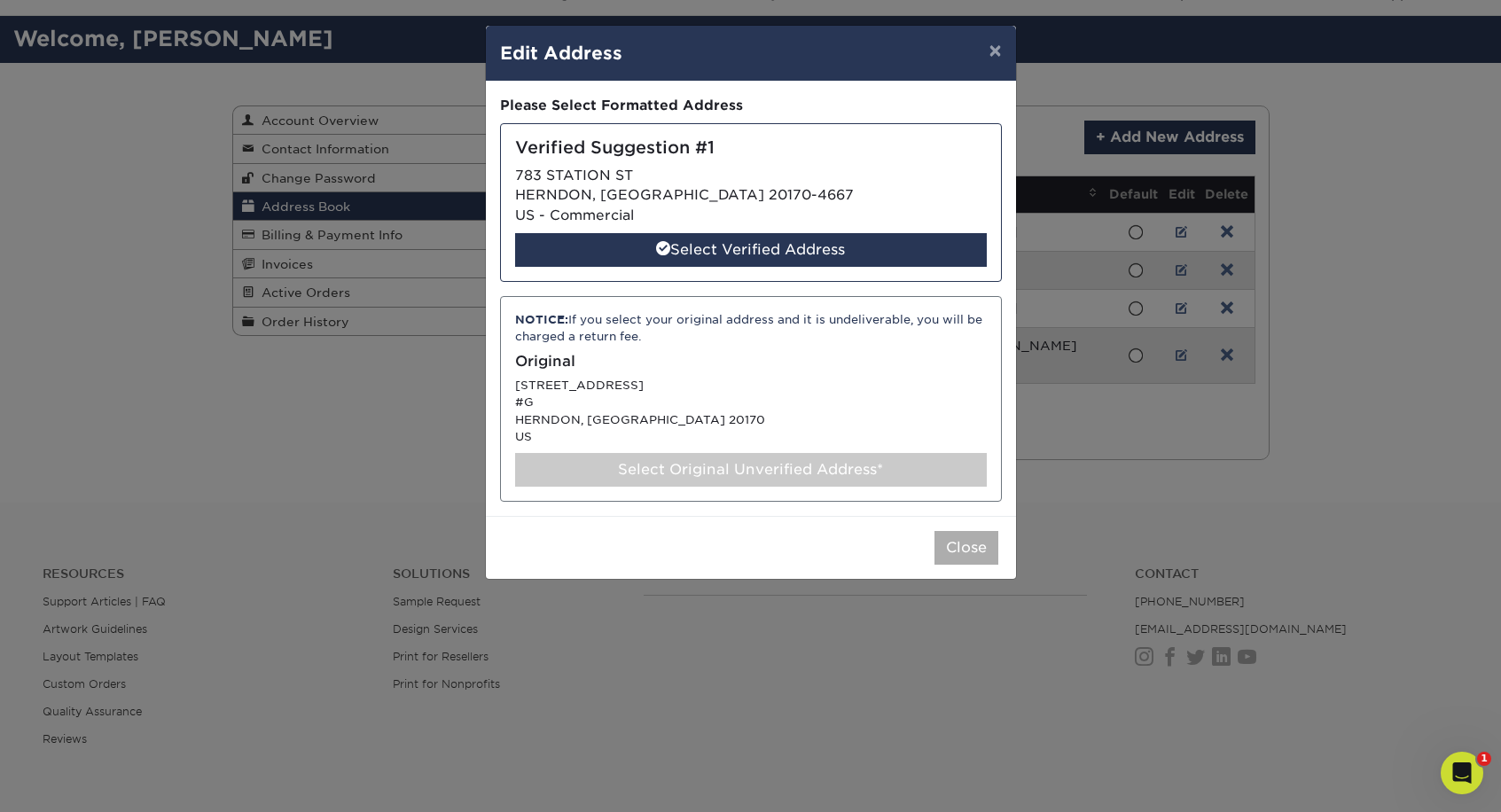
click at [751, 244] on div "Select Verified Address" at bounding box center [751, 250] width 472 height 34
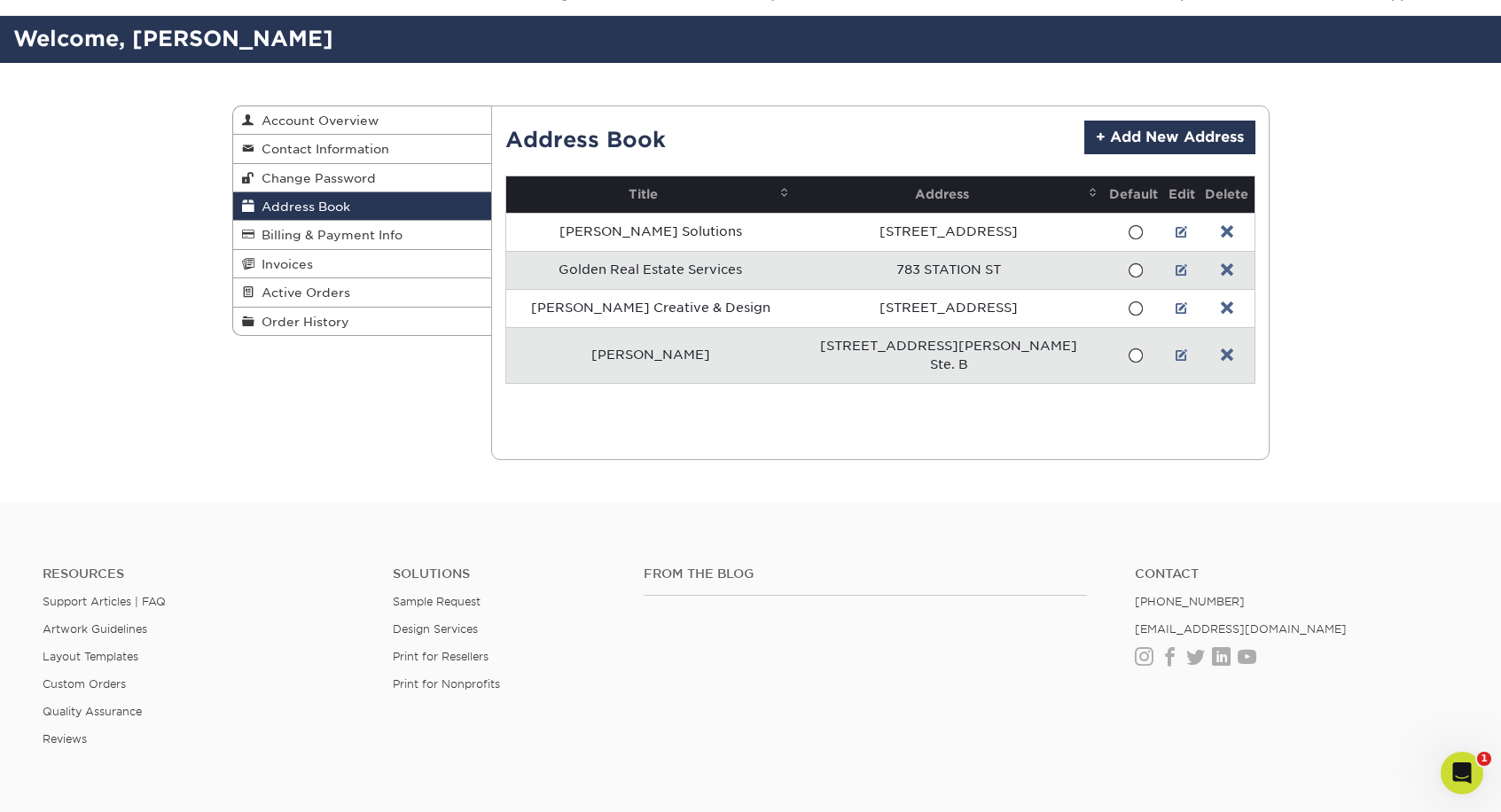
click at [1175, 269] on link at bounding box center [1182, 271] width 13 height 15
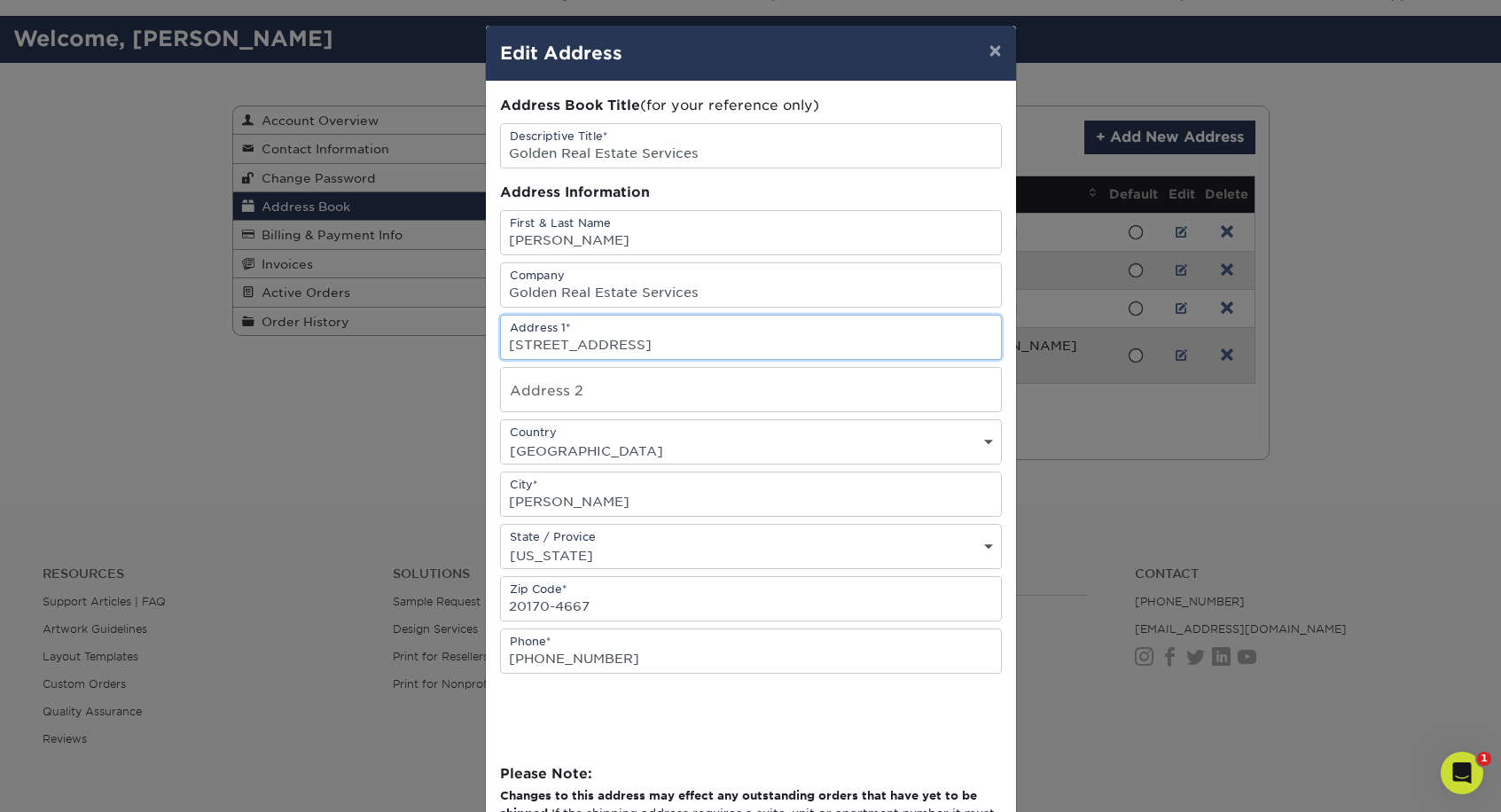
type input "[STREET_ADDRESS]"
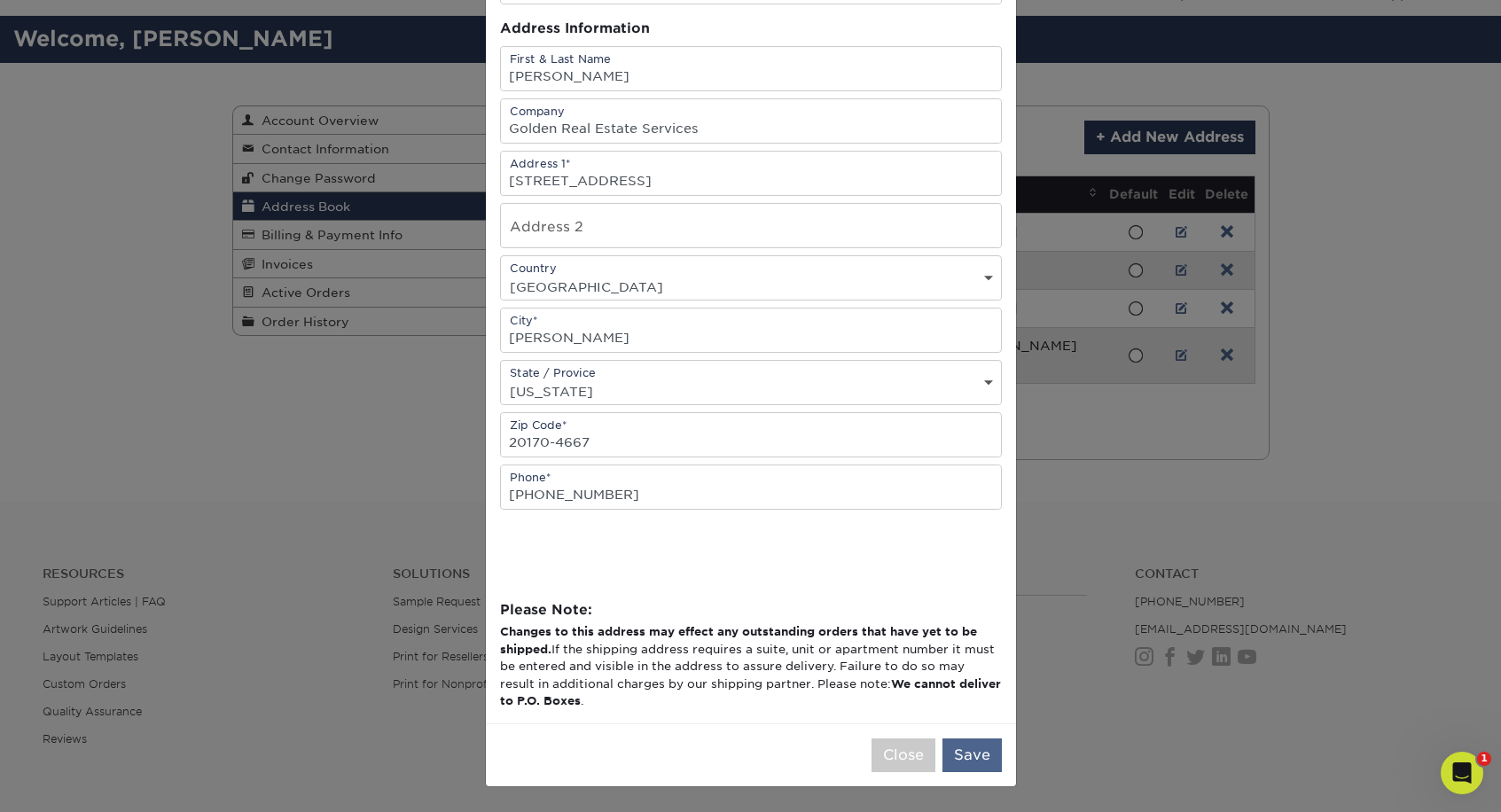
scroll to position [167, 0]
click at [957, 750] on button "Save" at bounding box center [971, 754] width 59 height 34
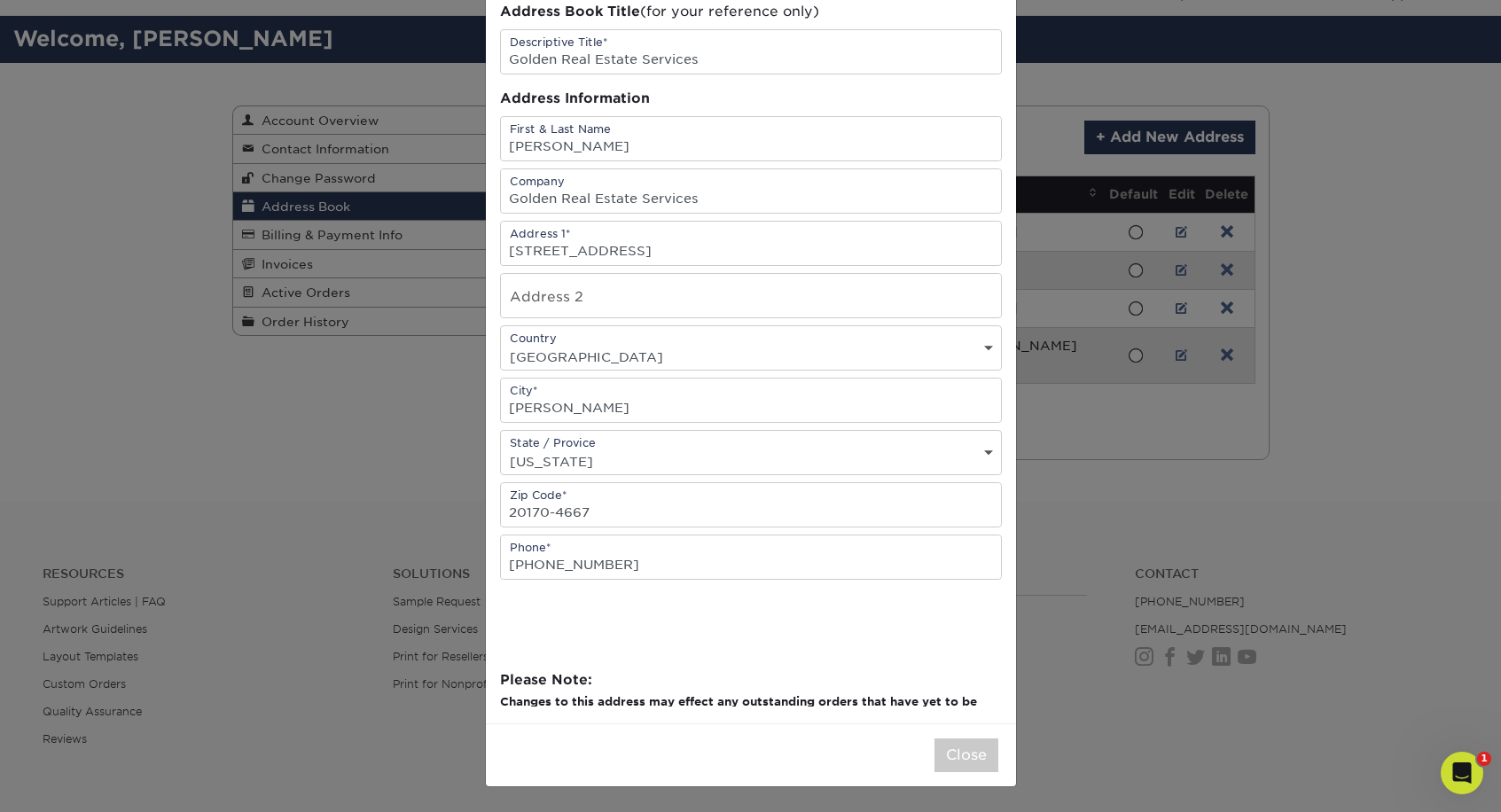
scroll to position [0, 0]
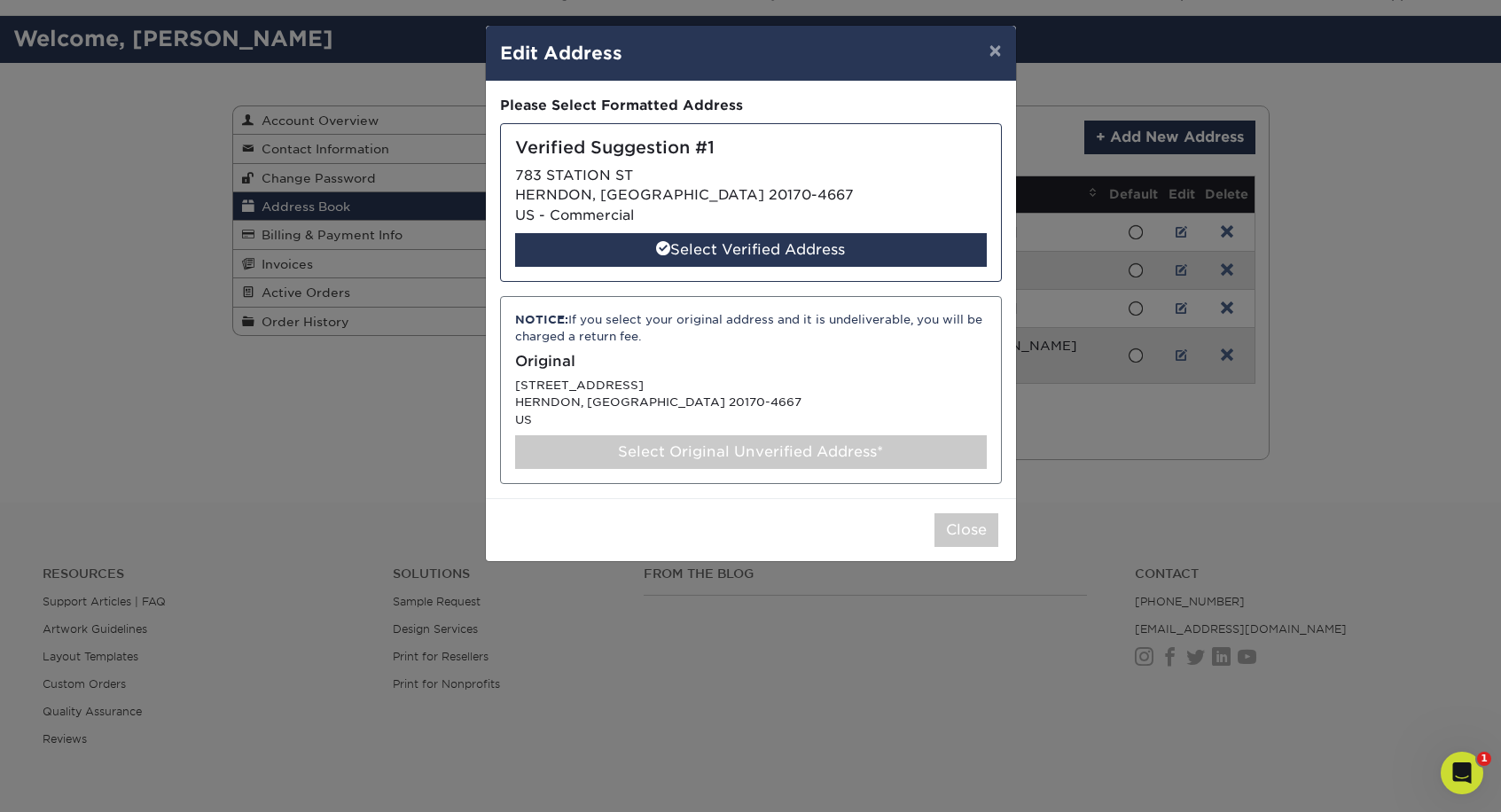
click at [841, 453] on div "Select Original Unverified Address*" at bounding box center [751, 452] width 472 height 34
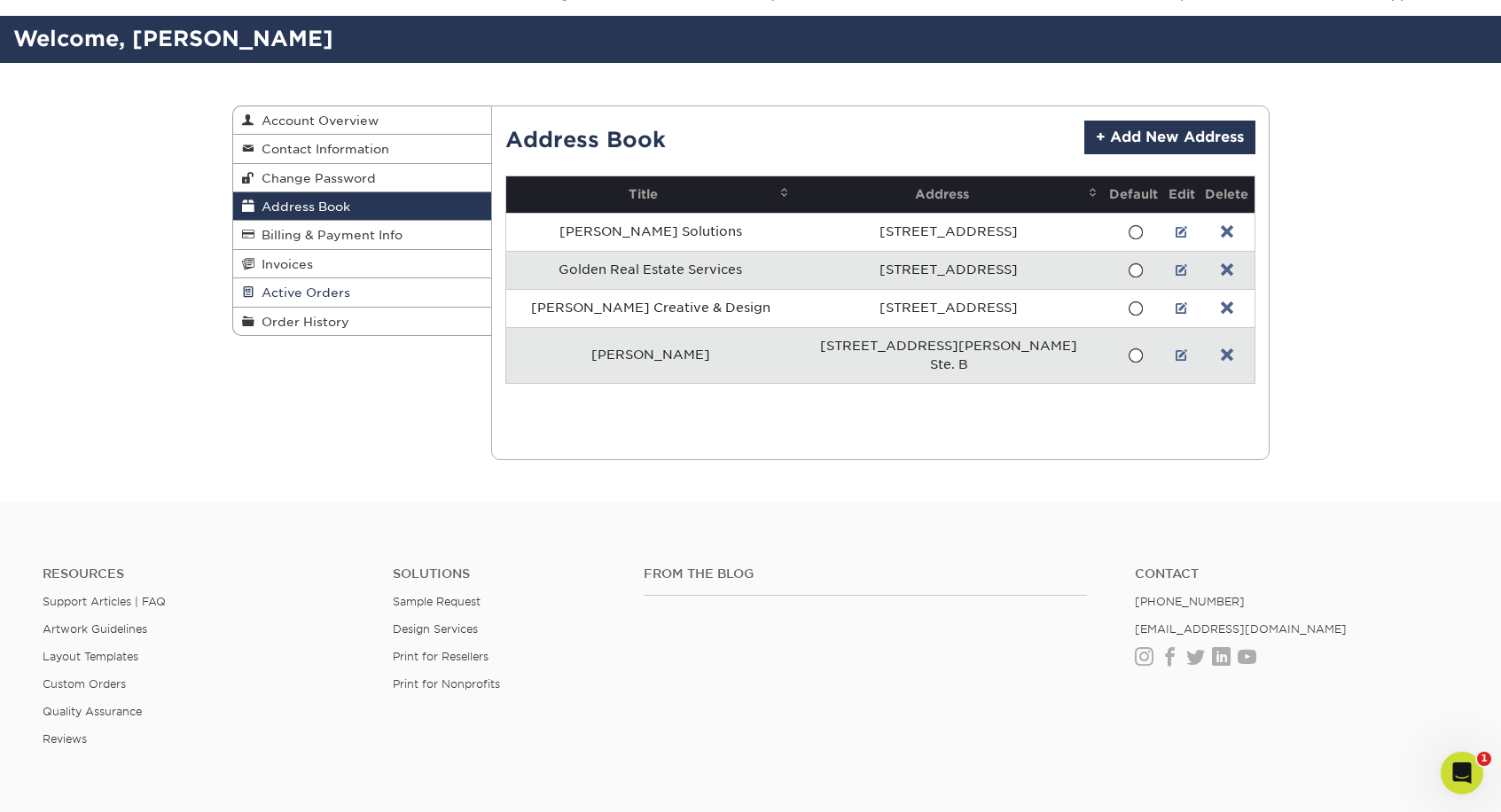
drag, startPoint x: 301, startPoint y: 287, endPoint x: 312, endPoint y: 296, distance: 14.2
click at [301, 287] on span "Active Orders" at bounding box center [302, 293] width 96 height 15
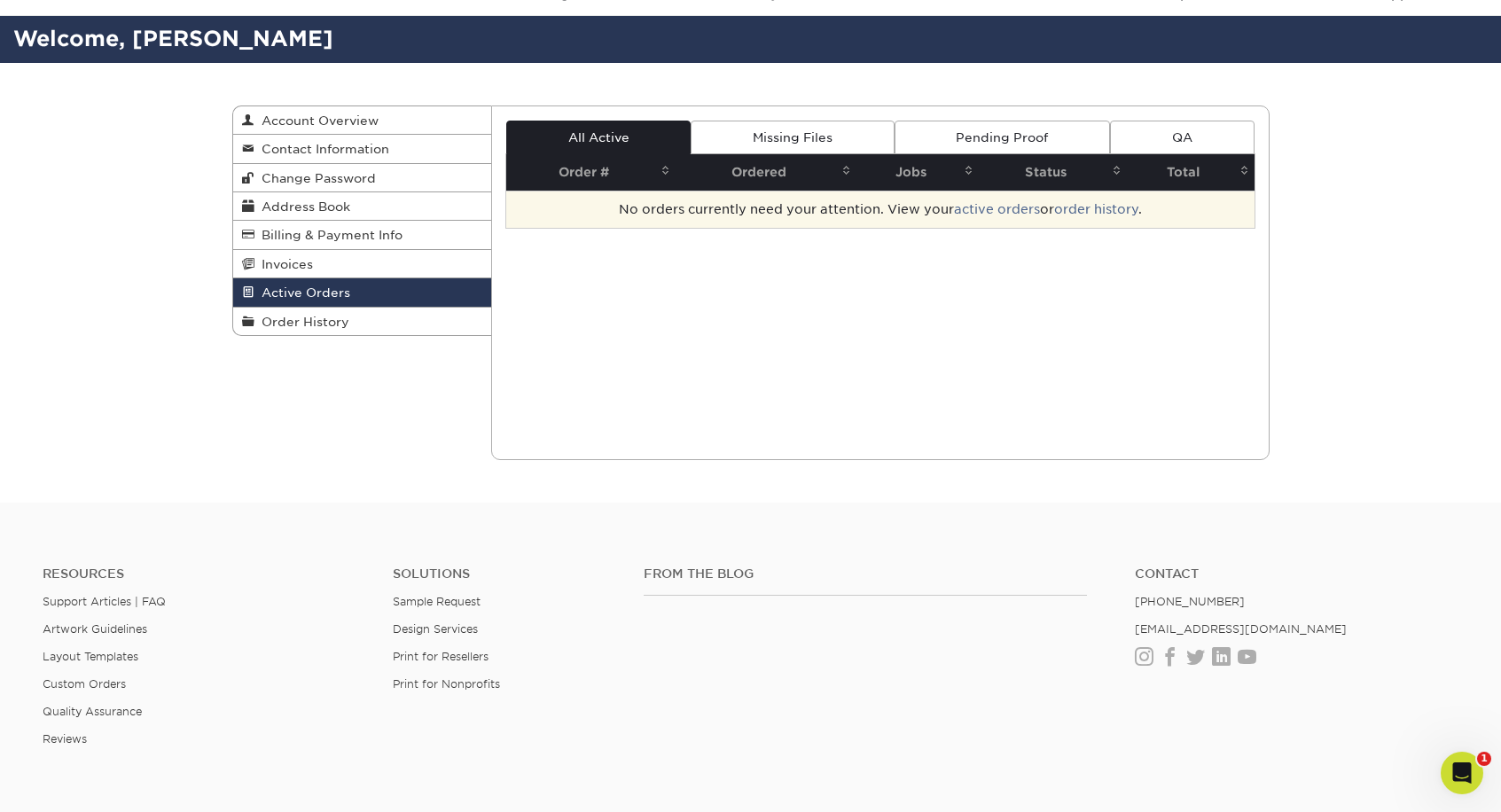
click at [792, 213] on td "No orders currently need your attention. View your active orders or order histo…" at bounding box center [880, 208] width 748 height 37
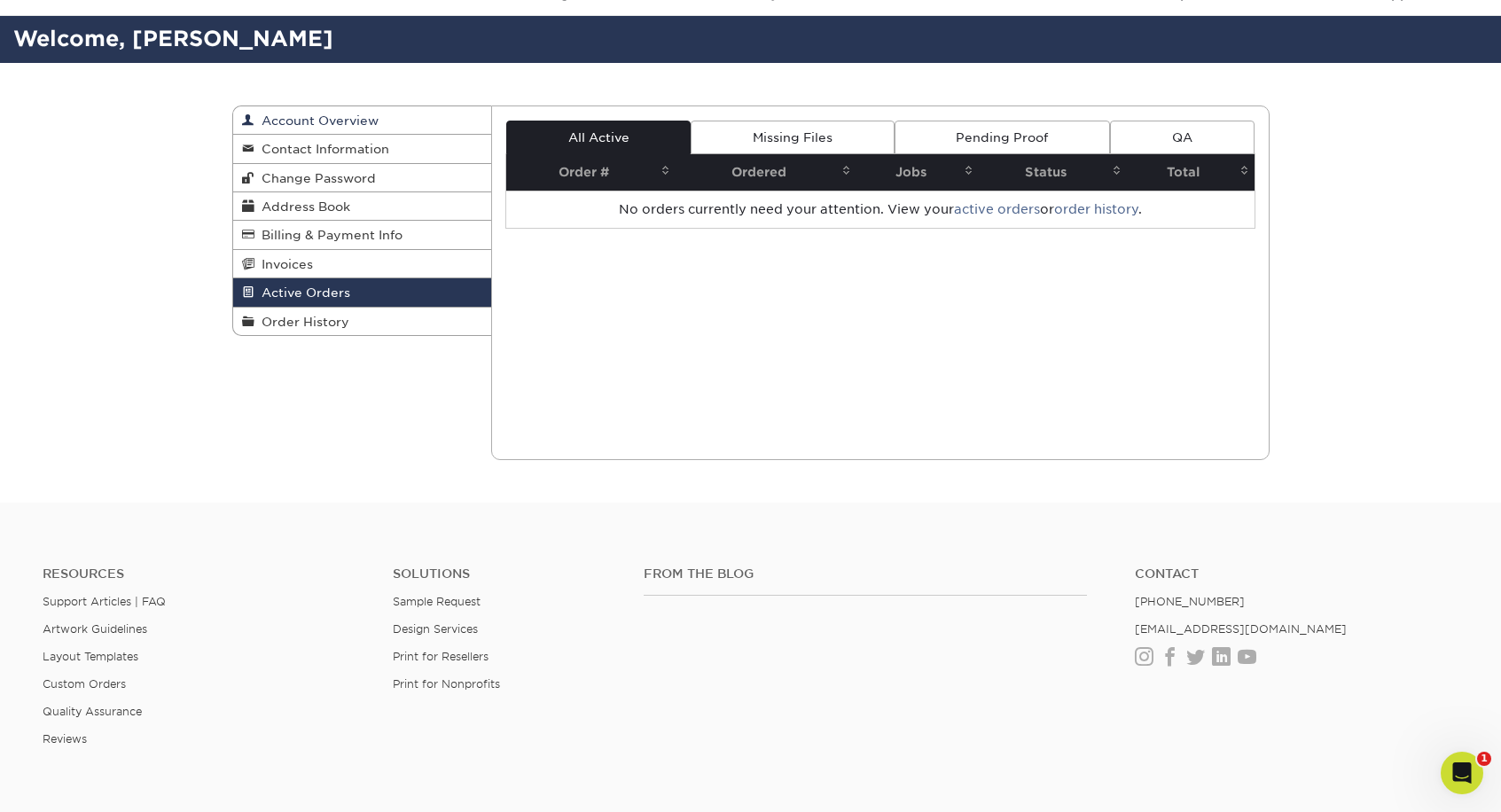
click at [293, 118] on span "Account Overview" at bounding box center [316, 121] width 124 height 15
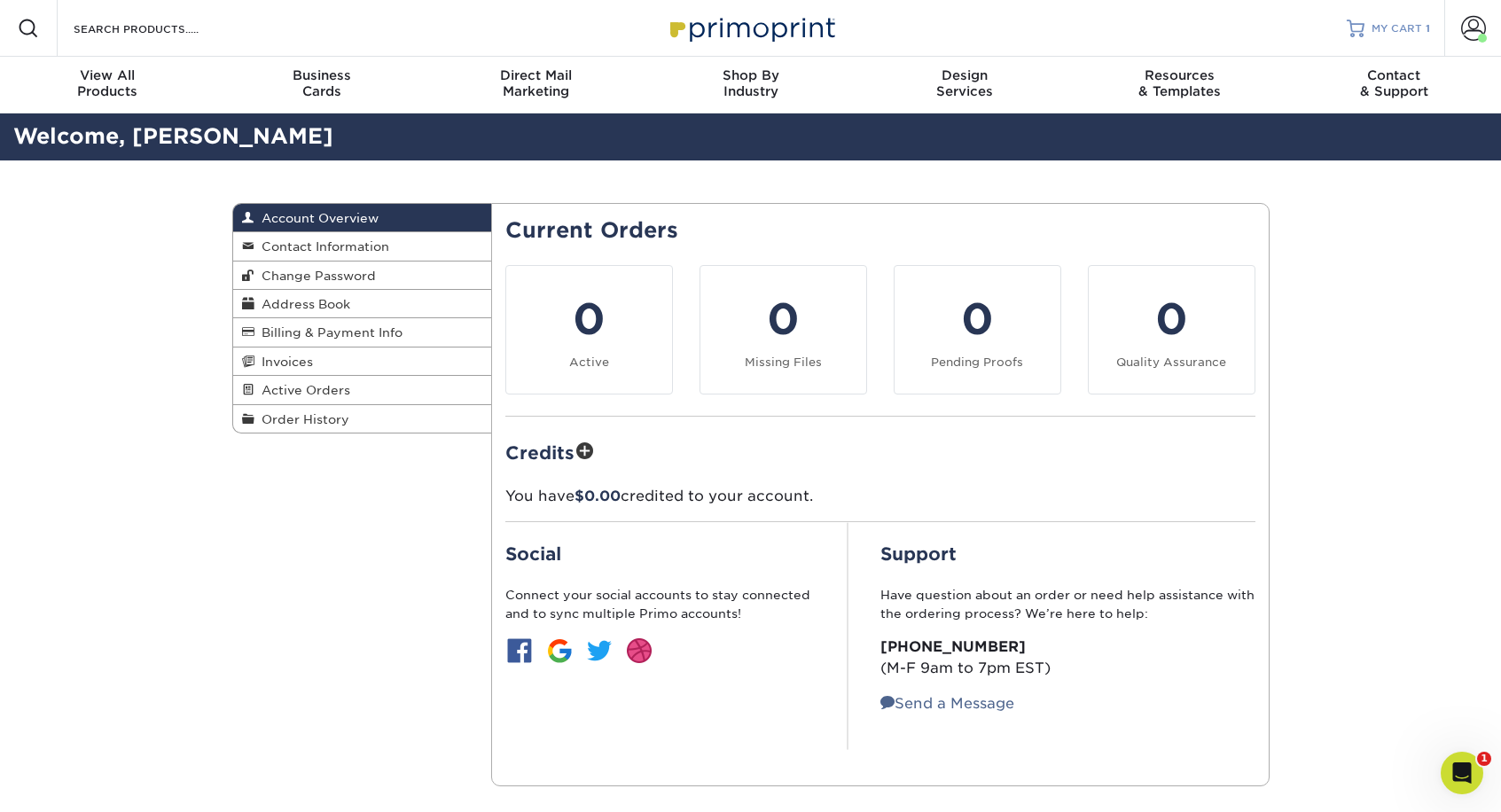
click at [1400, 26] on span "MY CART" at bounding box center [1396, 28] width 50 height 15
click at [310, 407] on link "Order History" at bounding box center [362, 419] width 259 height 27
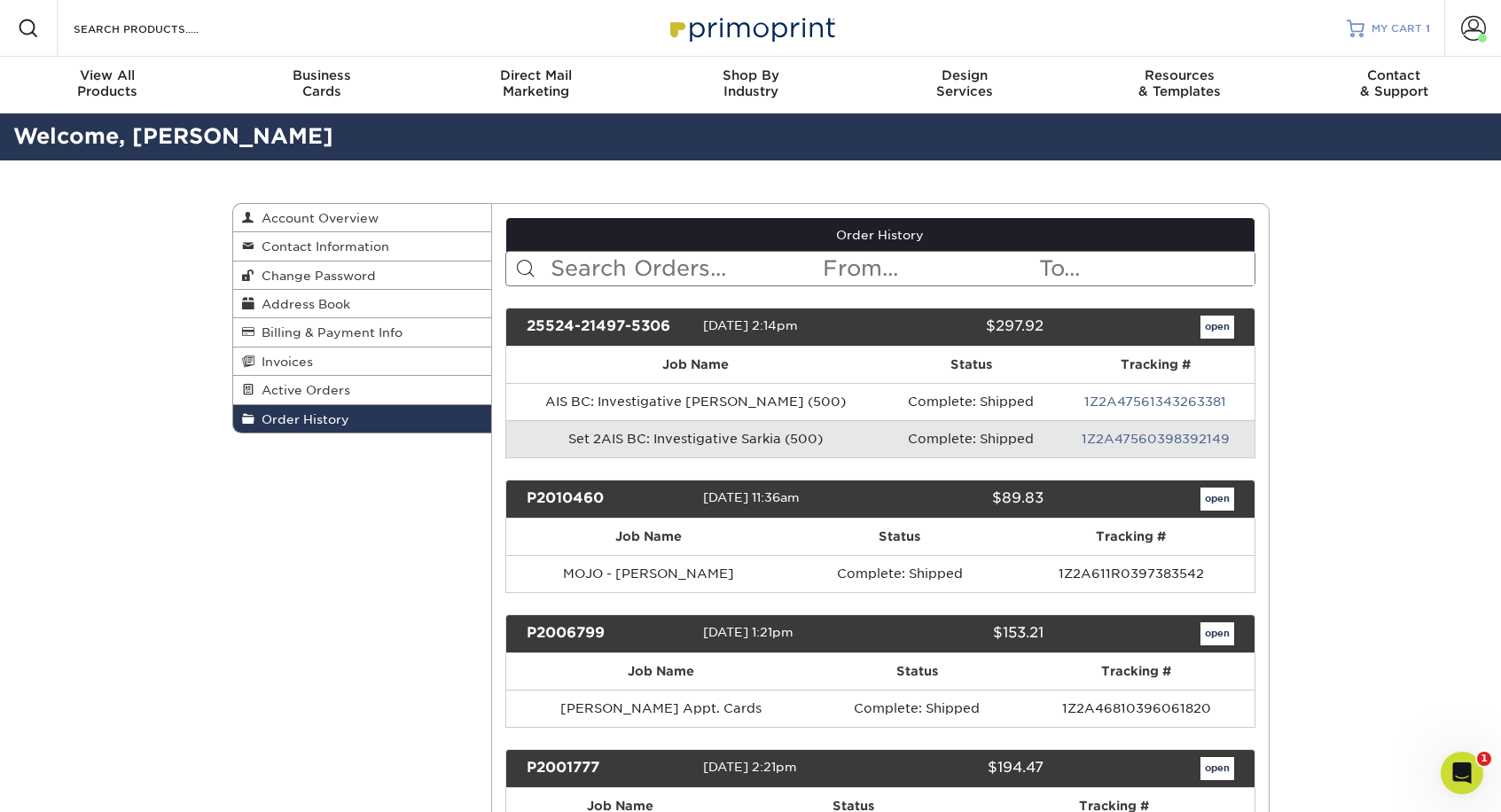
click at [1400, 27] on span "MY CART" at bounding box center [1396, 28] width 50 height 15
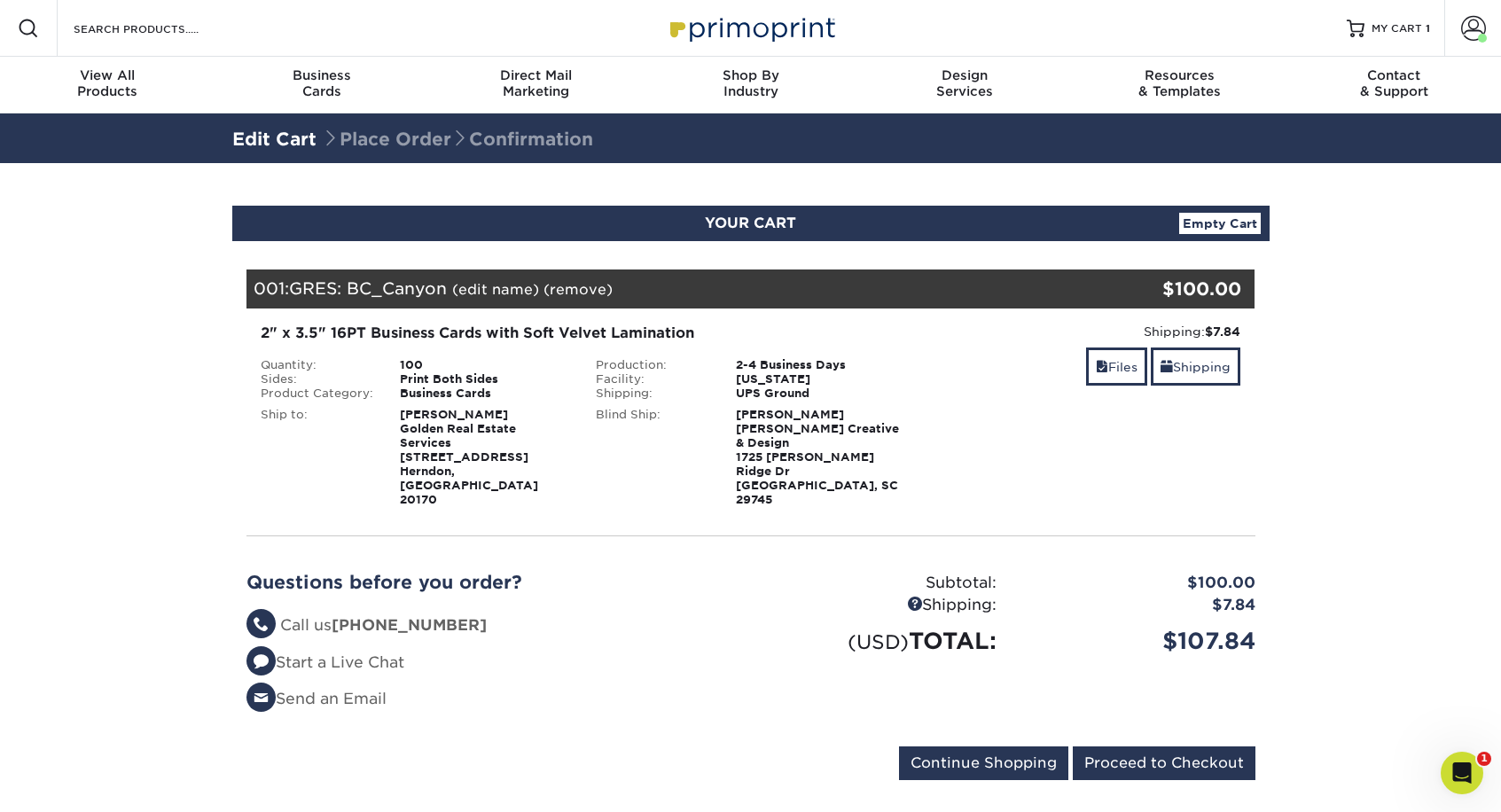
click at [1209, 227] on link "Empty Cart" at bounding box center [1219, 223] width 81 height 21
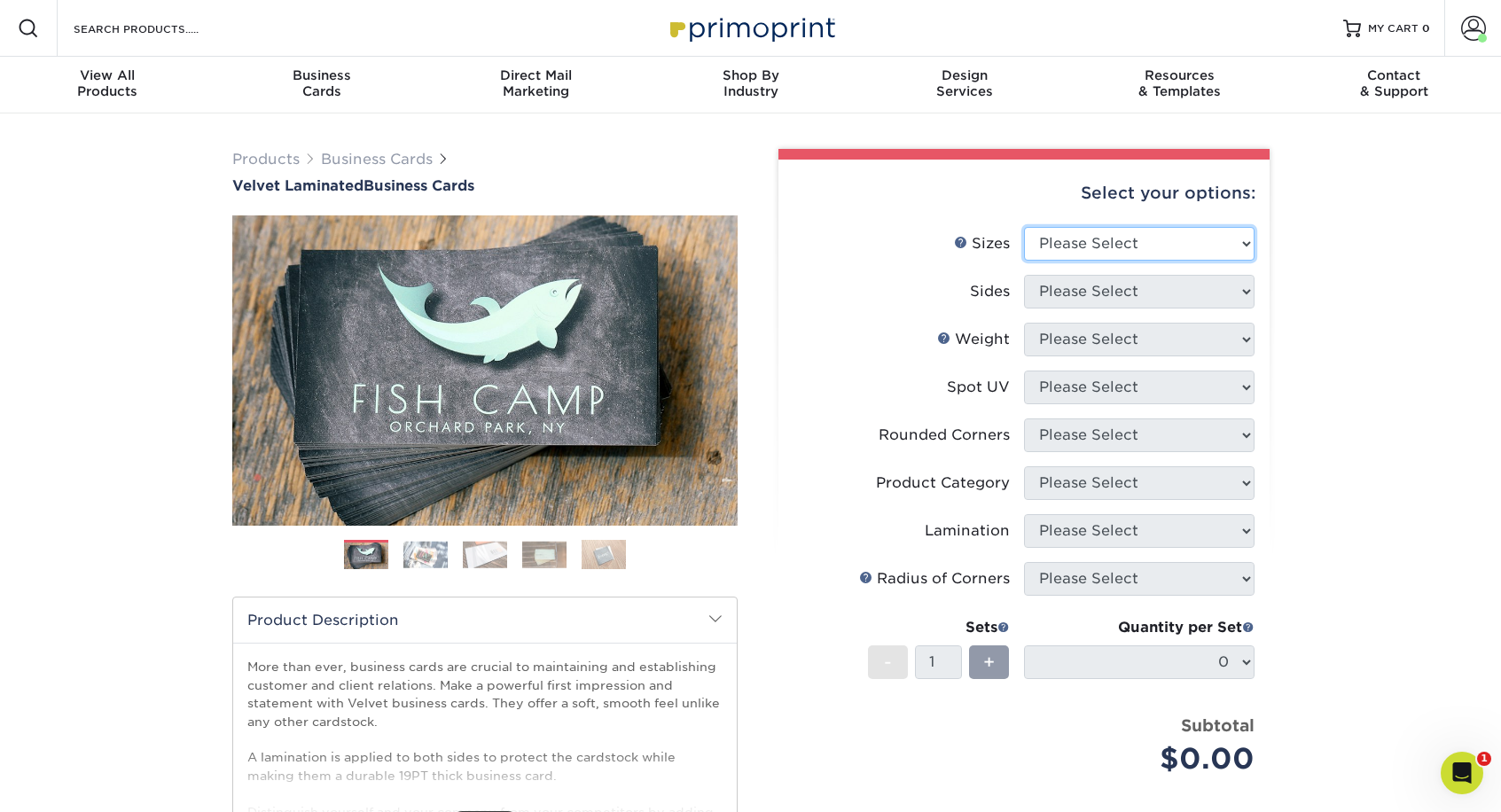
select select "2.00x3.50"
select select "13abbda7-1d64-4f25-8bb2-c179b224825d"
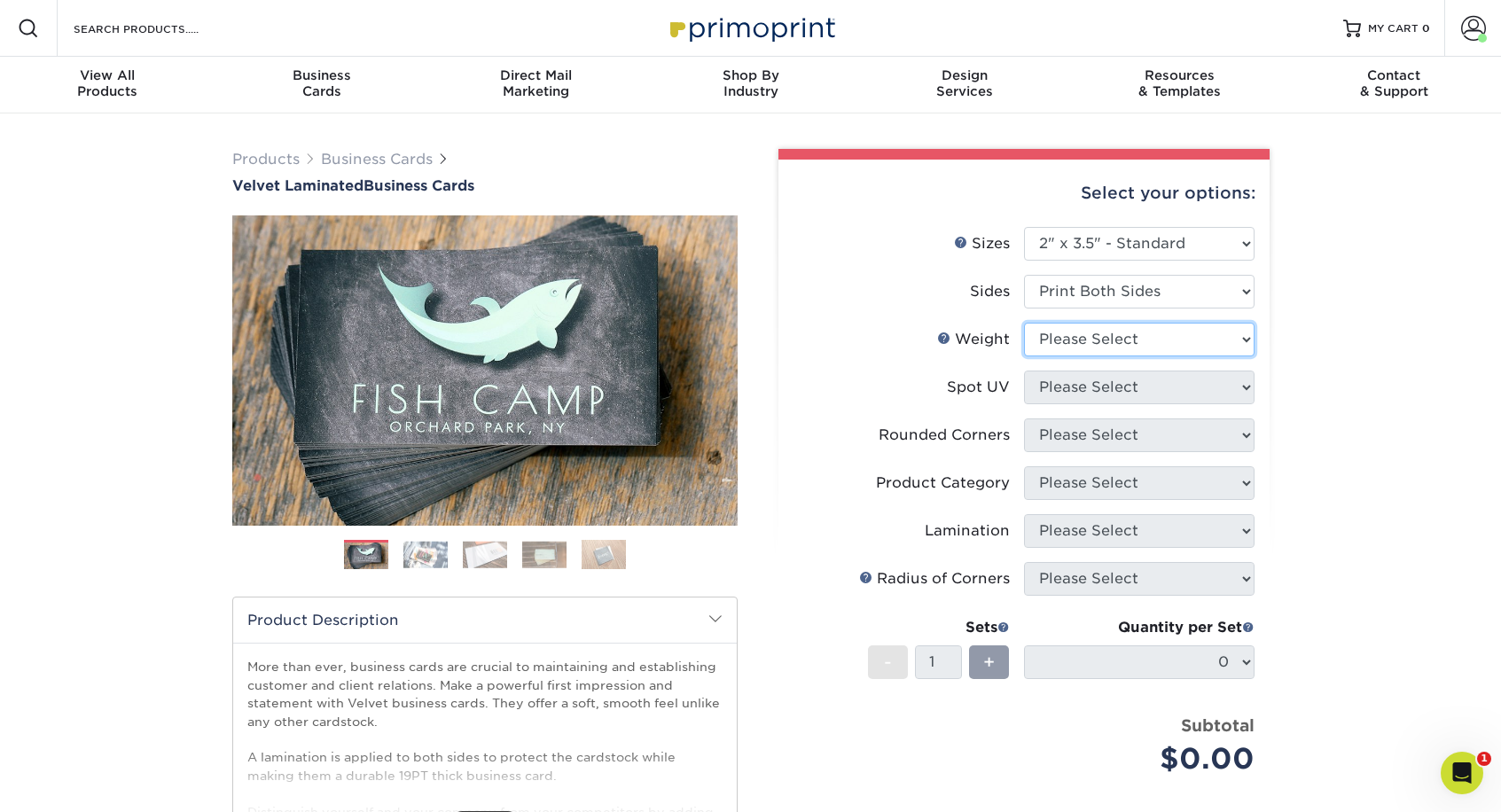
select select "16PT"
select select "3"
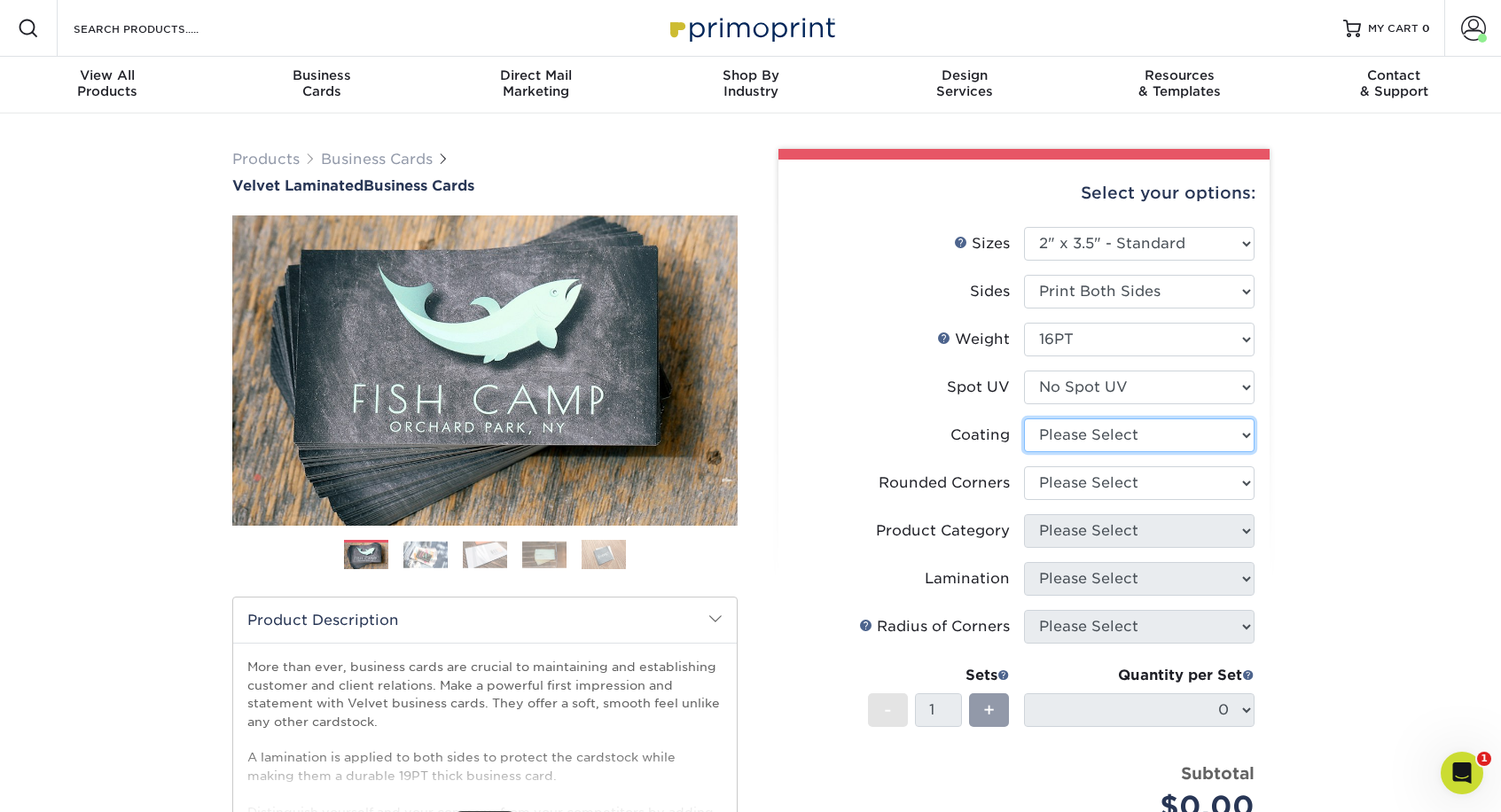
select select "3e7618de-abca-4bda-9f97-8b9129e913d8"
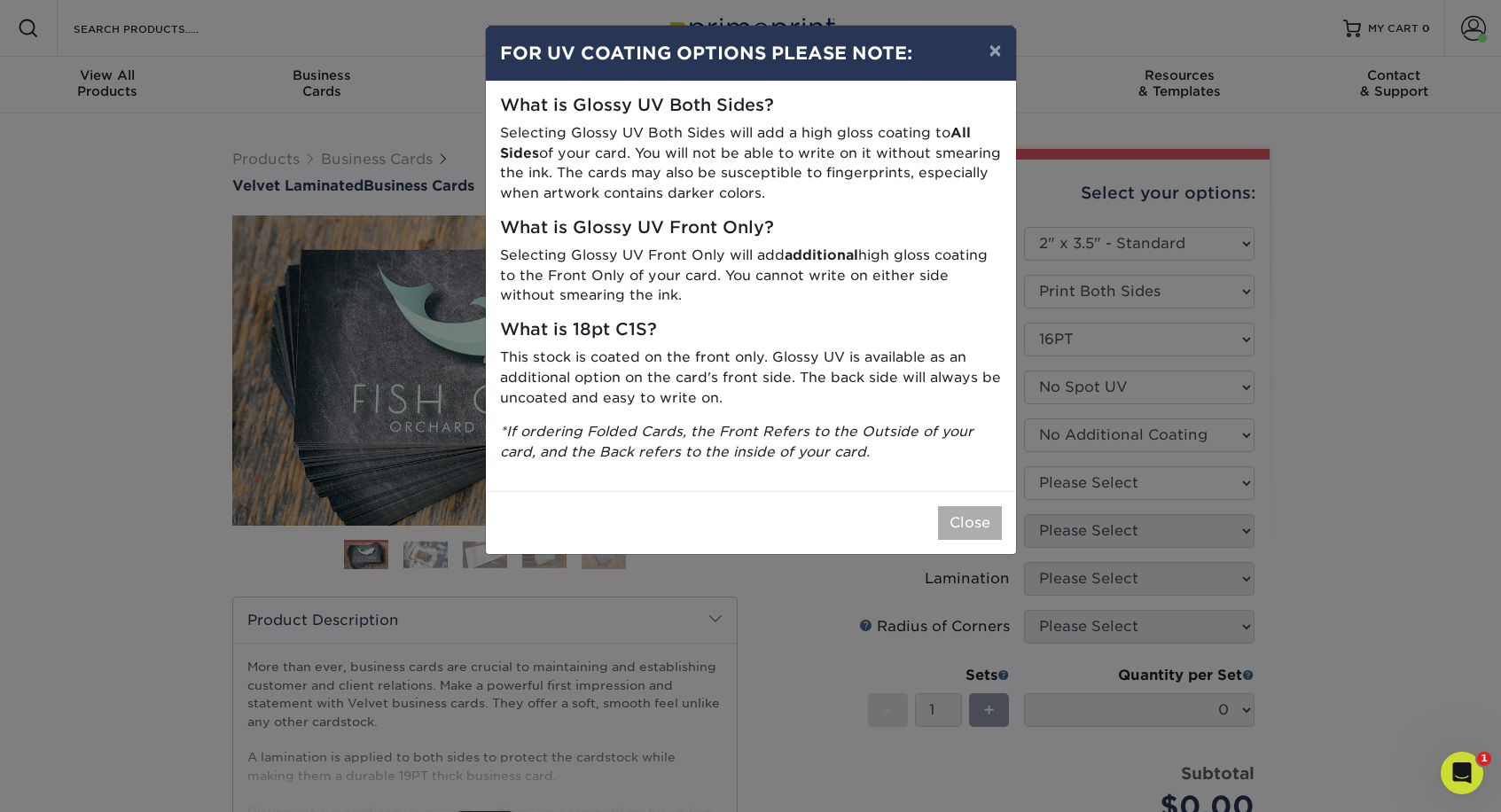
click at [973, 507] on button "Close" at bounding box center [970, 522] width 64 height 34
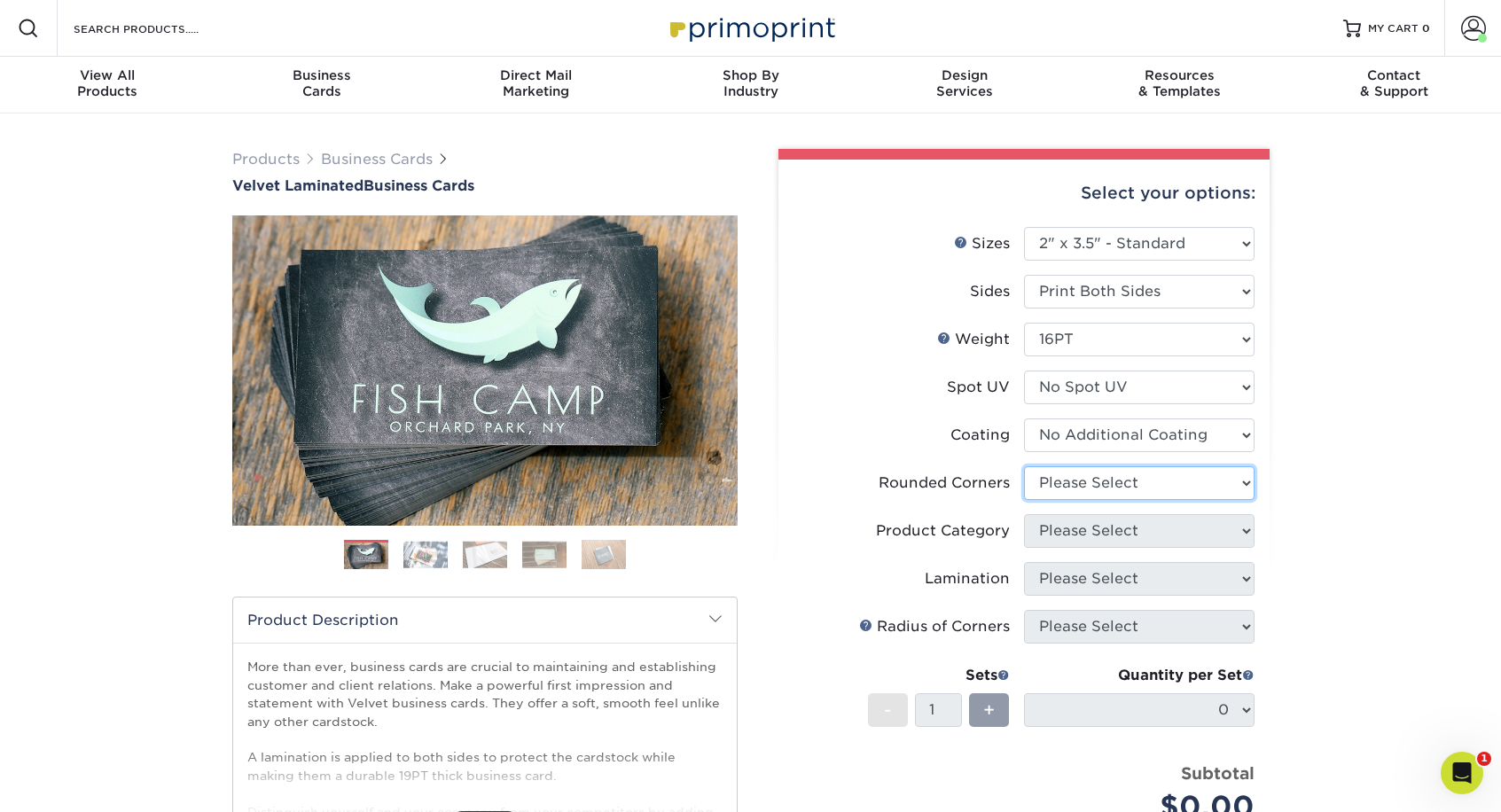
select select "0"
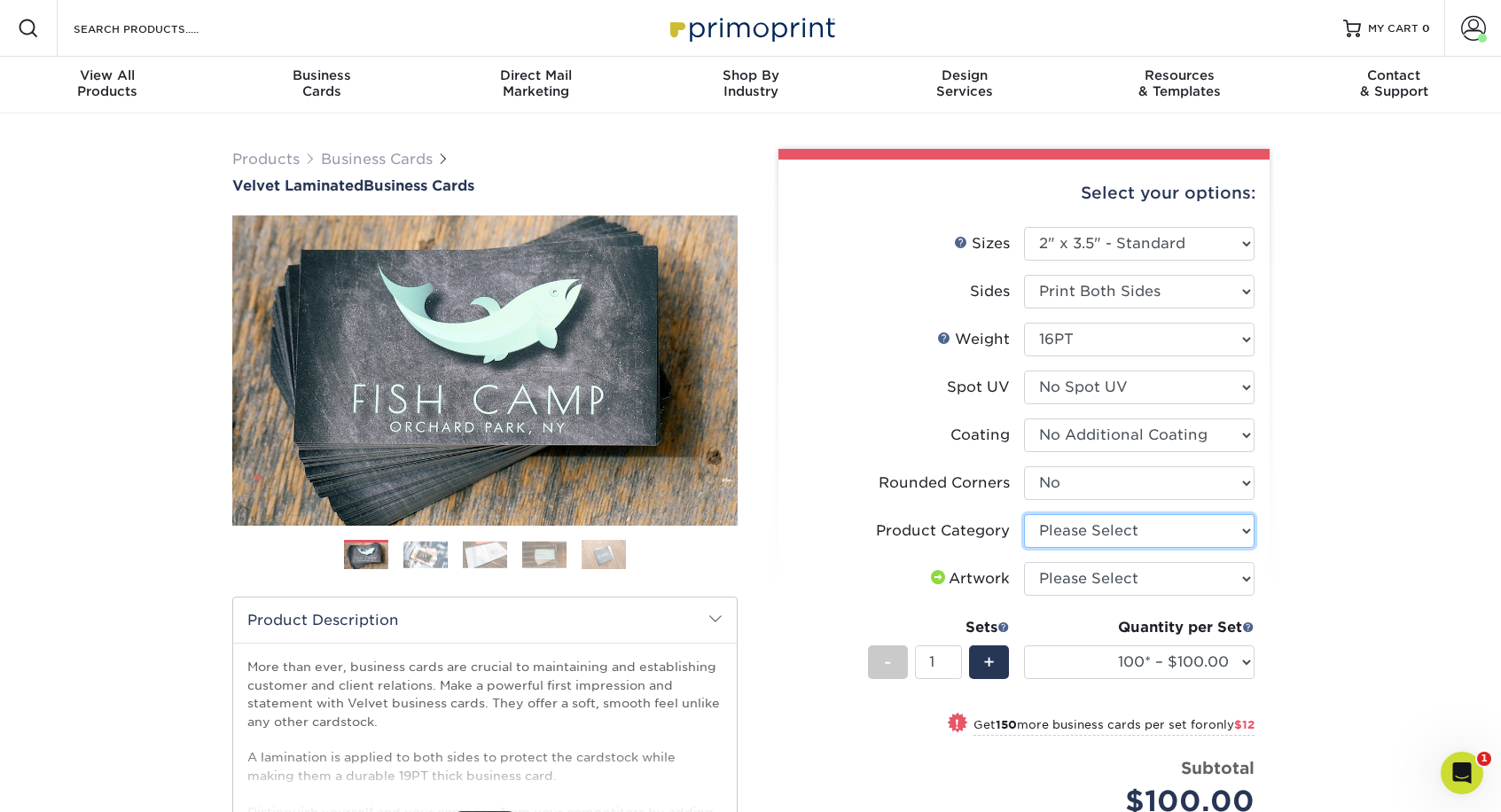
select select "3b5148f1-0588-4f88-a218-97bcfdce65c1"
select select "upload"
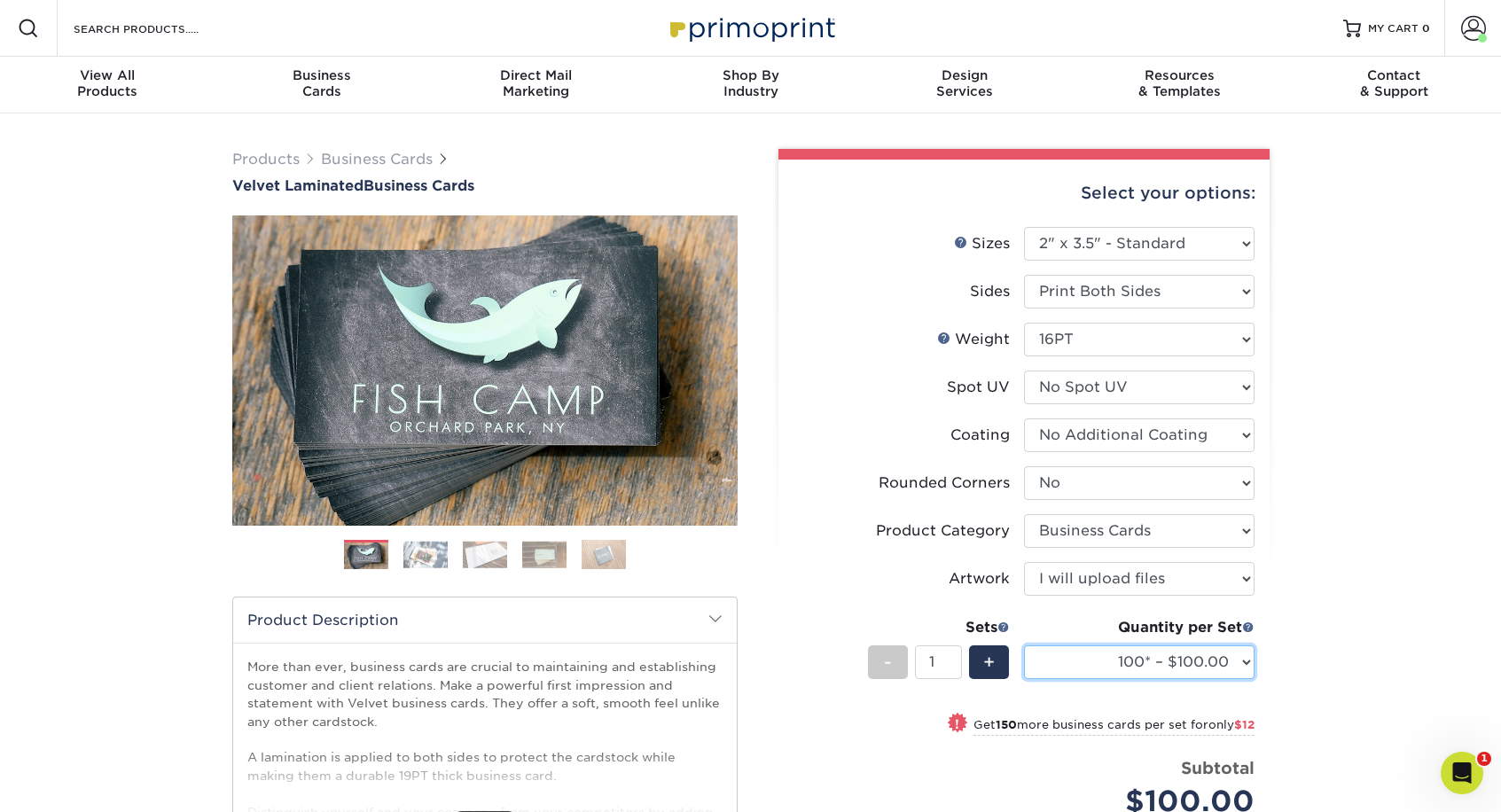
select select "500 – $120.00"
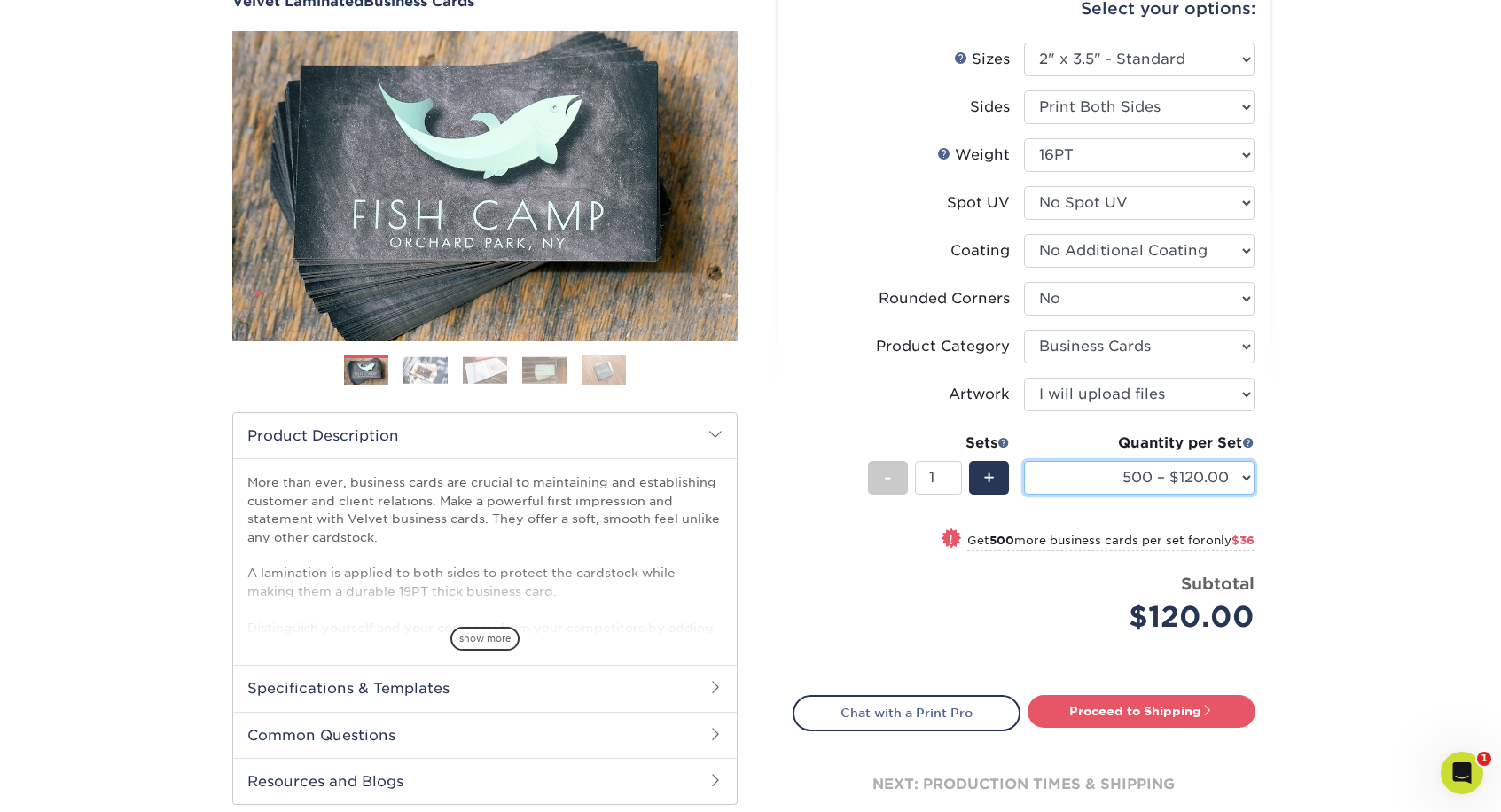
scroll to position [191, 0]
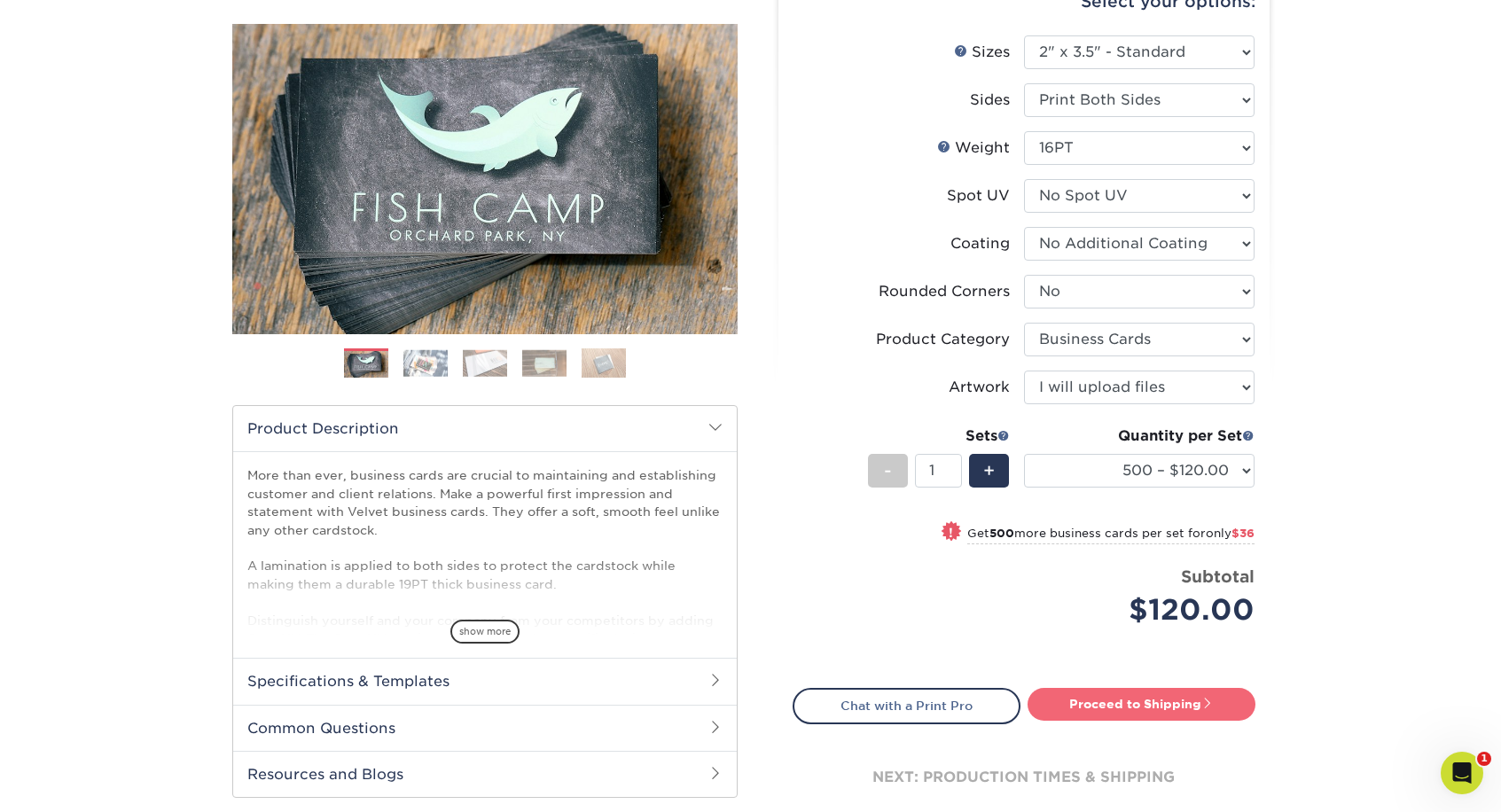
click at [1133, 707] on link "Proceed to Shipping" at bounding box center [1141, 703] width 228 height 32
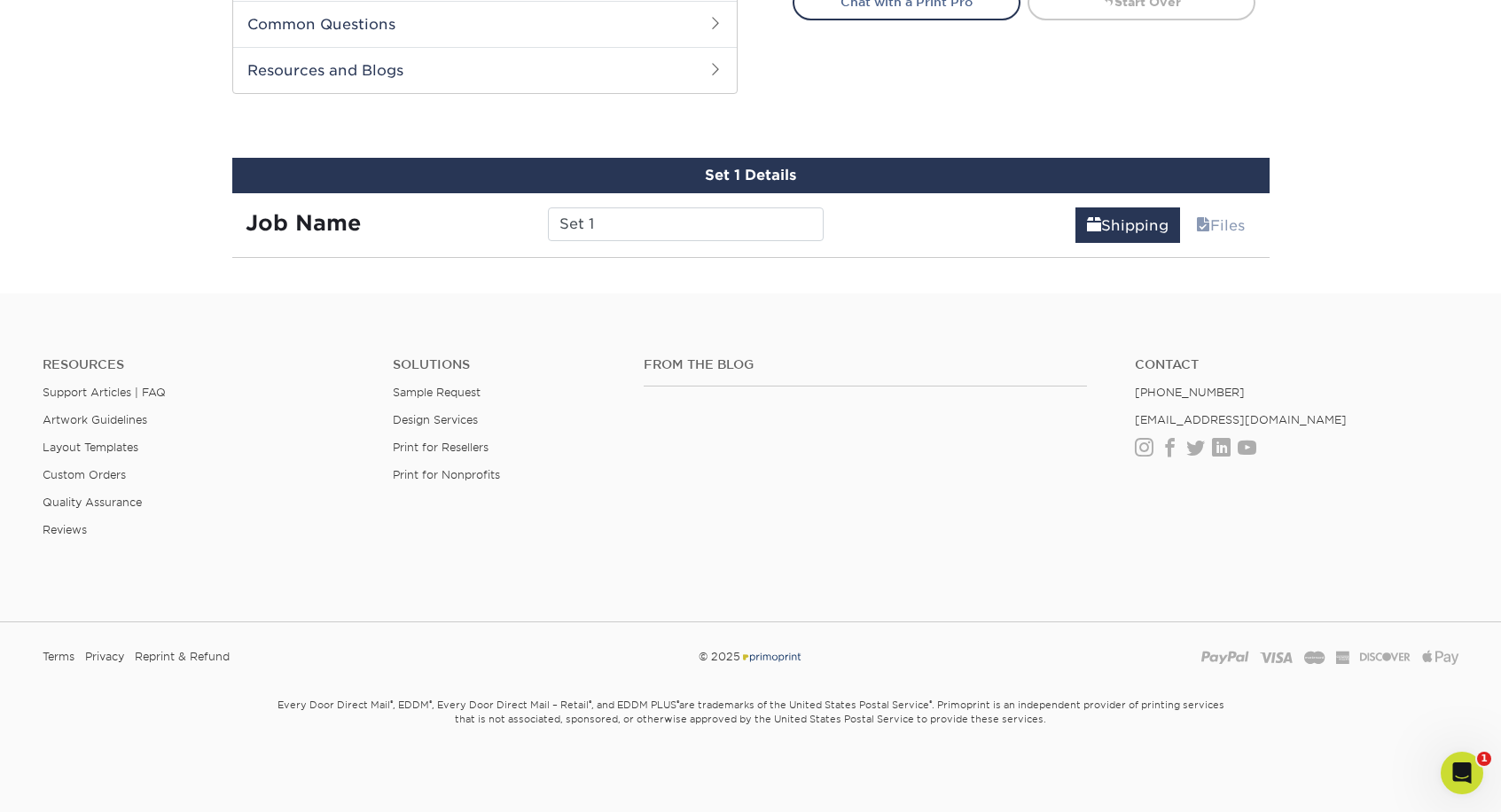
scroll to position [926, 0]
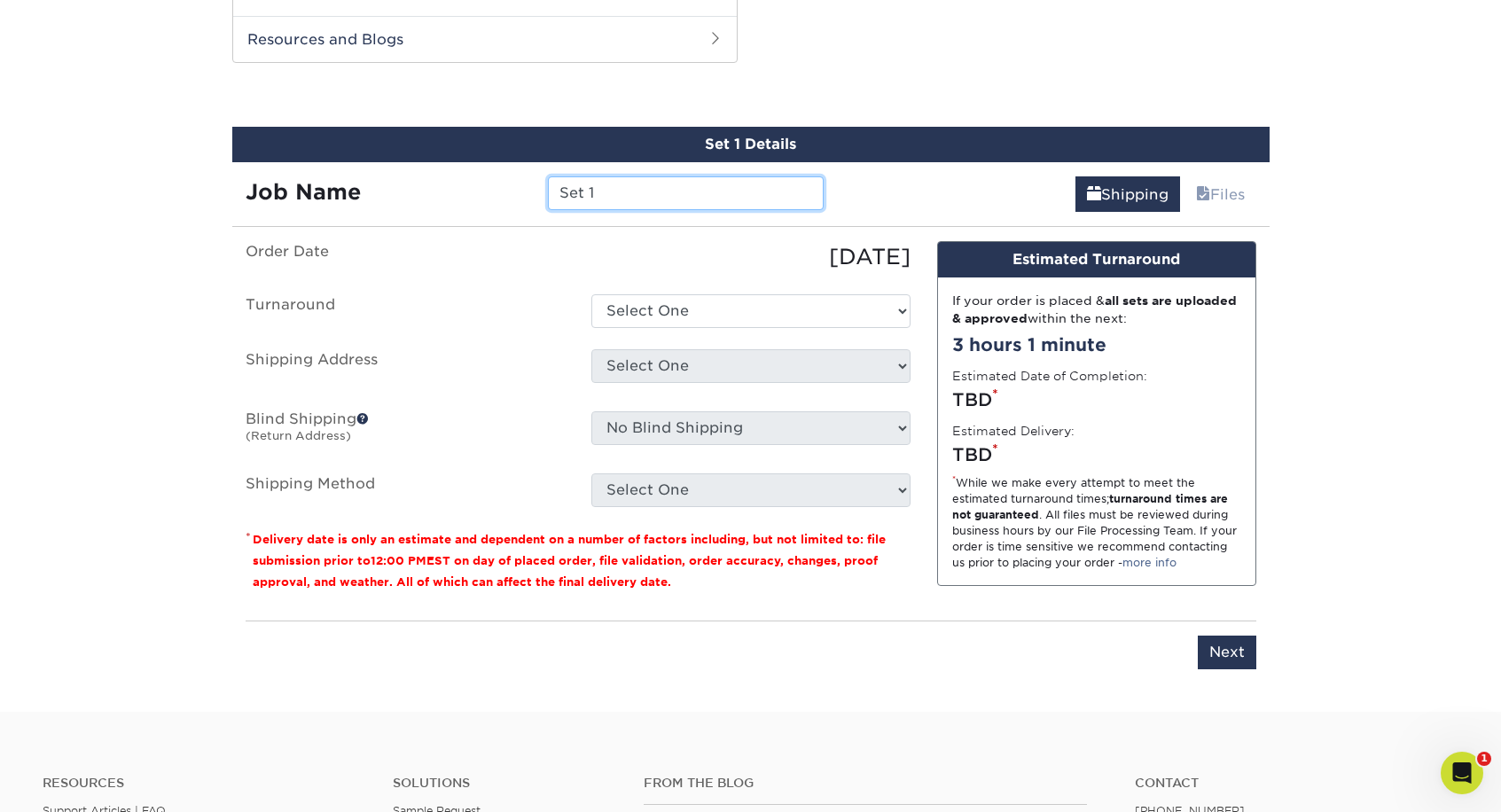
drag, startPoint x: 640, startPoint y: 192, endPoint x: 574, endPoint y: 187, distance: 66.2
click at [502, 182] on div "Job Name Set 1" at bounding box center [535, 193] width 606 height 34
type input "GRES: BC_Canyon"
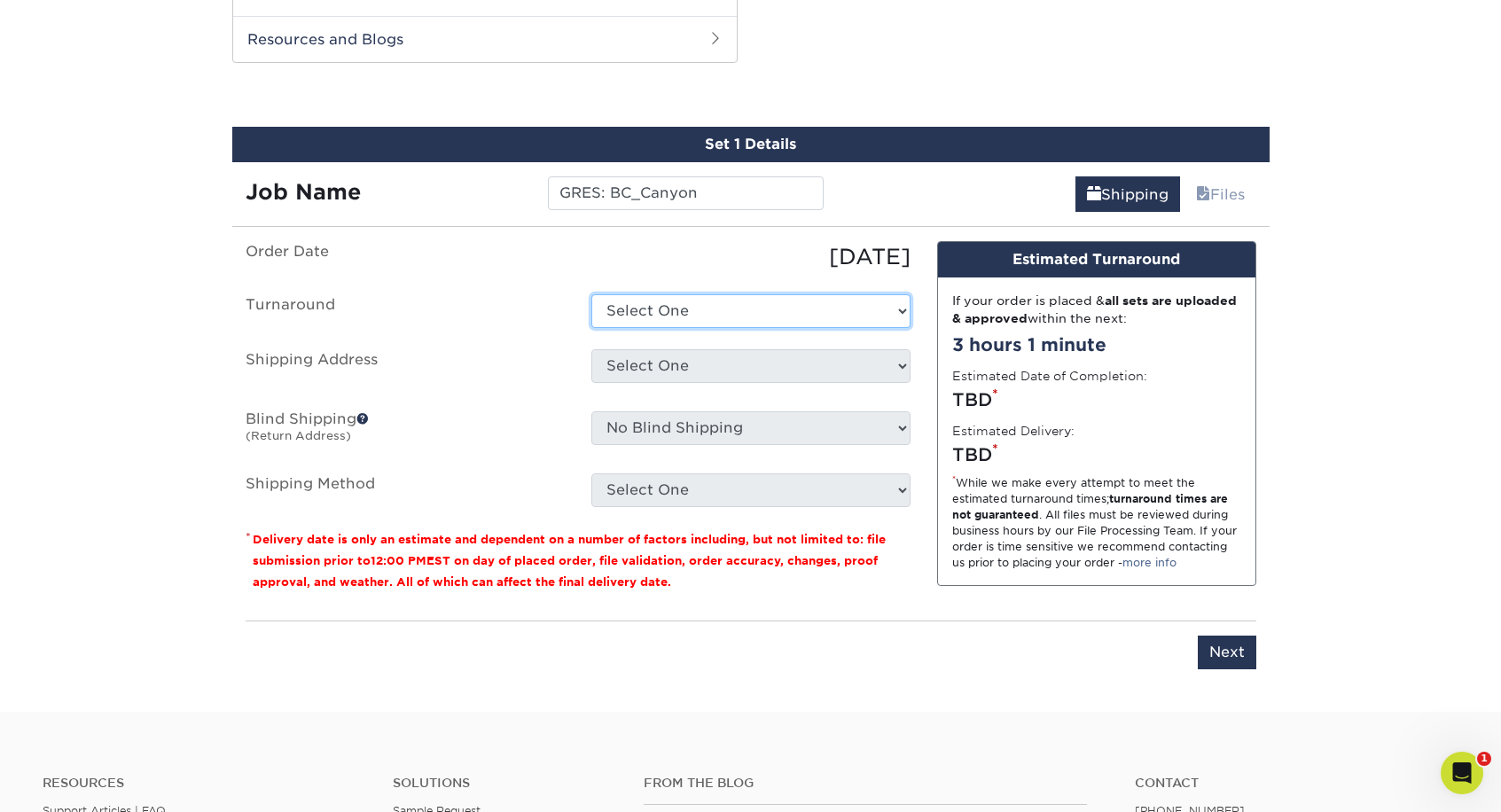
select select "0269a54f-6afa-4918-998f-593919161a79"
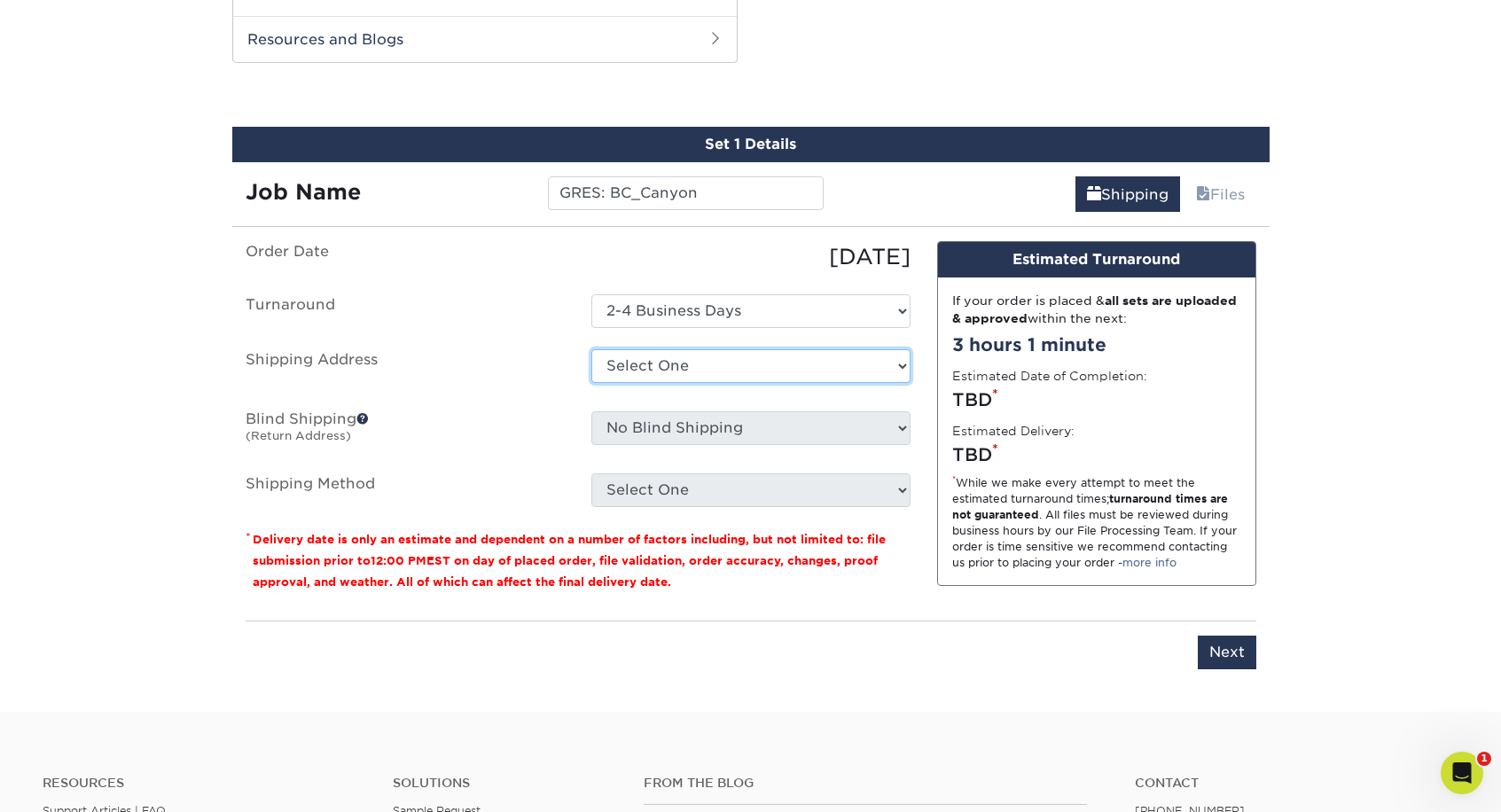
select select "285422"
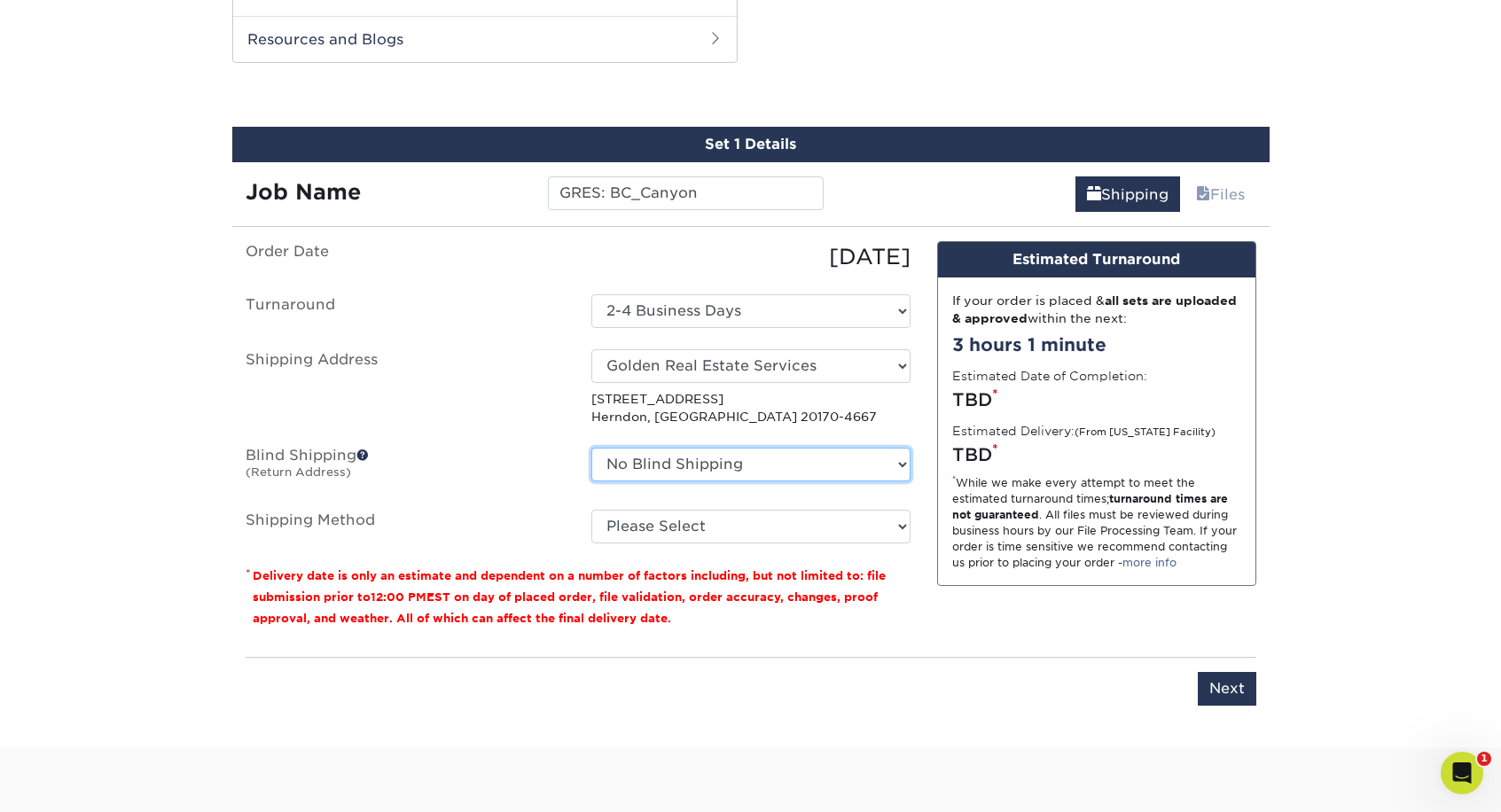
select select "282233"
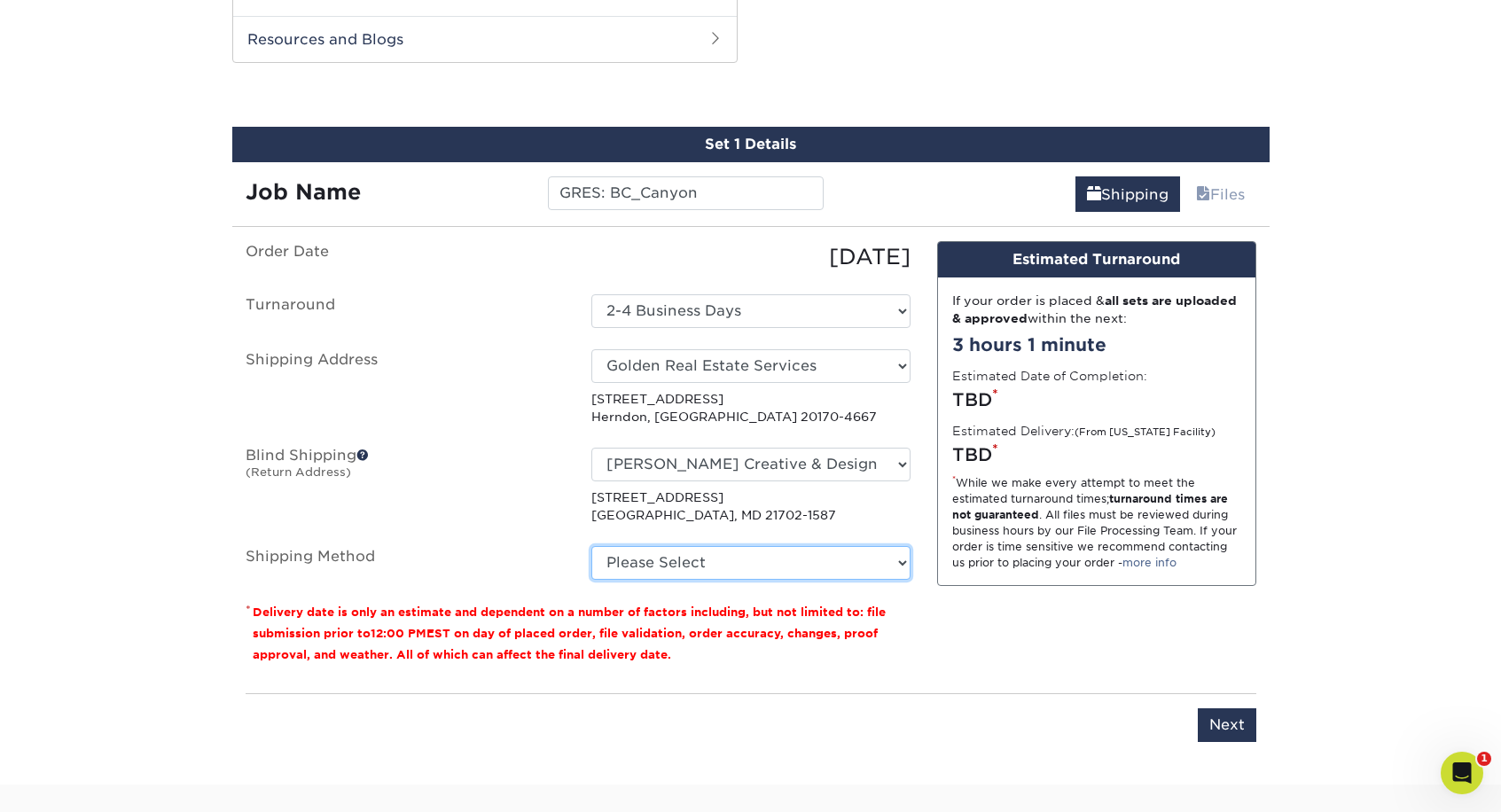
select select "03"
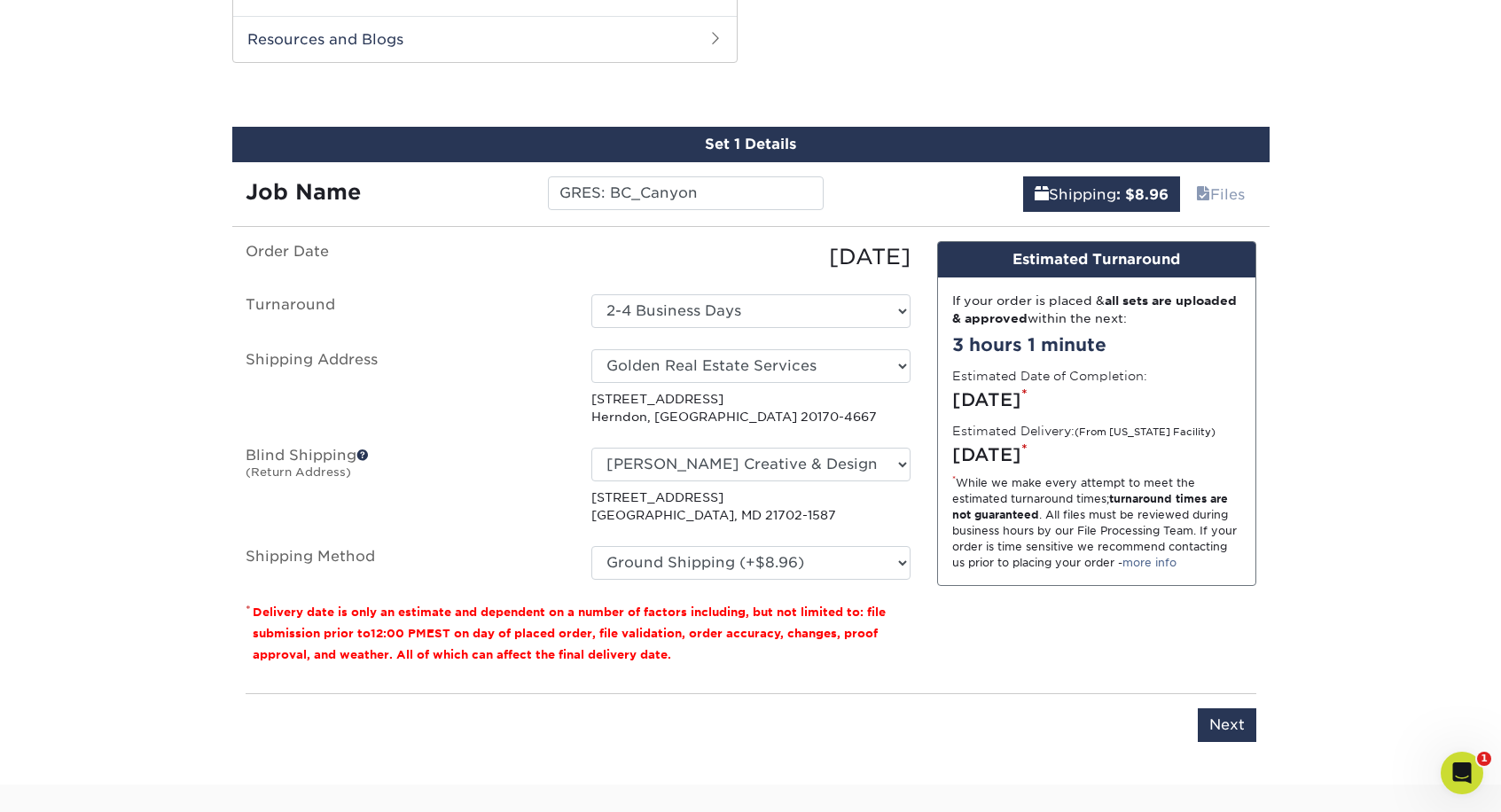
click at [1227, 721] on input "Next" at bounding box center [1227, 724] width 59 height 34
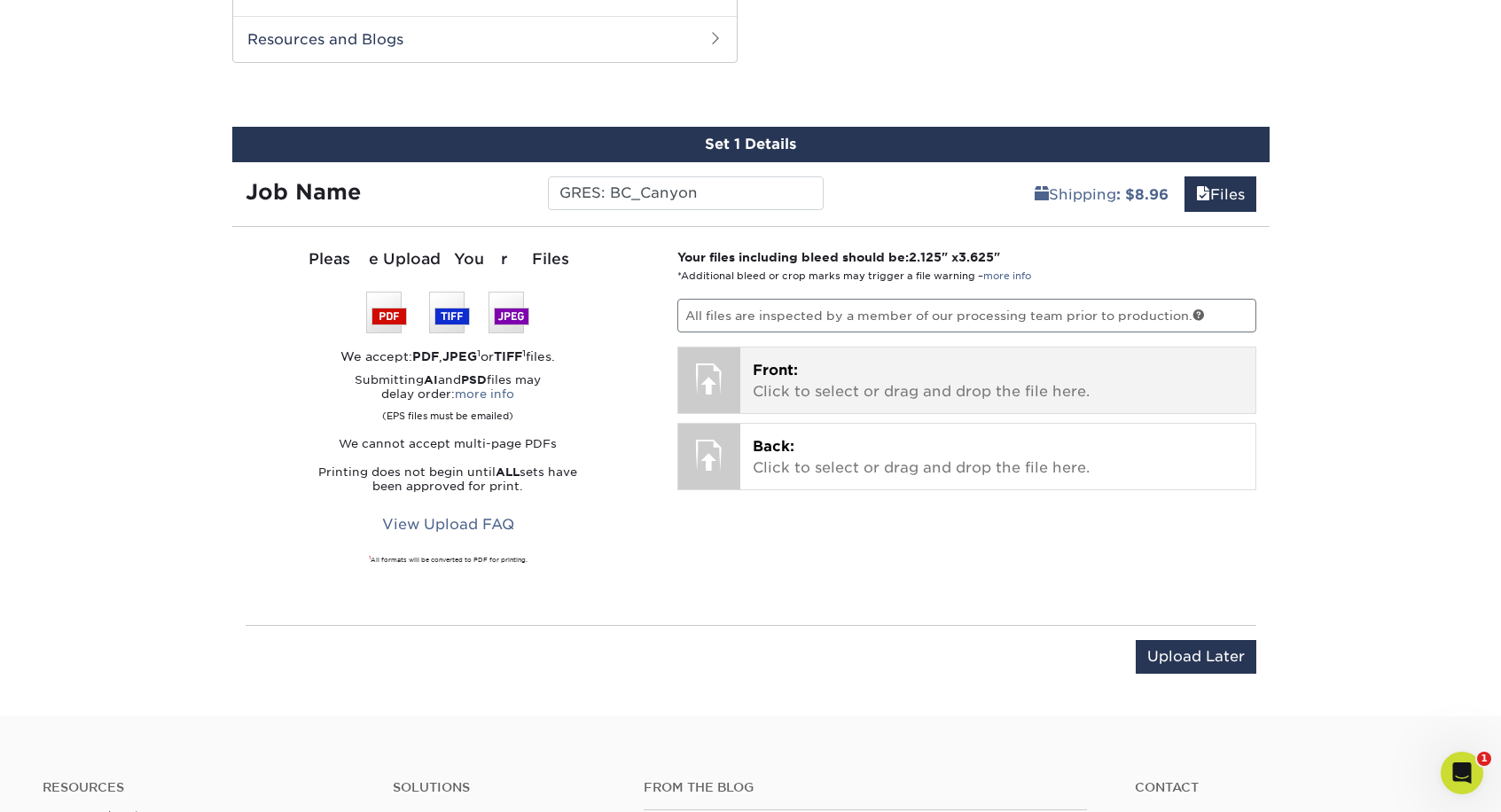
click at [818, 384] on p "Front: Click to select or drag and drop the file here." at bounding box center [998, 381] width 490 height 43
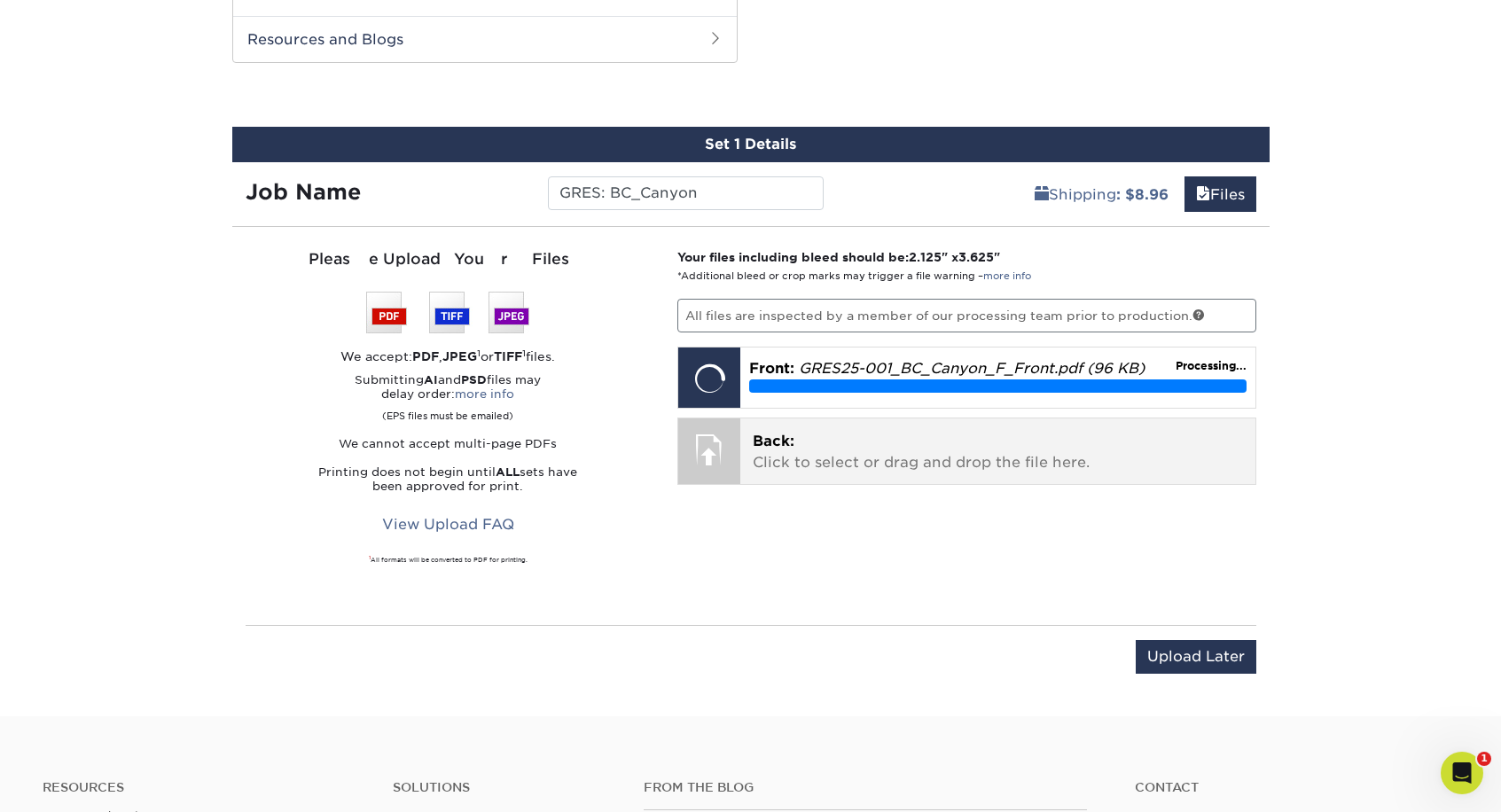
click at [947, 454] on p "Back: Click to select or drag and drop the file here." at bounding box center [998, 452] width 490 height 43
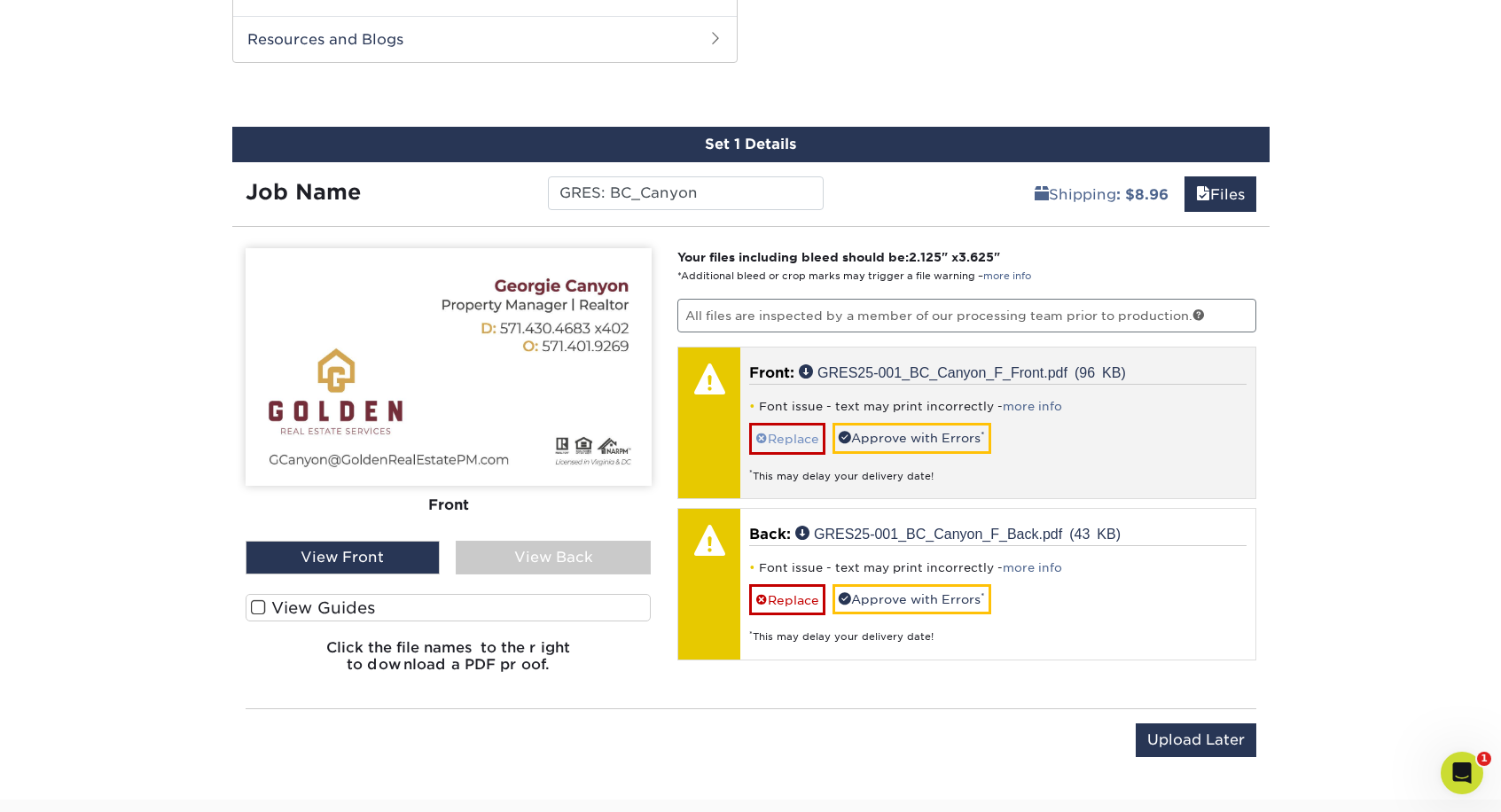
click at [795, 434] on link "Replace" at bounding box center [787, 438] width 76 height 31
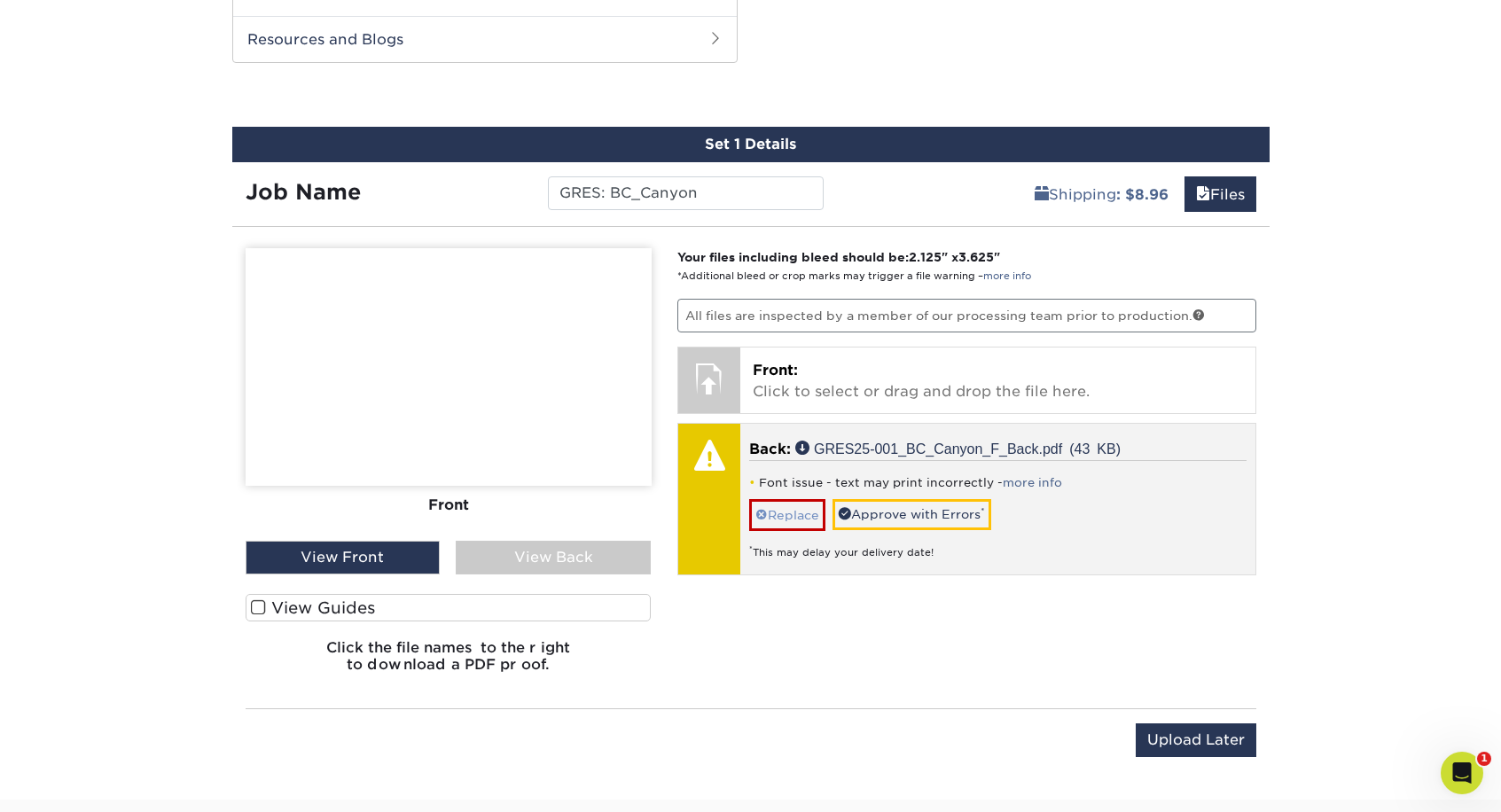
click at [785, 518] on link "Replace" at bounding box center [787, 515] width 76 height 31
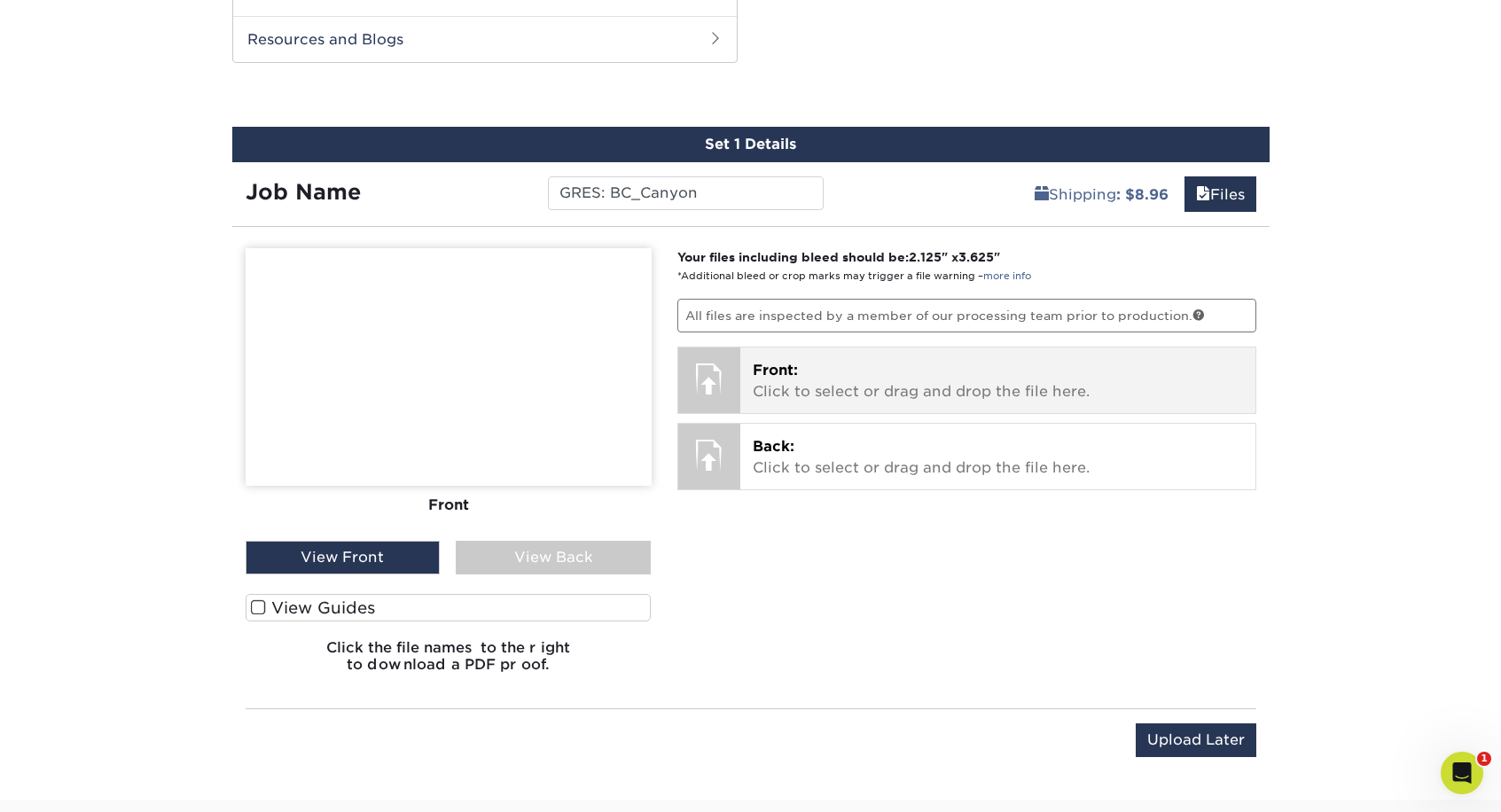
click at [792, 407] on div "Front: Click to select or drag and drop the file here. Choose file GRES25-001_B…" at bounding box center [997, 380] width 515 height 66
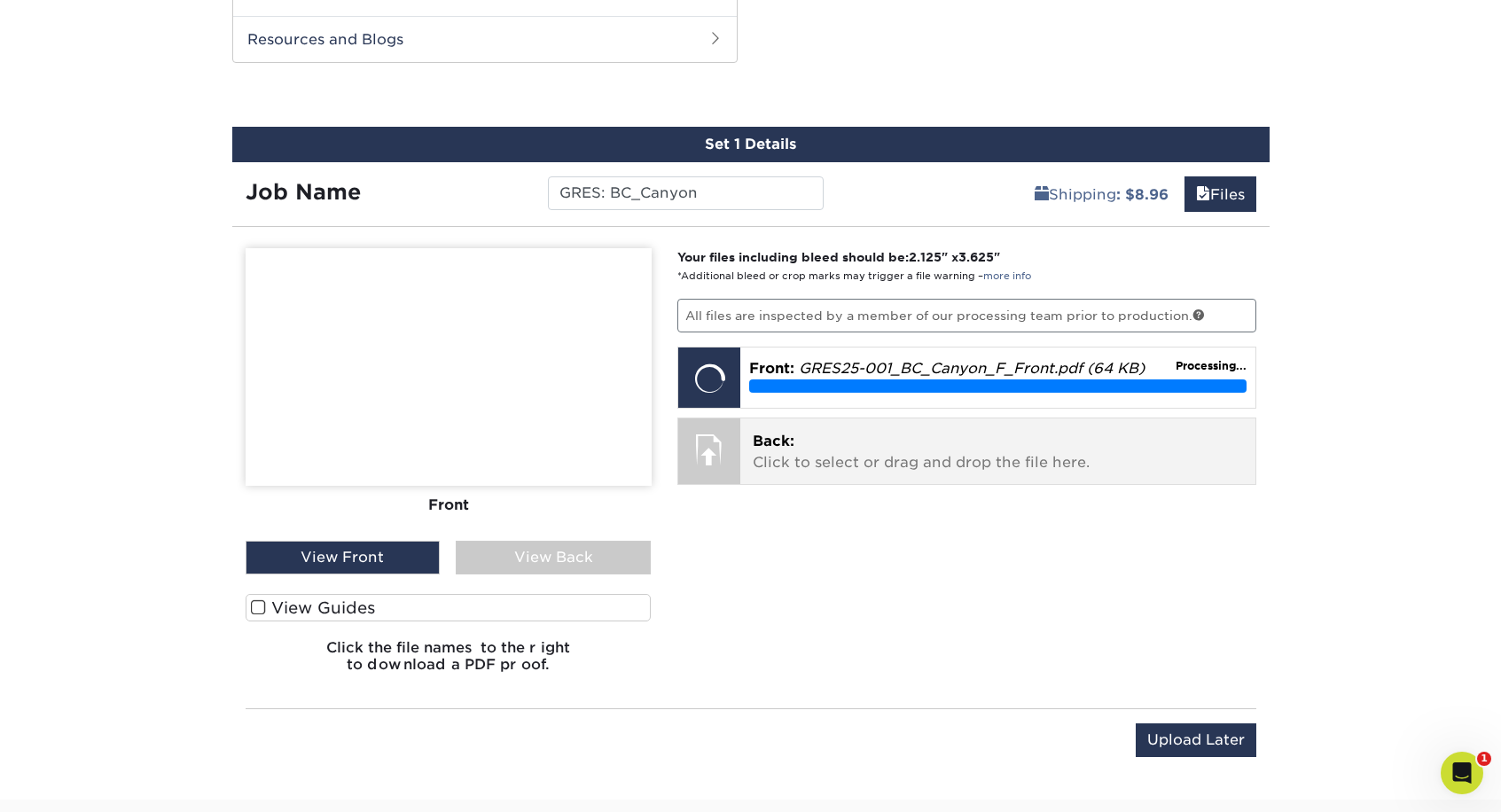
click at [831, 463] on p "Back: Click to select or drag and drop the file here." at bounding box center [998, 452] width 490 height 43
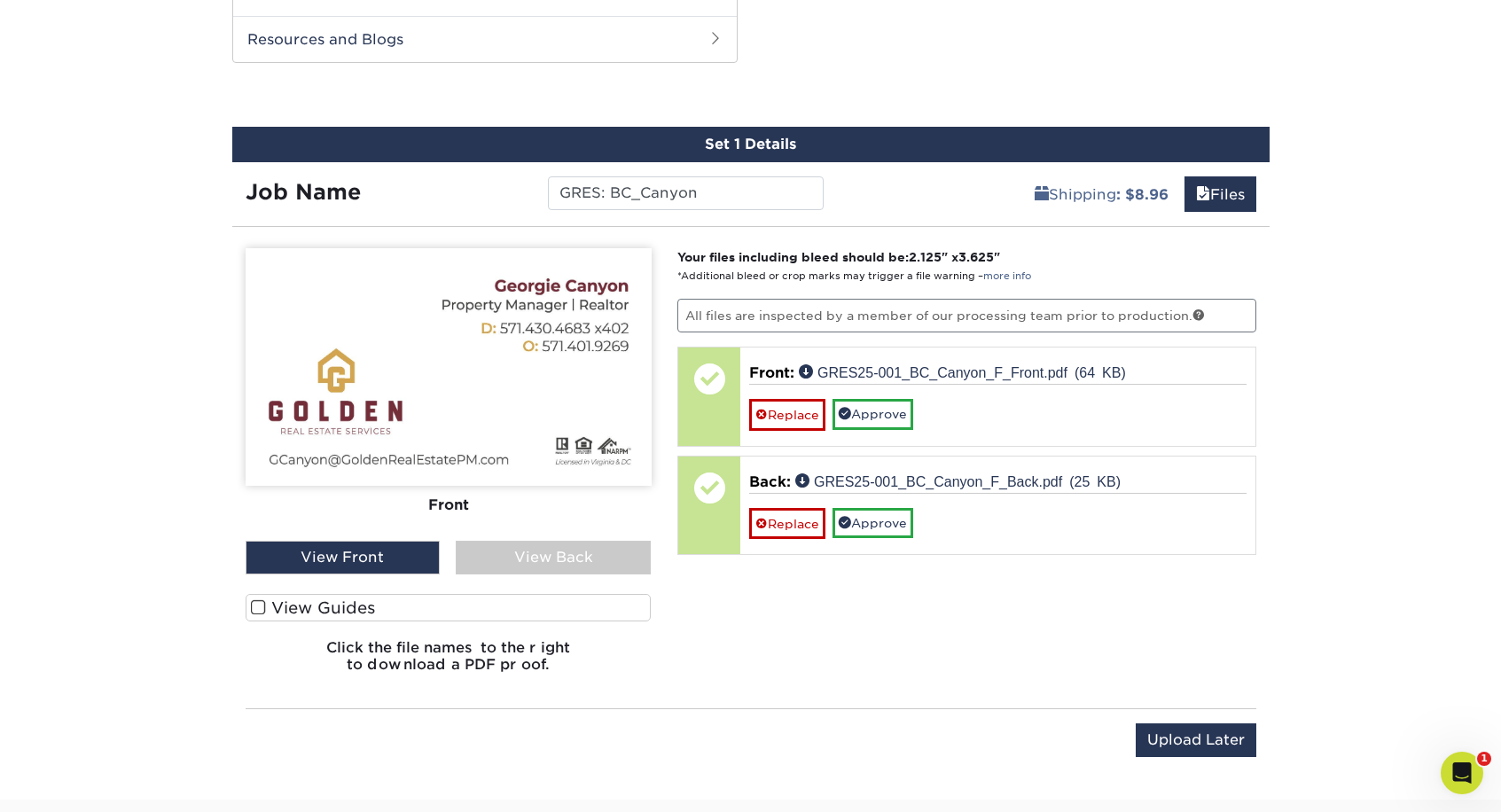
click at [592, 557] on div "View Back" at bounding box center [552, 557] width 195 height 34
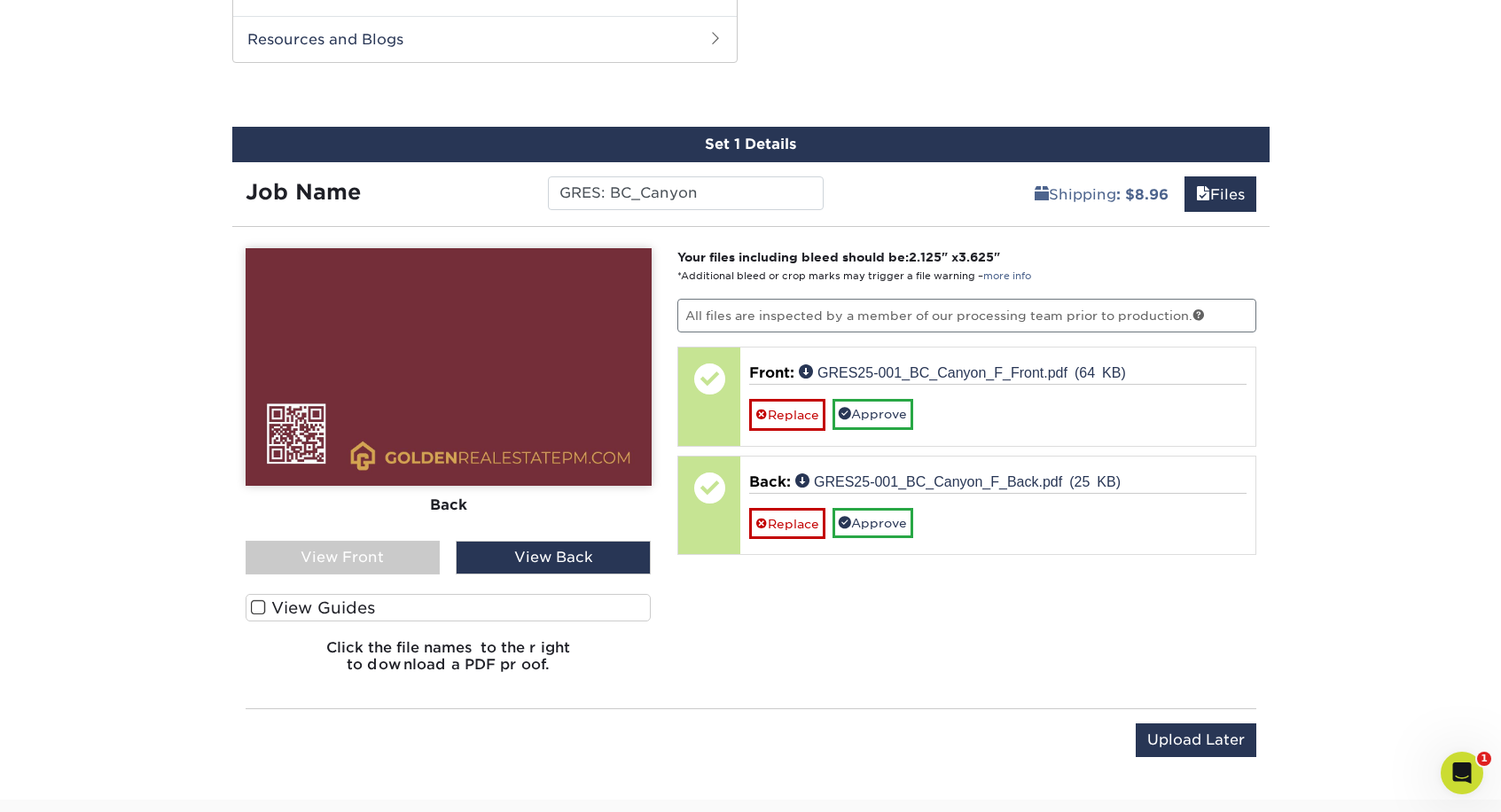
click at [307, 556] on div "View Front" at bounding box center [342, 557] width 195 height 34
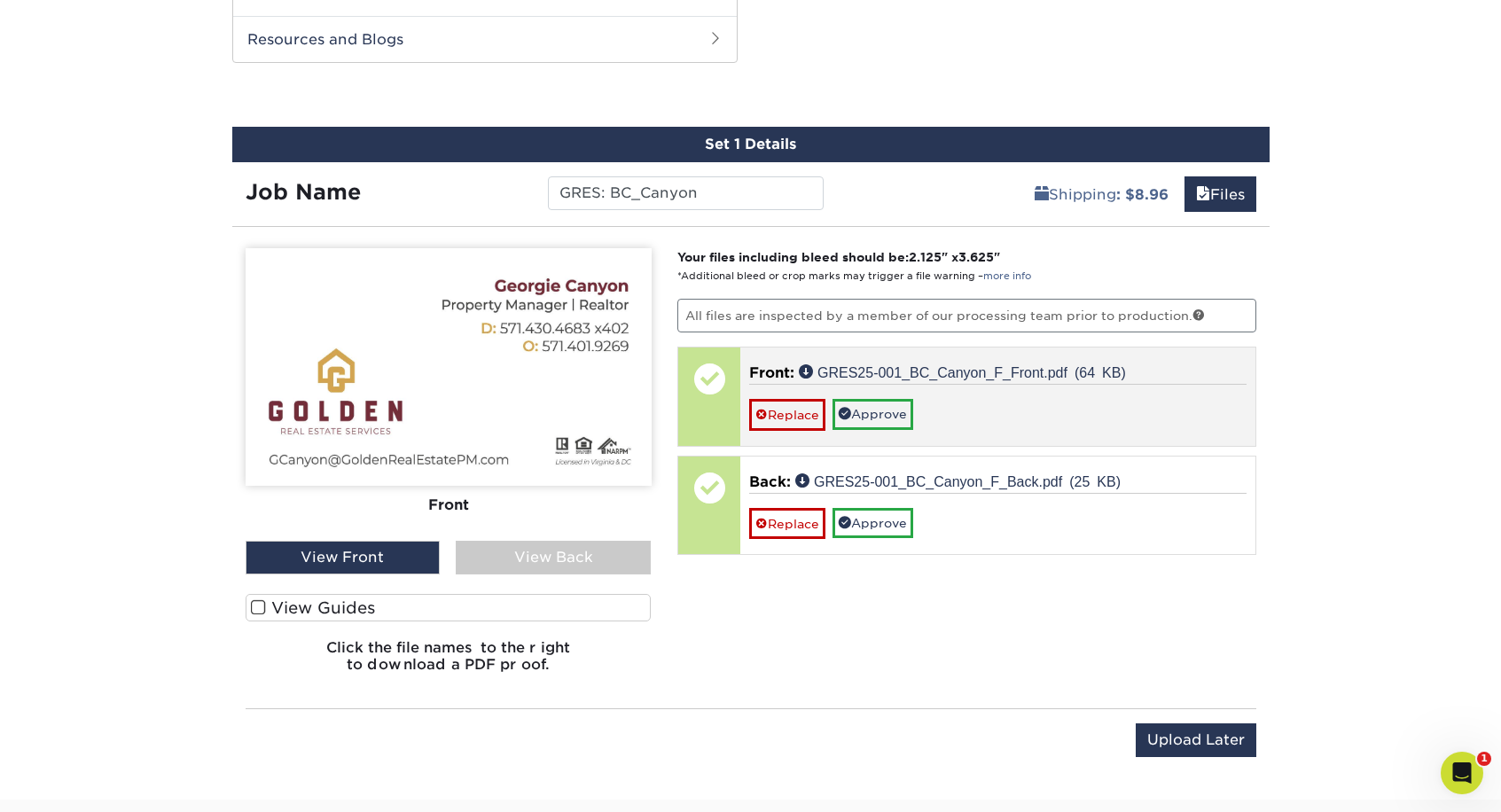
click at [896, 410] on link "Approve" at bounding box center [873, 413] width 80 height 30
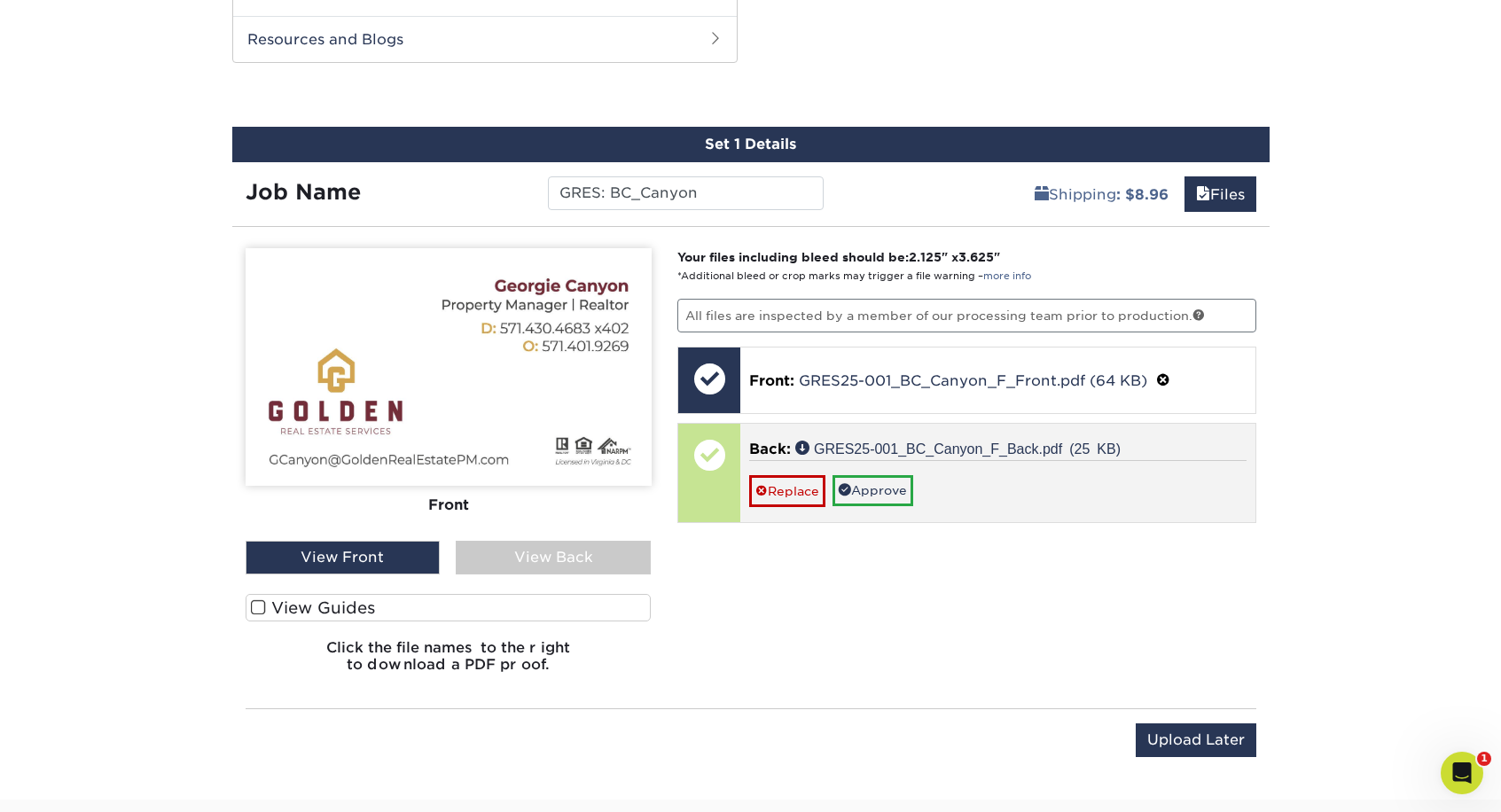
click at [873, 483] on link "Approve" at bounding box center [873, 490] width 80 height 30
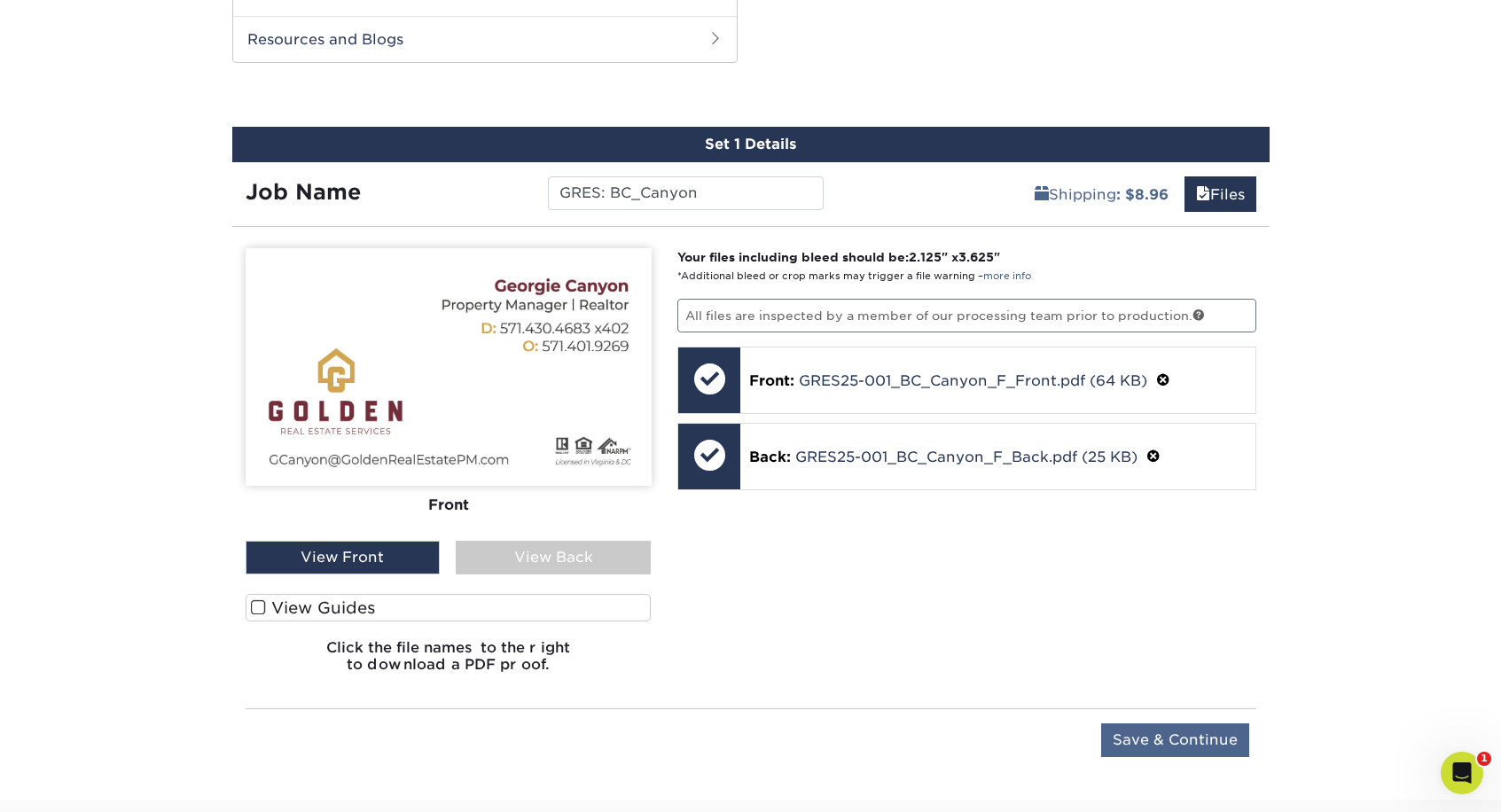
click at [1189, 737] on input "Save & Continue" at bounding box center [1175, 740] width 148 height 34
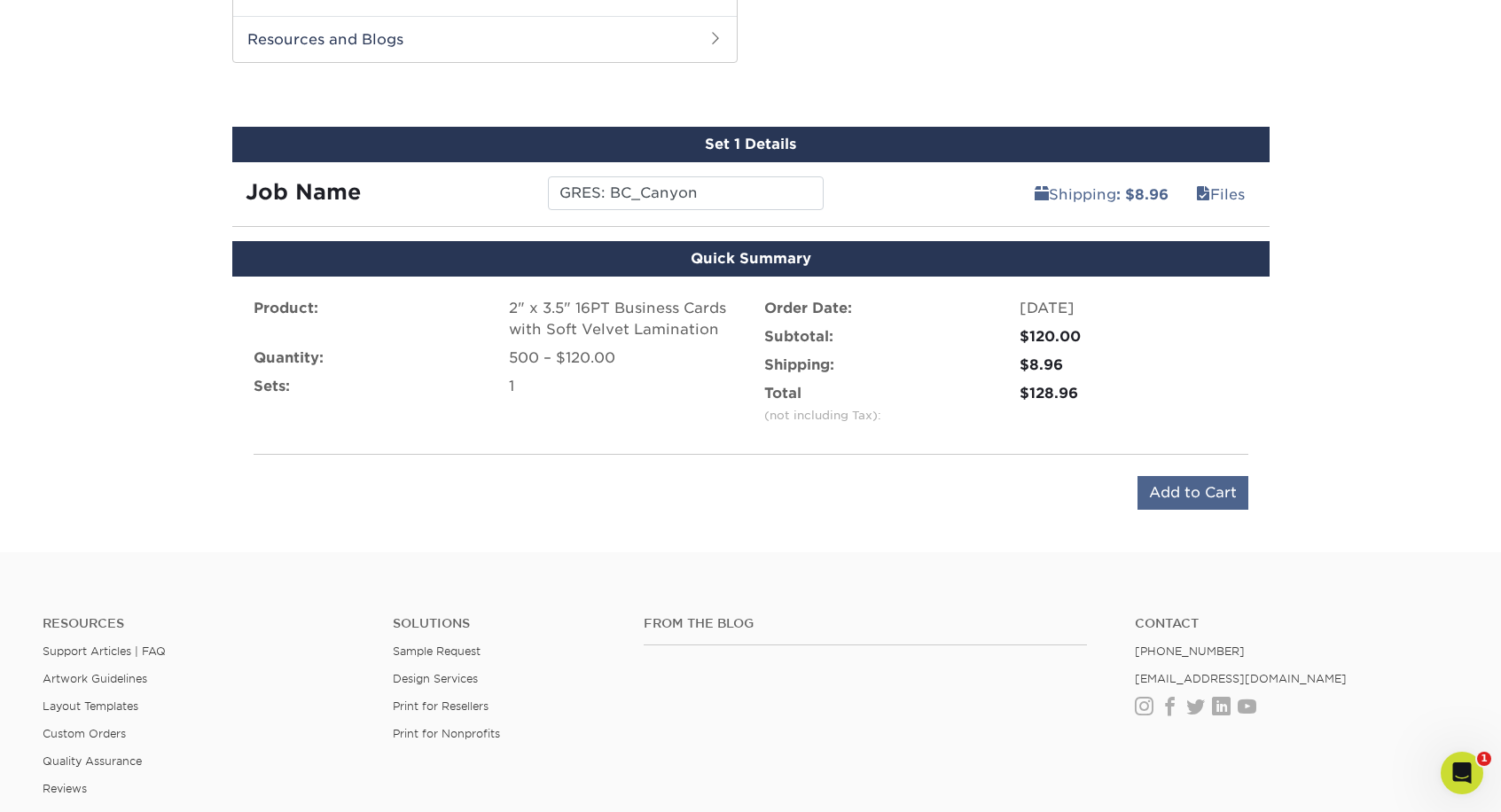
click at [1180, 489] on input "Add to Cart" at bounding box center [1193, 493] width 111 height 34
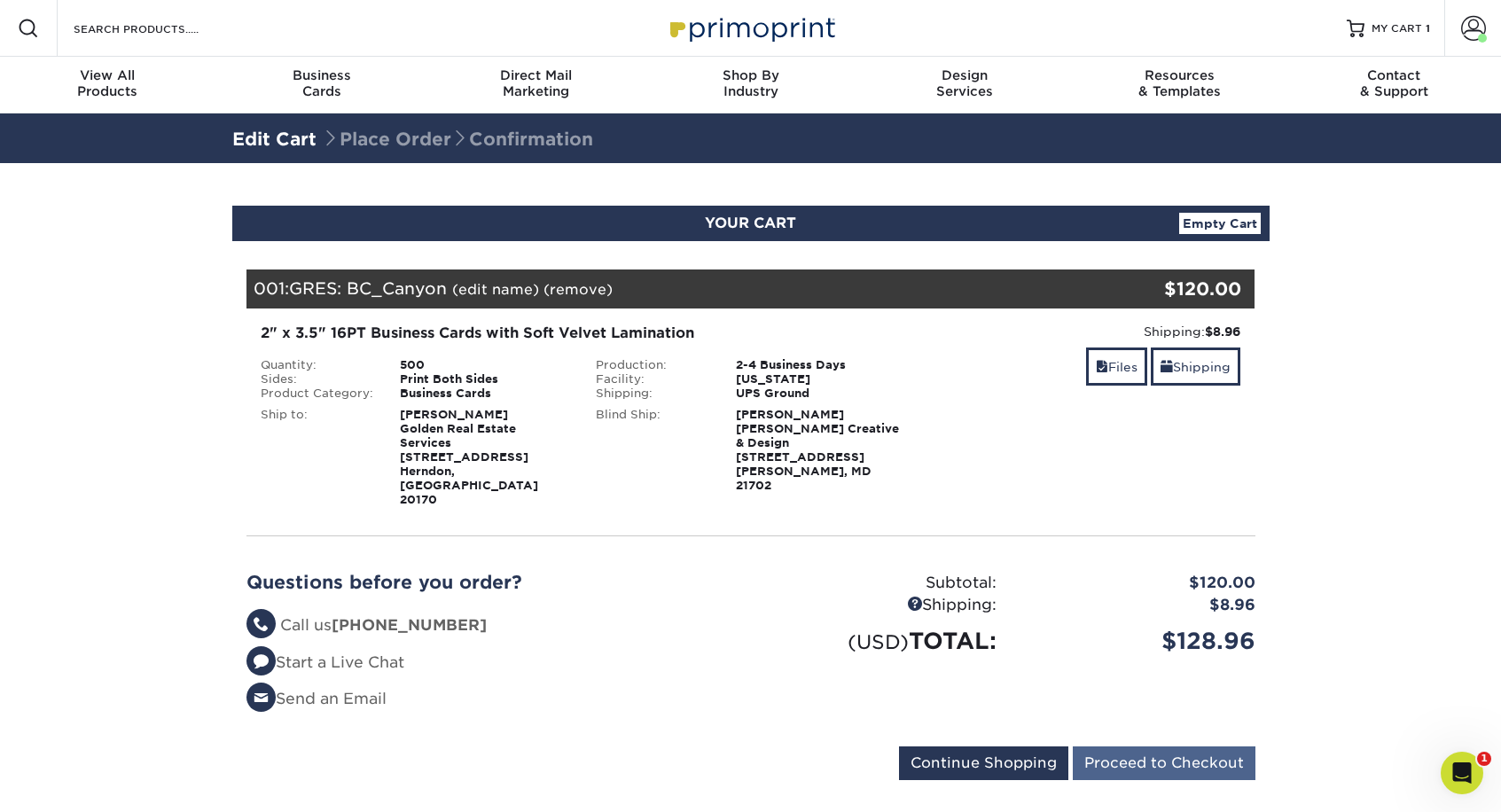
click at [1157, 746] on input "Proceed to Checkout" at bounding box center [1164, 763] width 183 height 34
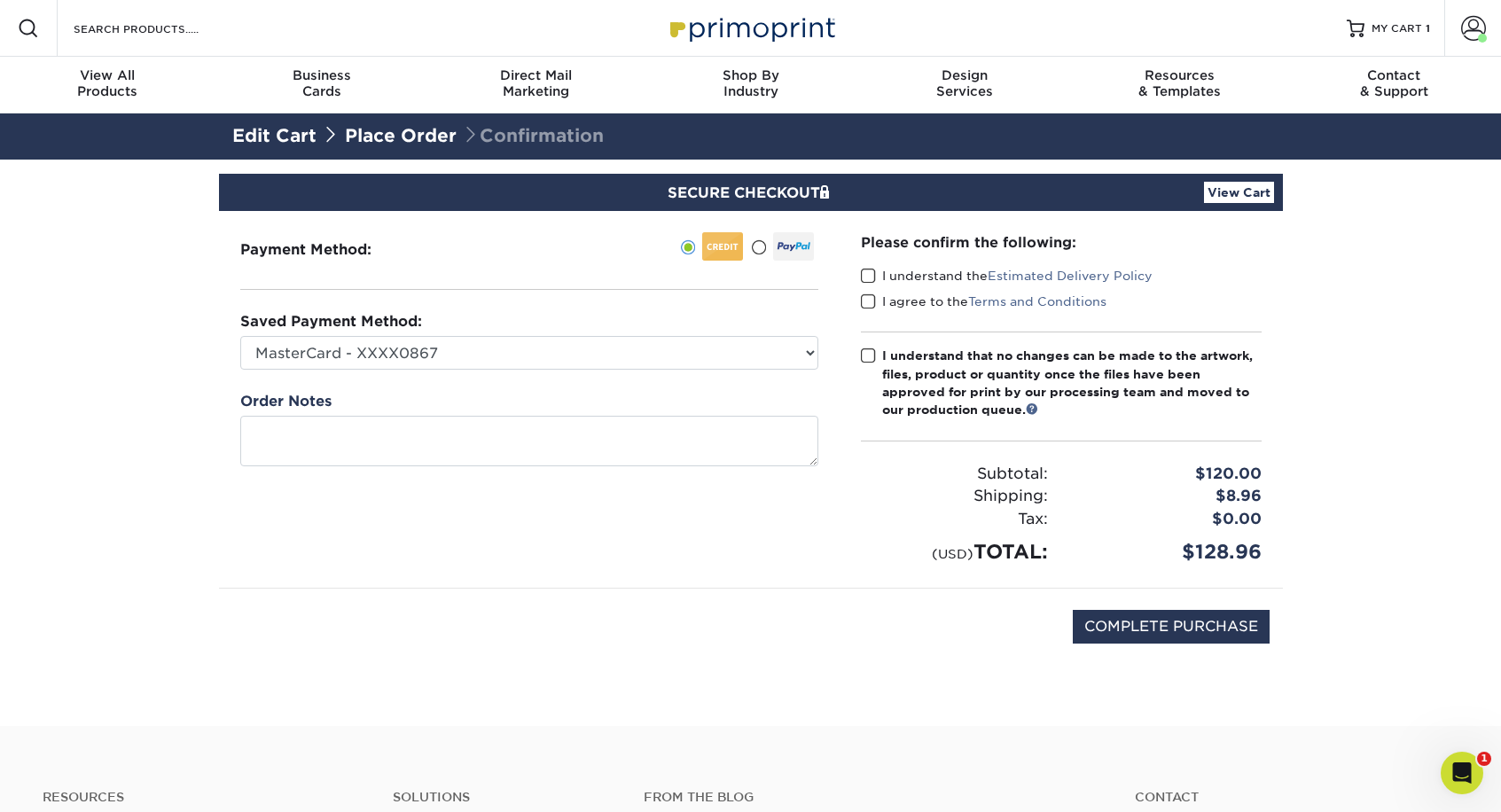
drag, startPoint x: 863, startPoint y: 275, endPoint x: 867, endPoint y: 295, distance: 20.4
click at [863, 276] on span at bounding box center [868, 276] width 15 height 16
click at [0, 0] on input "I understand the Estimated Delivery Policy" at bounding box center [0, 0] width 0 height 0
click at [870, 301] on span at bounding box center [868, 302] width 15 height 16
click at [0, 0] on input "I agree to the Terms and Conditions" at bounding box center [0, 0] width 0 height 0
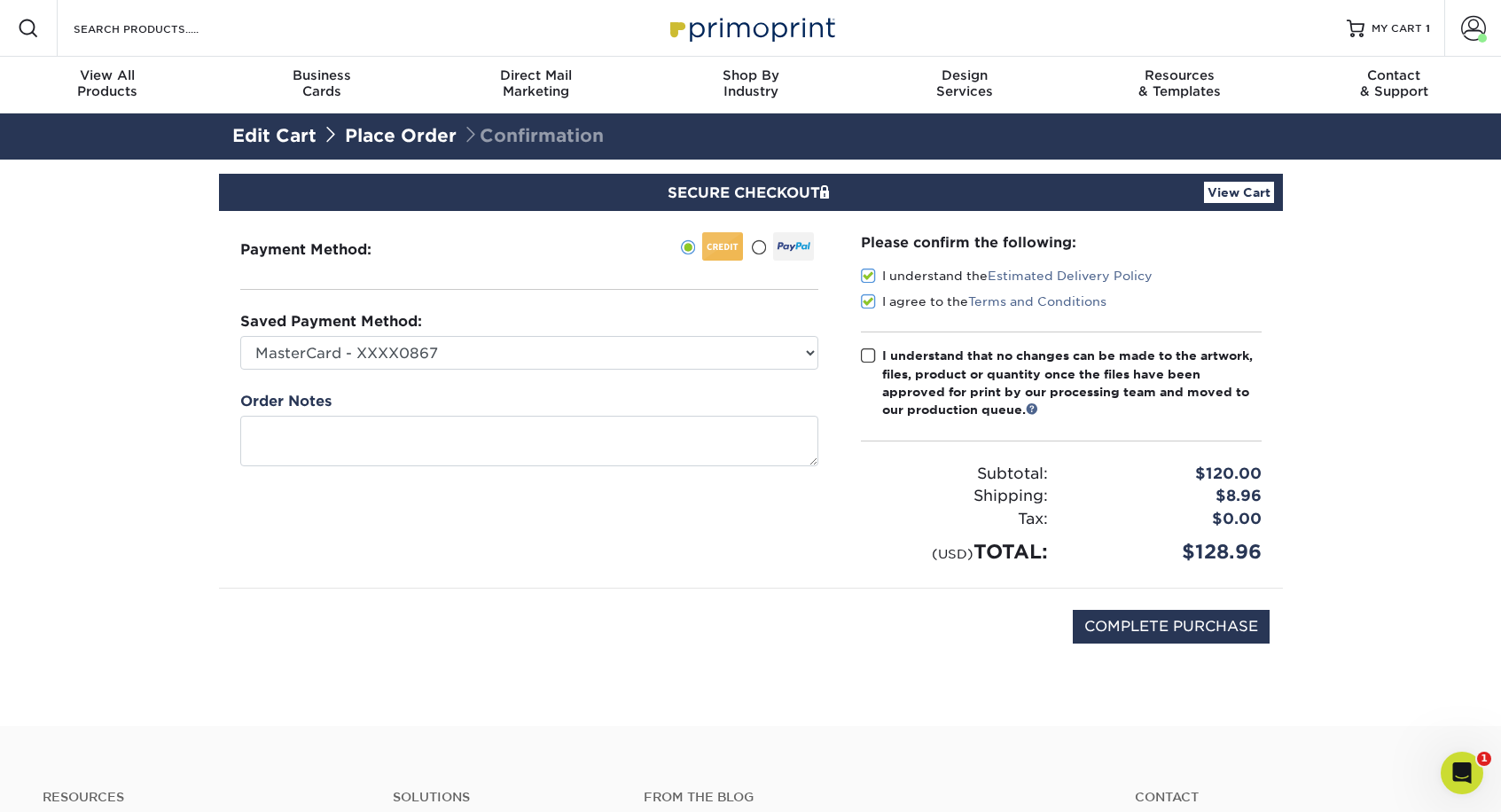
click at [869, 354] on span at bounding box center [868, 356] width 15 height 16
click at [0, 0] on input "I understand that no changes can be made to the artwork, files, product or quan…" at bounding box center [0, 0] width 0 height 0
click at [1176, 618] on input "COMPLETE PURCHASE" at bounding box center [1171, 626] width 197 height 34
type input "PROCESSING, PLEASE WAIT..."
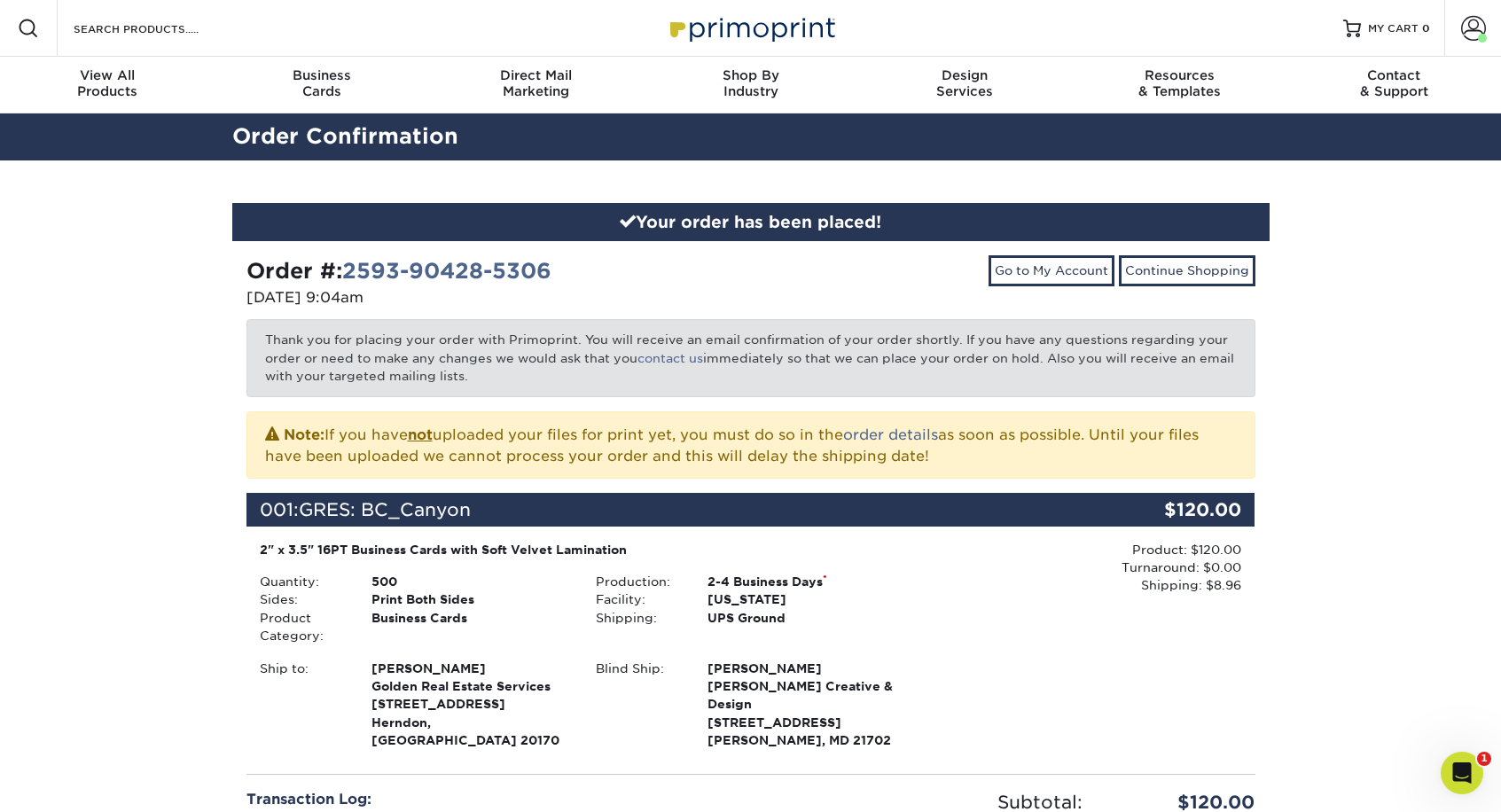
click at [1324, 614] on div "Your order has been placed! Order #: 2593-90428-5306 [DATE] 9:04am Go to My Acc…" at bounding box center [750, 620] width 1501 height 920
click at [1470, 772] on icon "Open Intercom Messenger" at bounding box center [1460, 771] width 29 height 29
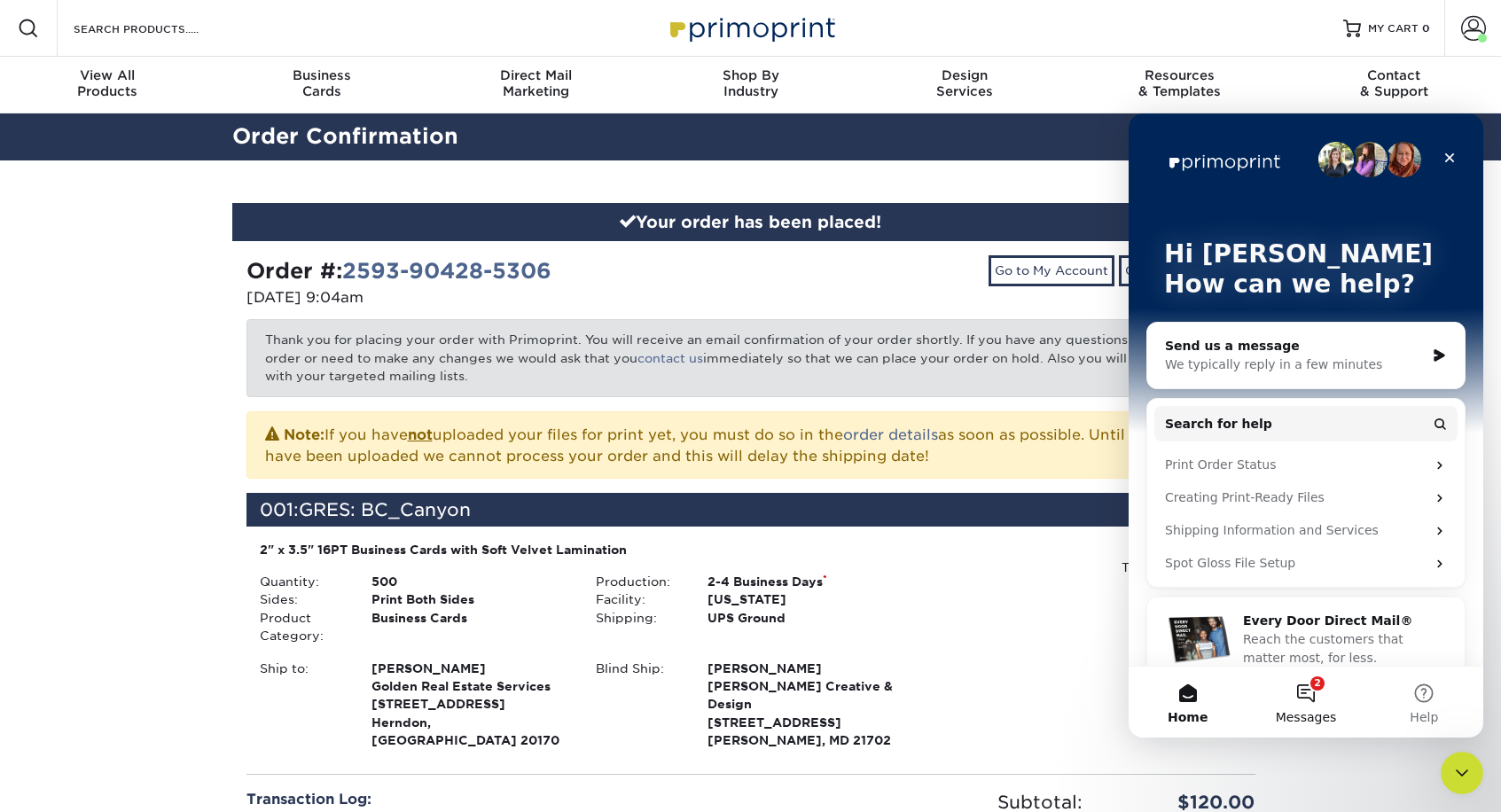
click at [1308, 696] on button "2 Messages" at bounding box center [1305, 702] width 118 height 71
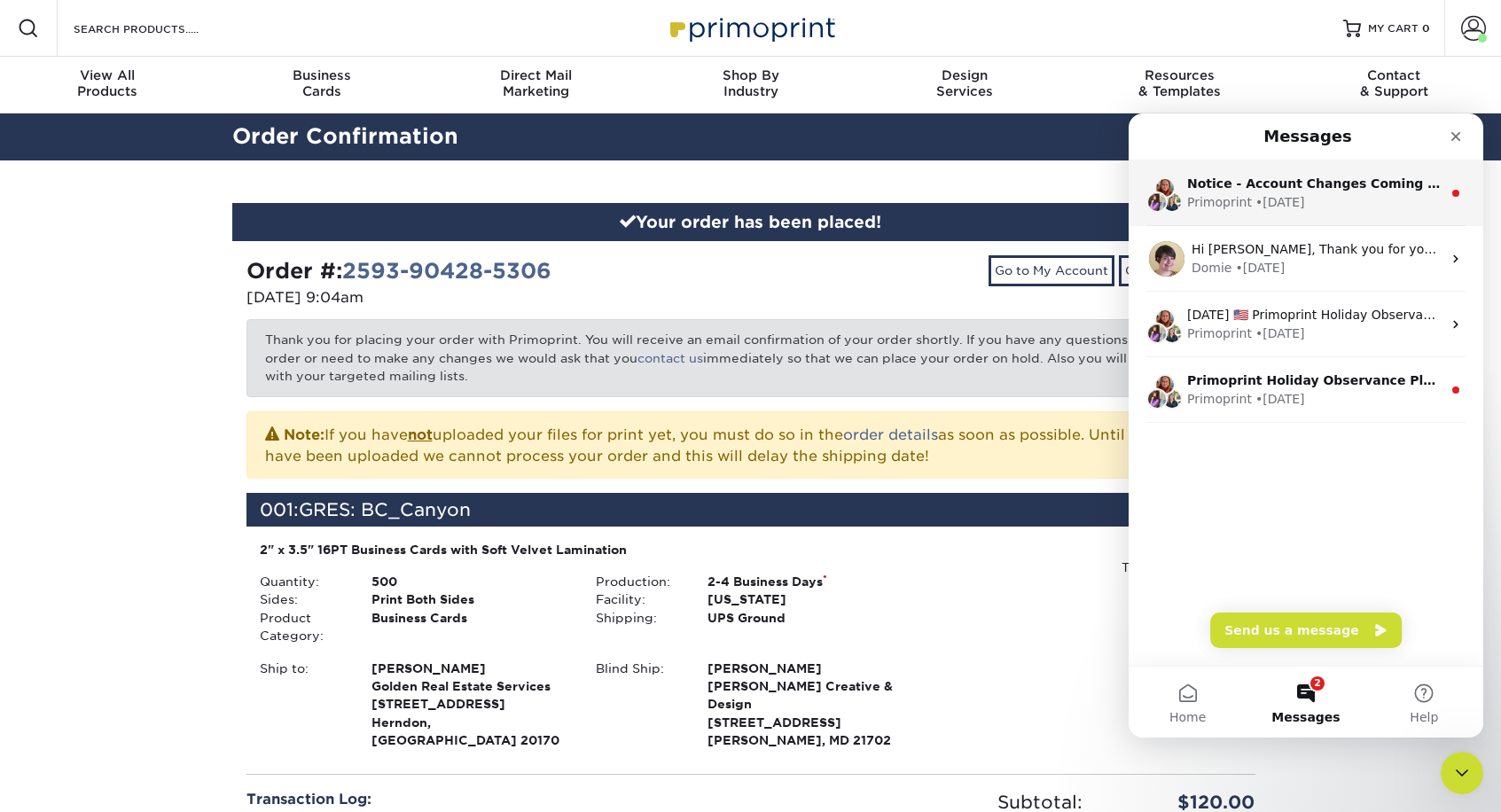
click at [1303, 198] on div "Primoprint • [DATE]" at bounding box center [1314, 202] width 254 height 18
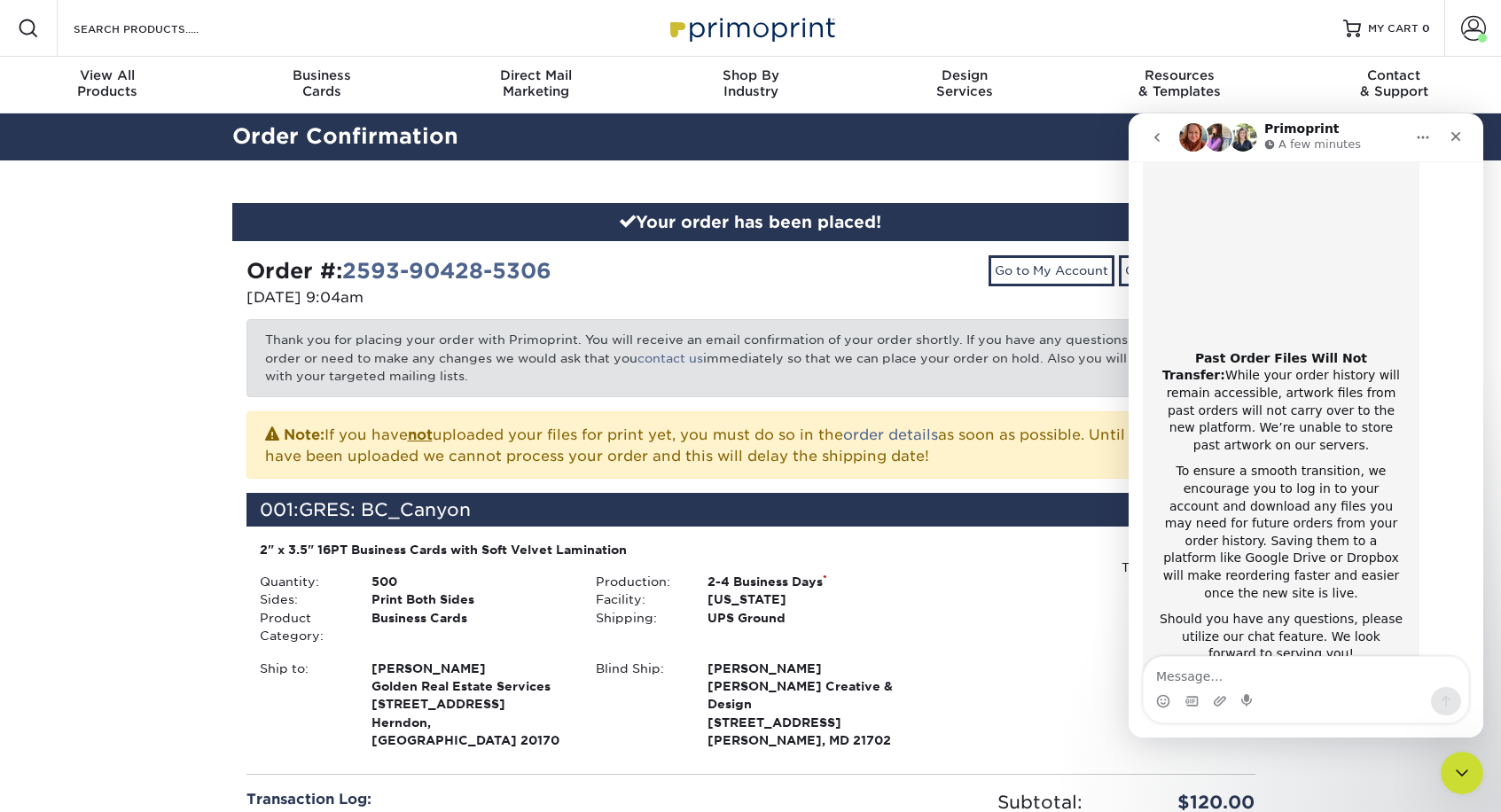
scroll to position [228, 0]
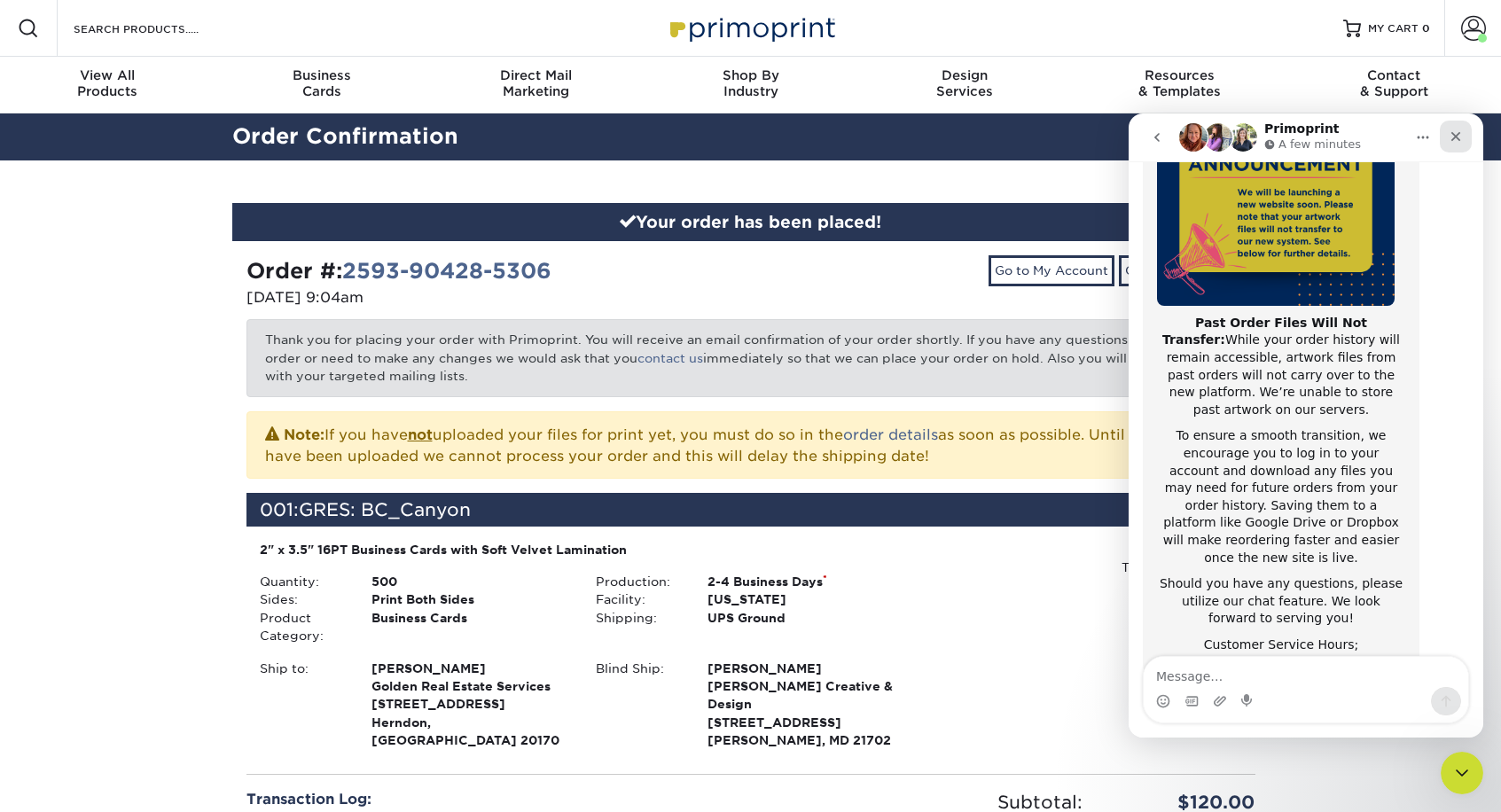
click at [1457, 130] on icon "Close" at bounding box center [1456, 137] width 15 height 15
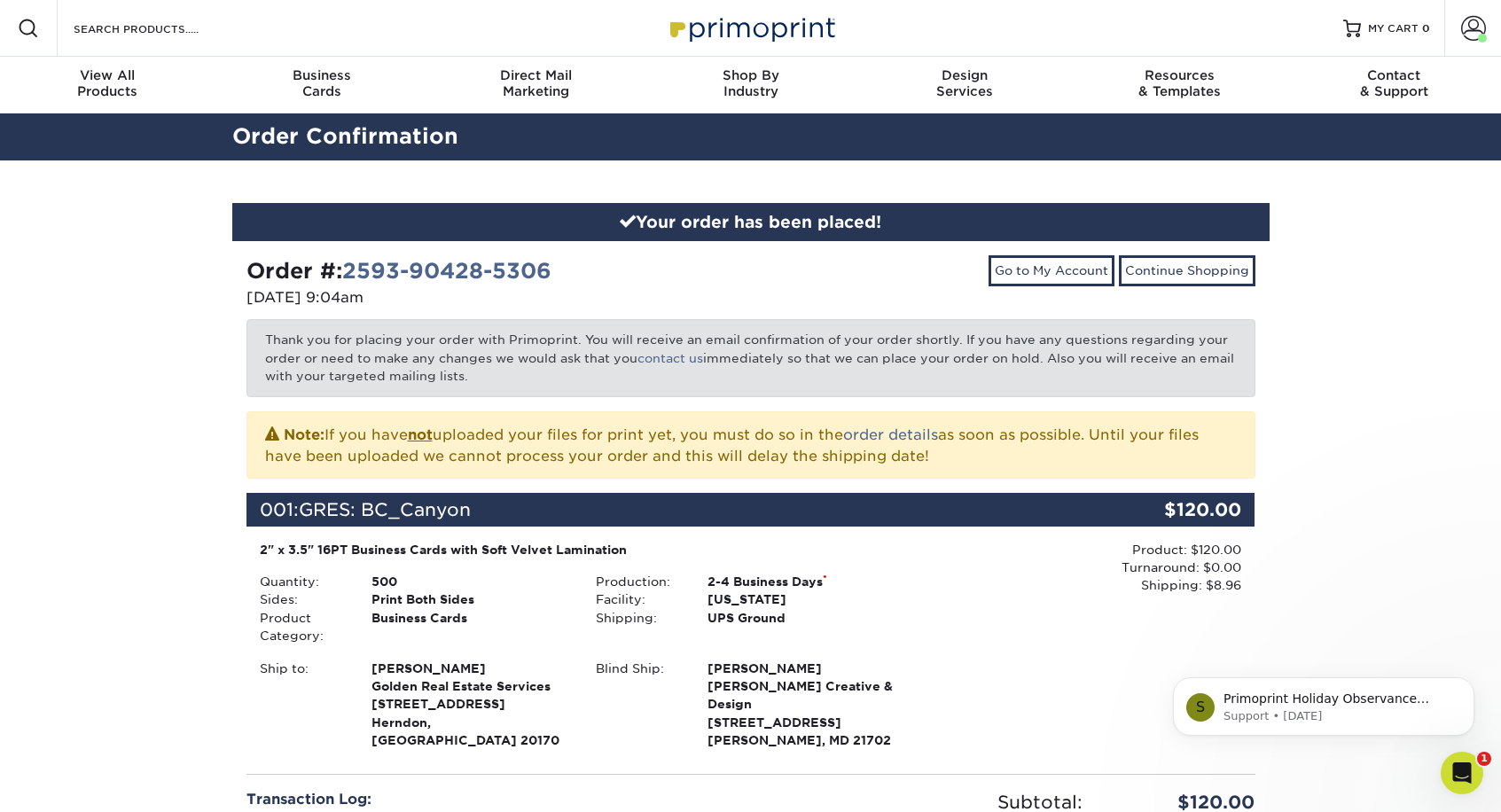
scroll to position [0, 0]
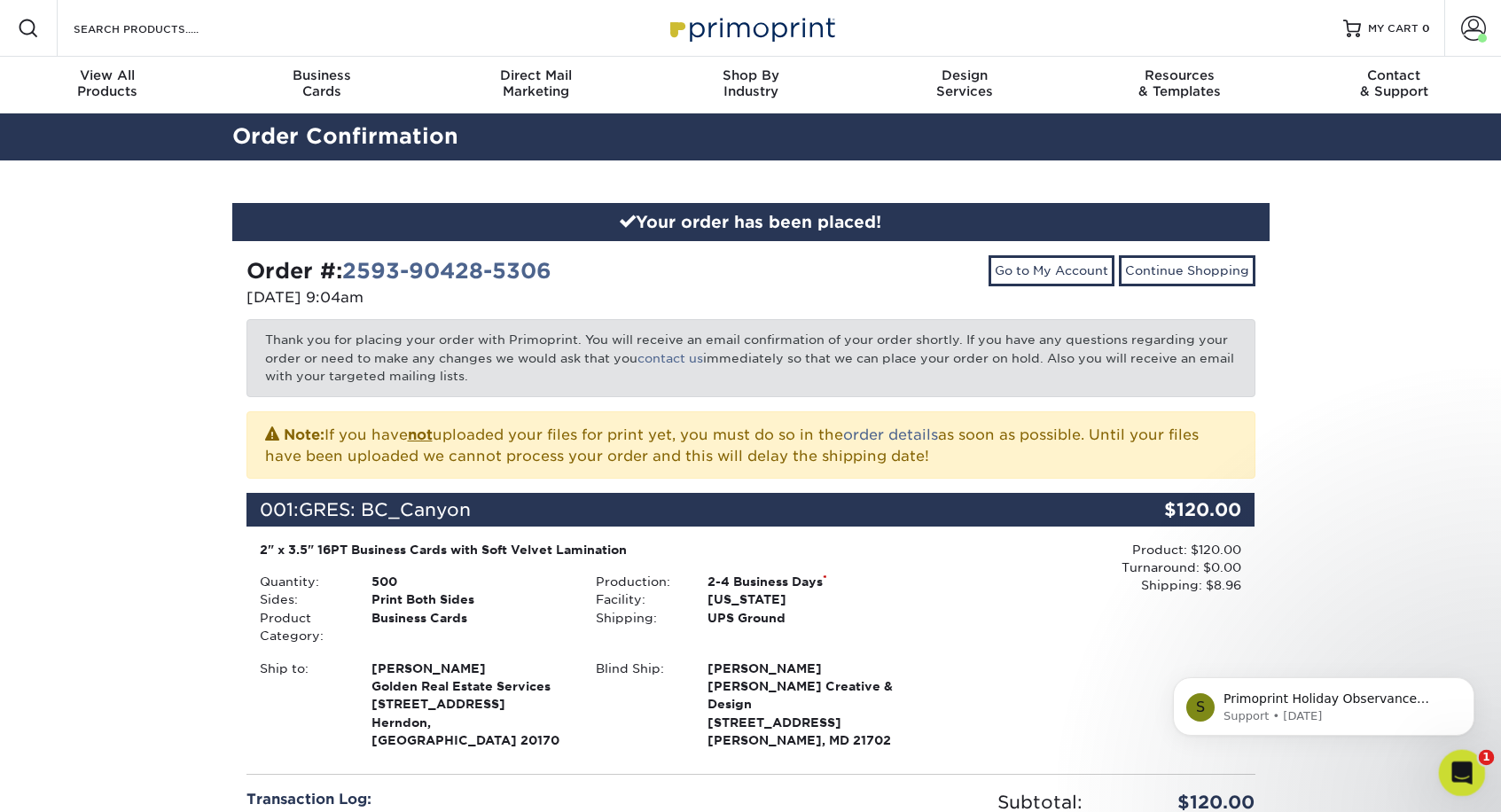
click at [1462, 769] on icon "Open Intercom Messenger" at bounding box center [1460, 771] width 29 height 29
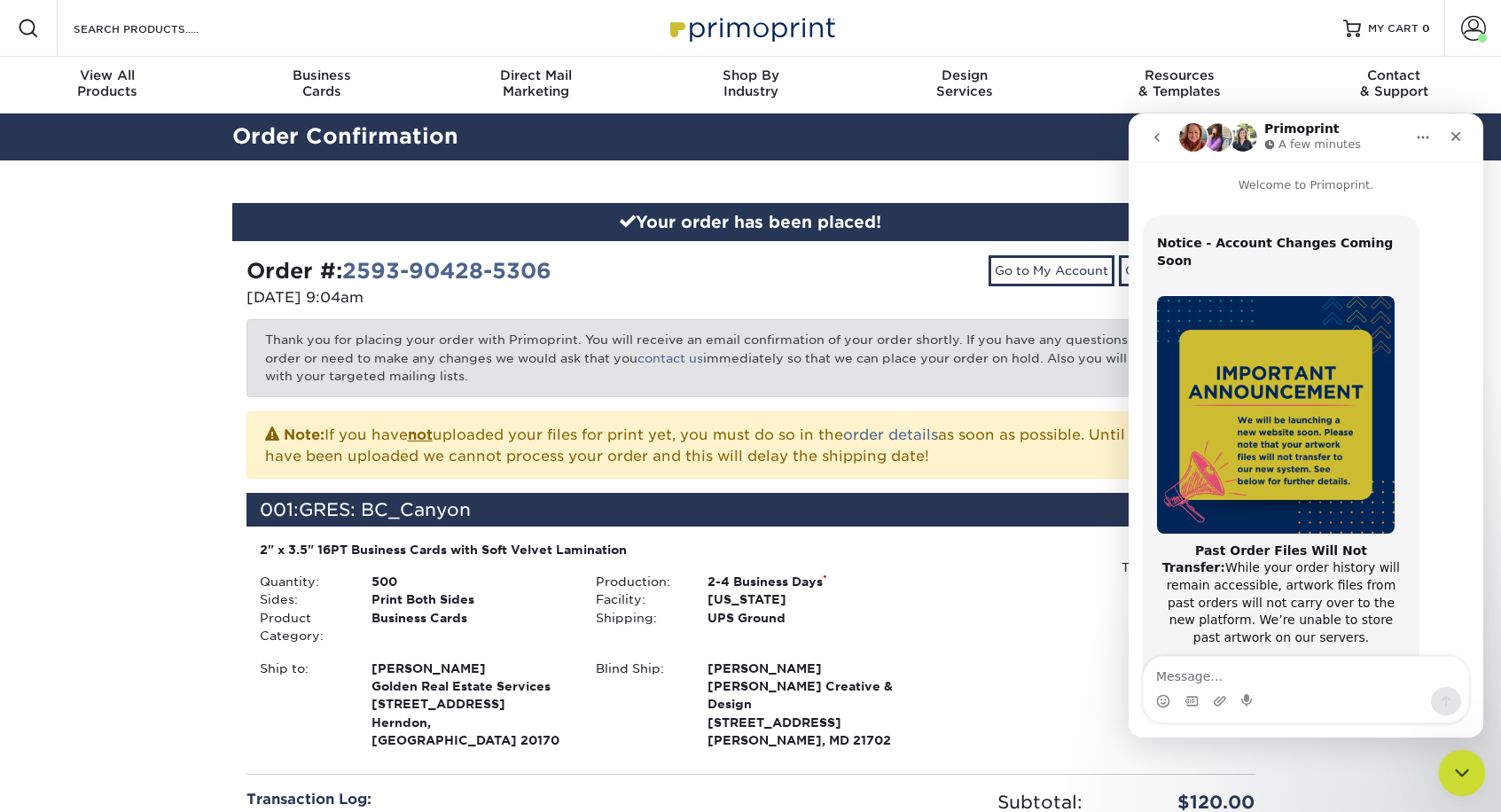
scroll to position [228, 0]
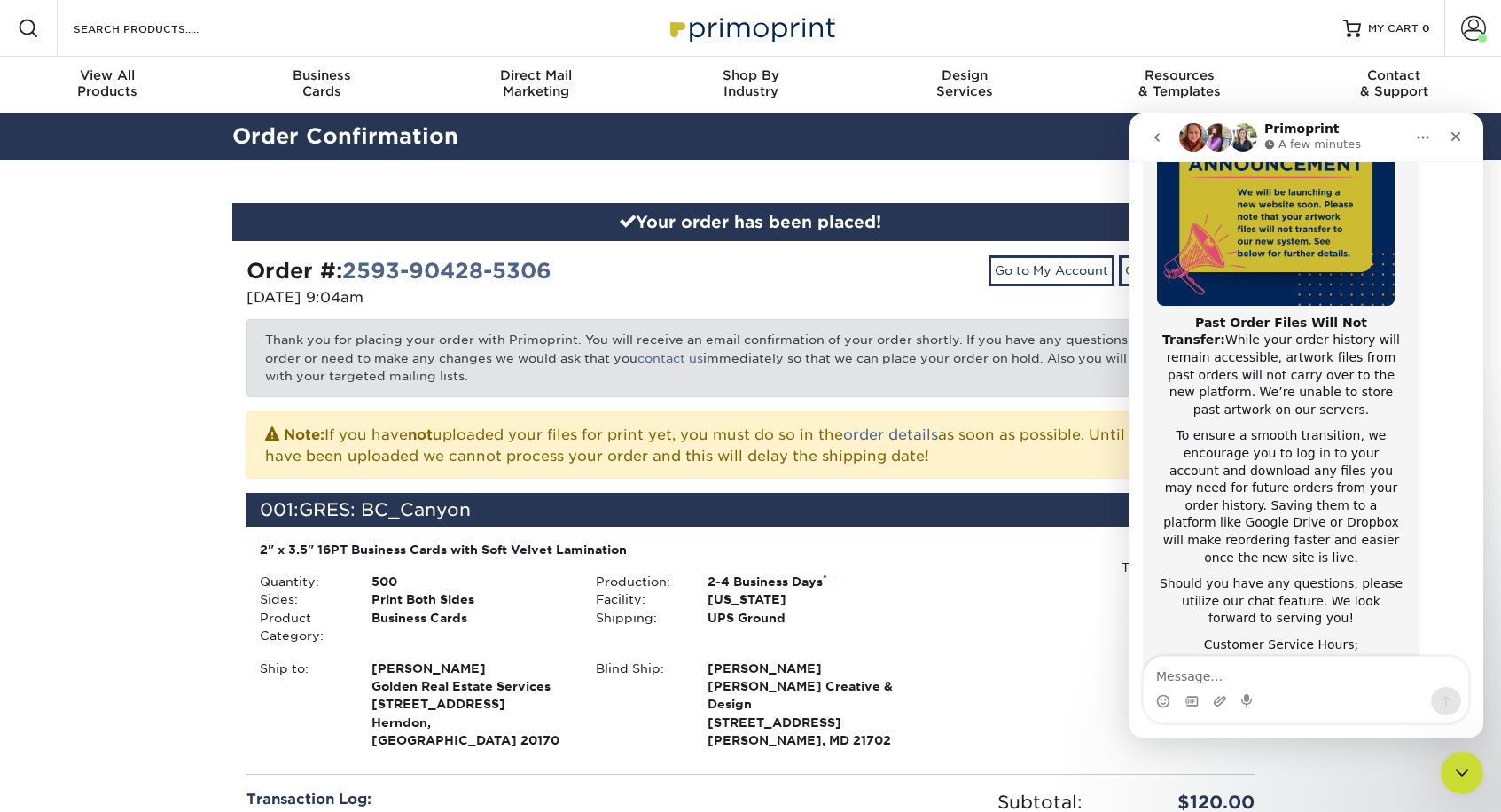
click at [1160, 136] on icon "go back" at bounding box center [1157, 137] width 15 height 15
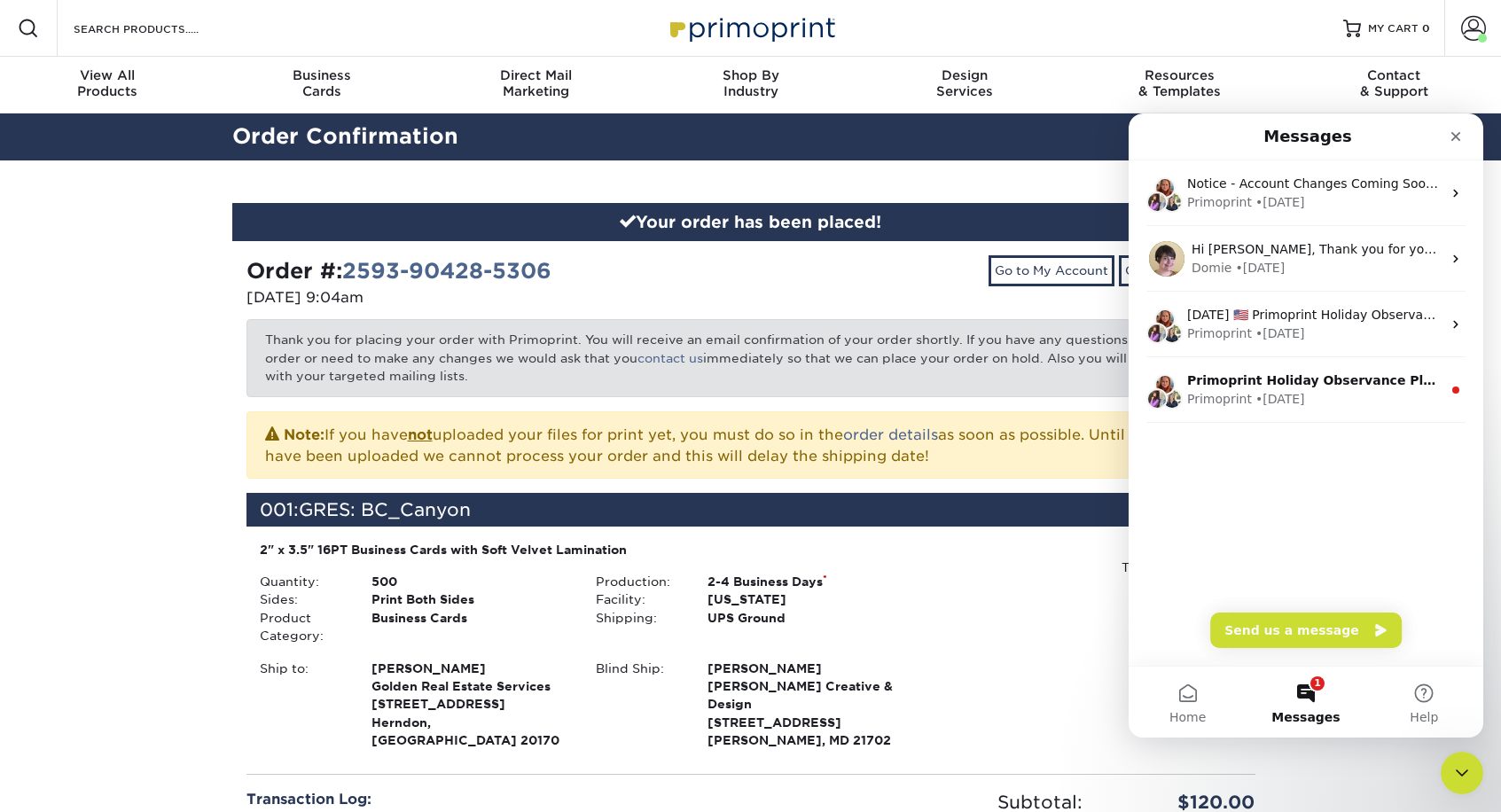
scroll to position [0, 0]
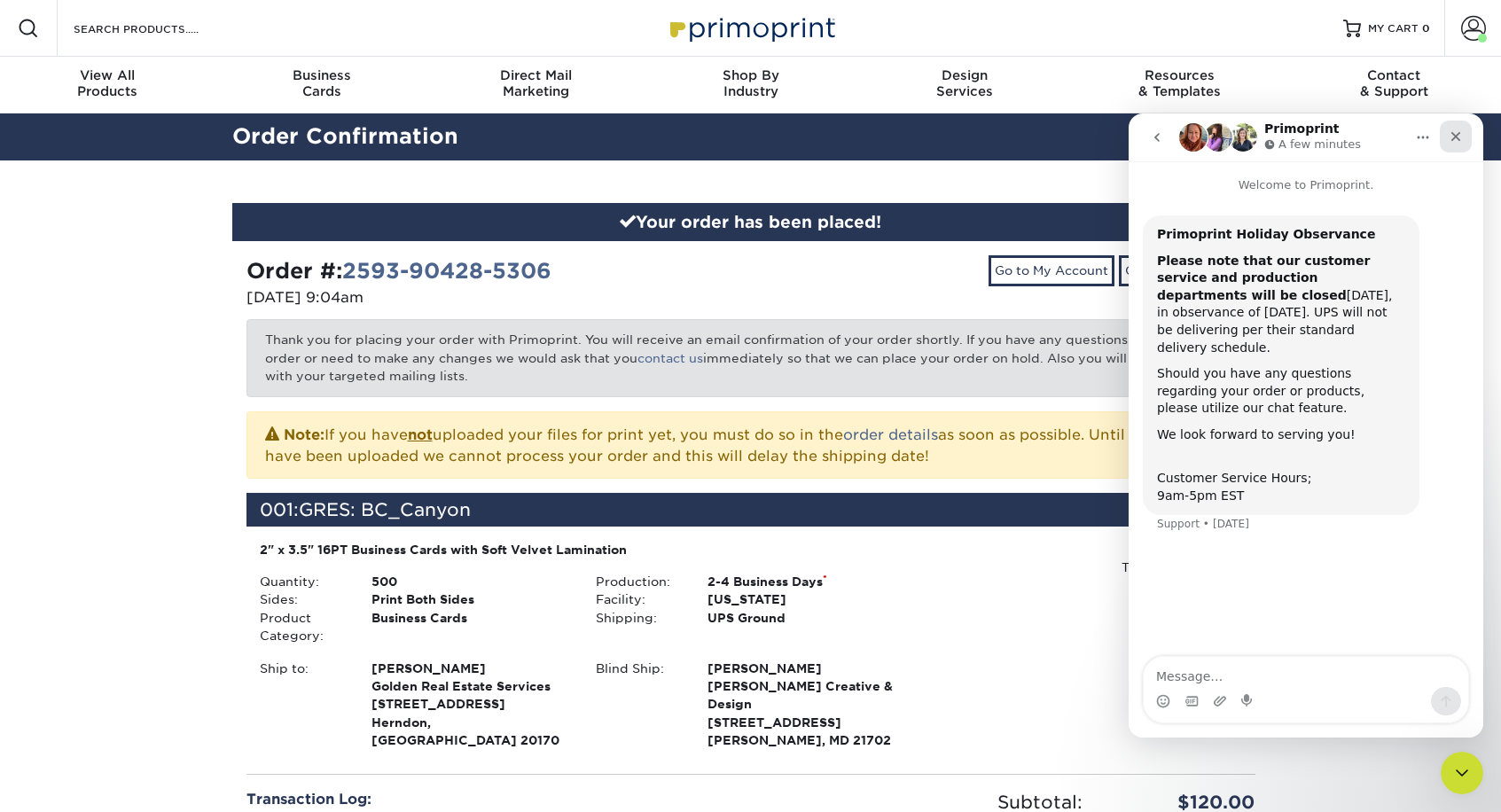
click at [1461, 133] on icon "Close" at bounding box center [1456, 137] width 15 height 15
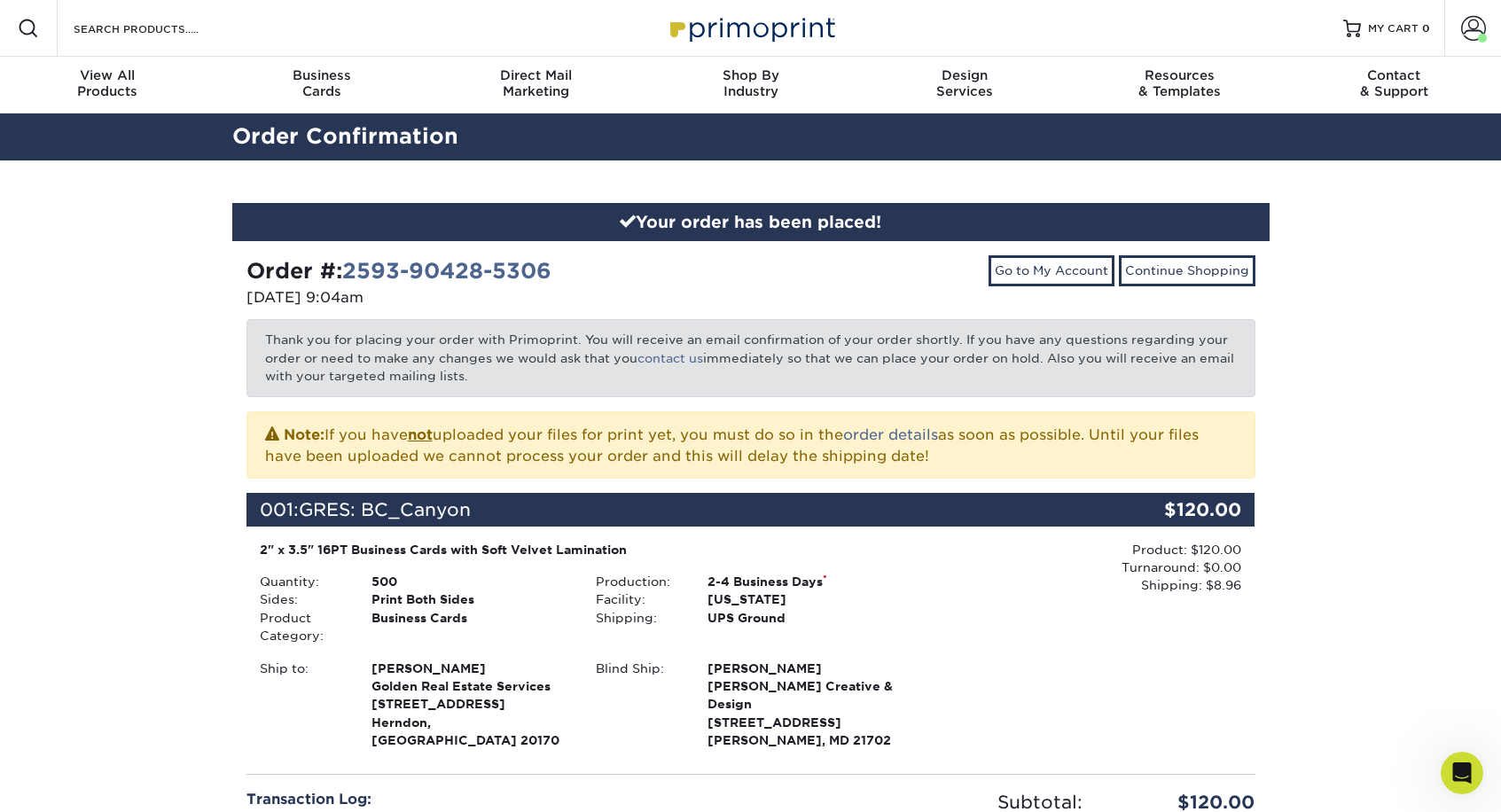
click at [1410, 505] on div "Your order has been placed! Order #: 2593-90428-5306 [DATE] 9:04am Go to My Acc…" at bounding box center [750, 620] width 1501 height 920
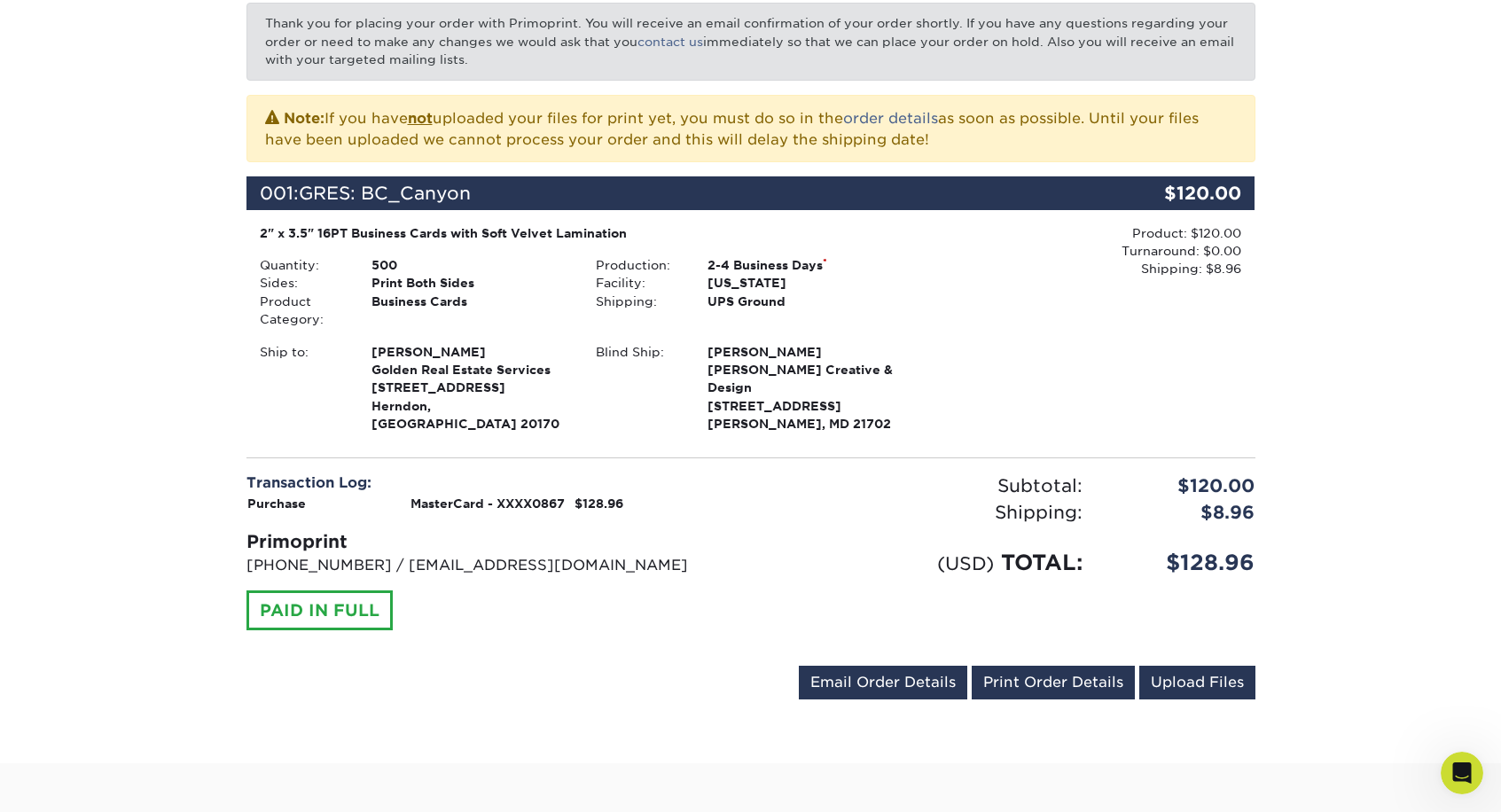
scroll to position [317, 0]
